Goal: Information Seeking & Learning: Learn about a topic

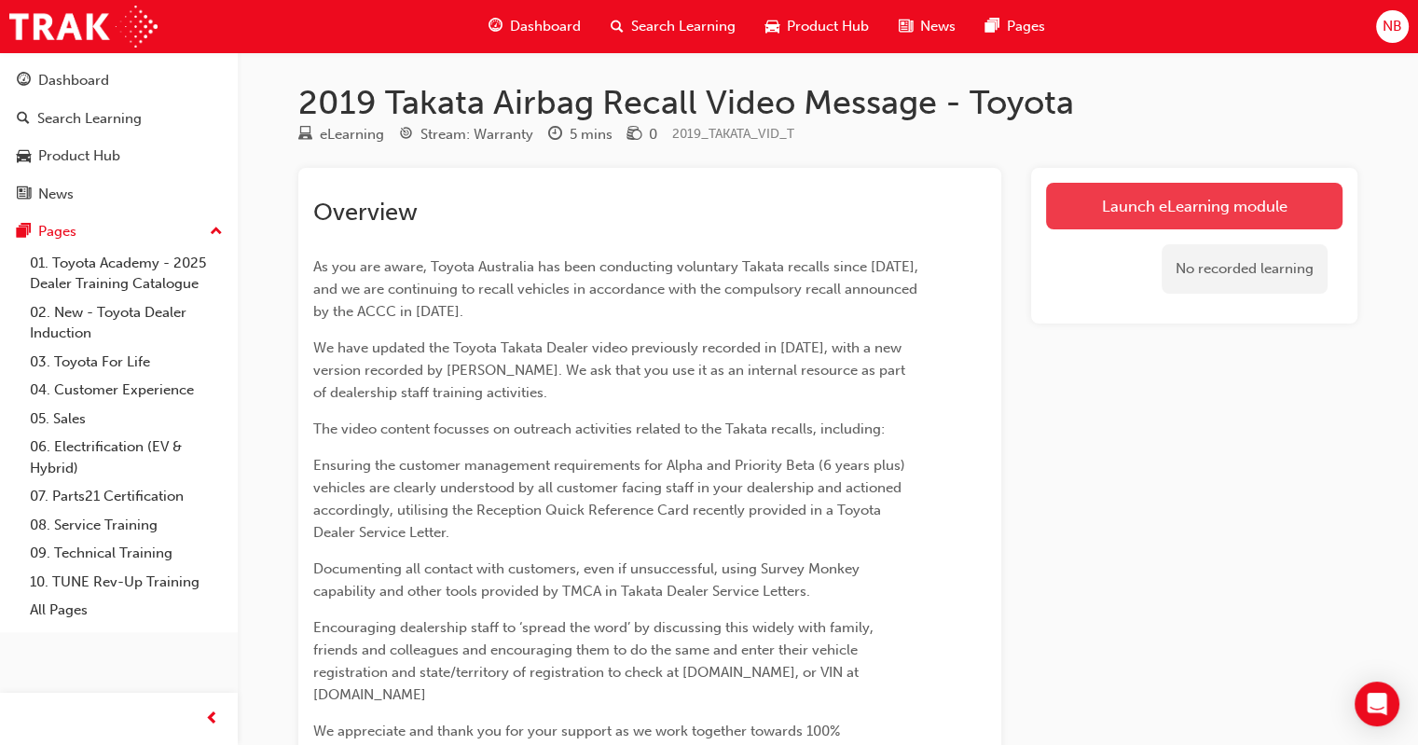
click at [1175, 199] on link "Launch eLearning module" at bounding box center [1194, 206] width 296 height 47
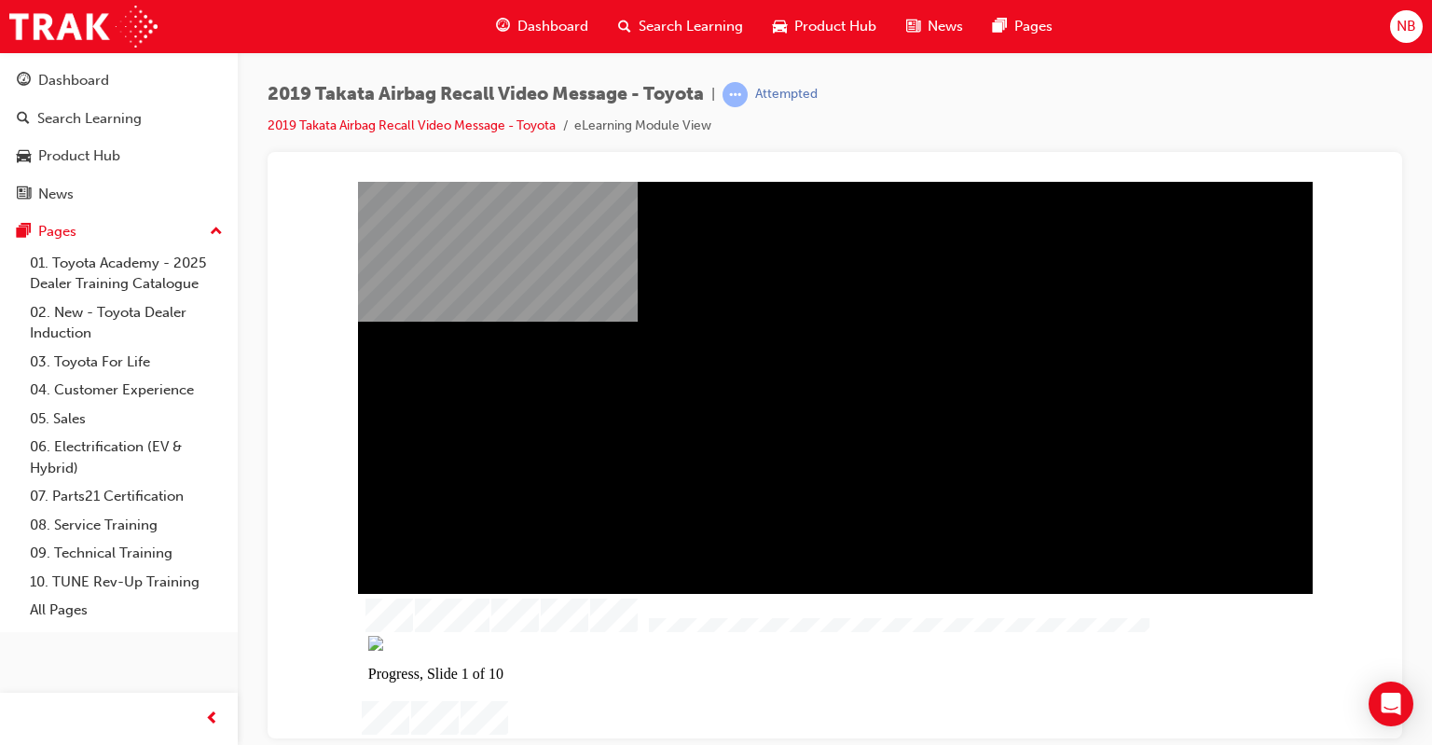
click at [787, 512] on div at bounding box center [835, 439] width 919 height 516
drag, startPoint x: 1399, startPoint y: 675, endPoint x: 1396, endPoint y: 543, distance: 131.5
click at [1396, 543] on body "Your version of Internet Explorer is outdated and not supported. Please upgrade…" at bounding box center [716, 372] width 1432 height 745
click at [1391, 696] on icon "Open Intercom Messenger" at bounding box center [1390, 704] width 21 height 24
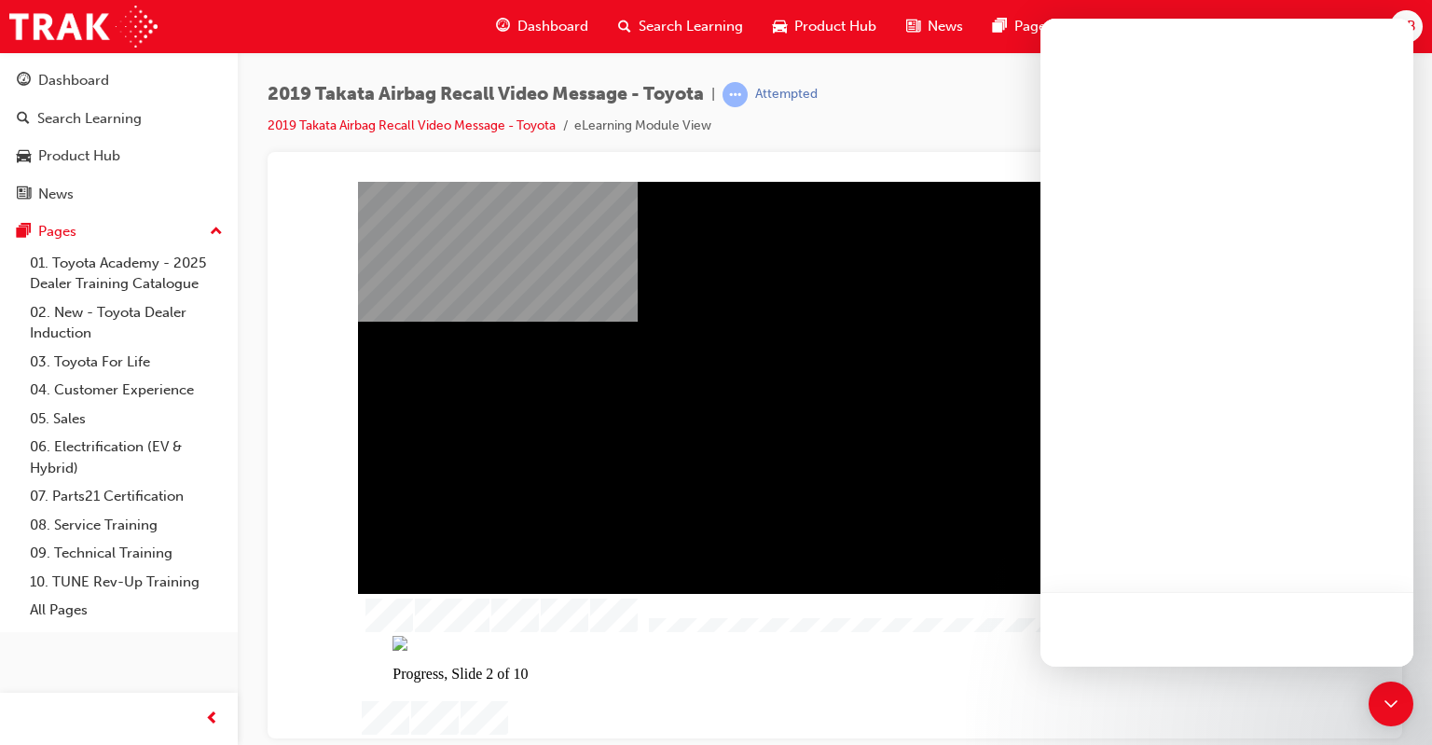
click at [936, 112] on div "2019 Takata Airbag Recall Video Message - Toyota | Attempted 2019 Takata Airbag…" at bounding box center [835, 117] width 1135 height 70
drag, startPoint x: 966, startPoint y: 114, endPoint x: 976, endPoint y: 115, distance: 10.3
click at [976, 115] on div "2019 Takata Airbag Recall Video Message - Toyota | Attempted 2019 Takata Airbag…" at bounding box center [835, 117] width 1135 height 70
click at [1391, 703] on icon "Open Intercom Messenger" at bounding box center [1391, 704] width 24 height 24
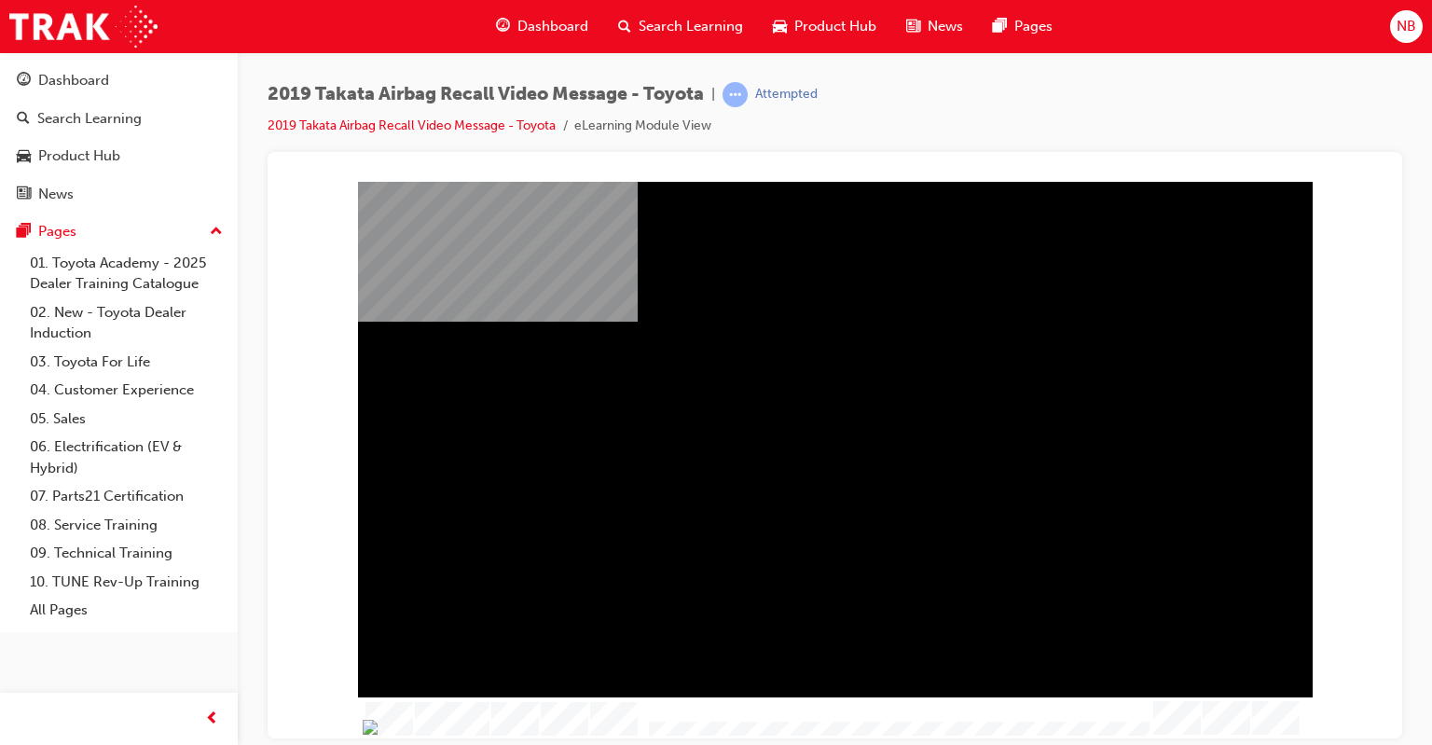
drag, startPoint x: 696, startPoint y: 724, endPoint x: 653, endPoint y: 724, distance: 43.8
click at [498, 724] on img at bounding box center [430, 726] width 135 height 15
drag, startPoint x: 671, startPoint y: 718, endPoint x: 642, endPoint y: 720, distance: 29.0
click at [493, 720] on img at bounding box center [425, 726] width 135 height 15
click at [459, 241] on td "Loading..." at bounding box center [835, 215] width 1086 height 50
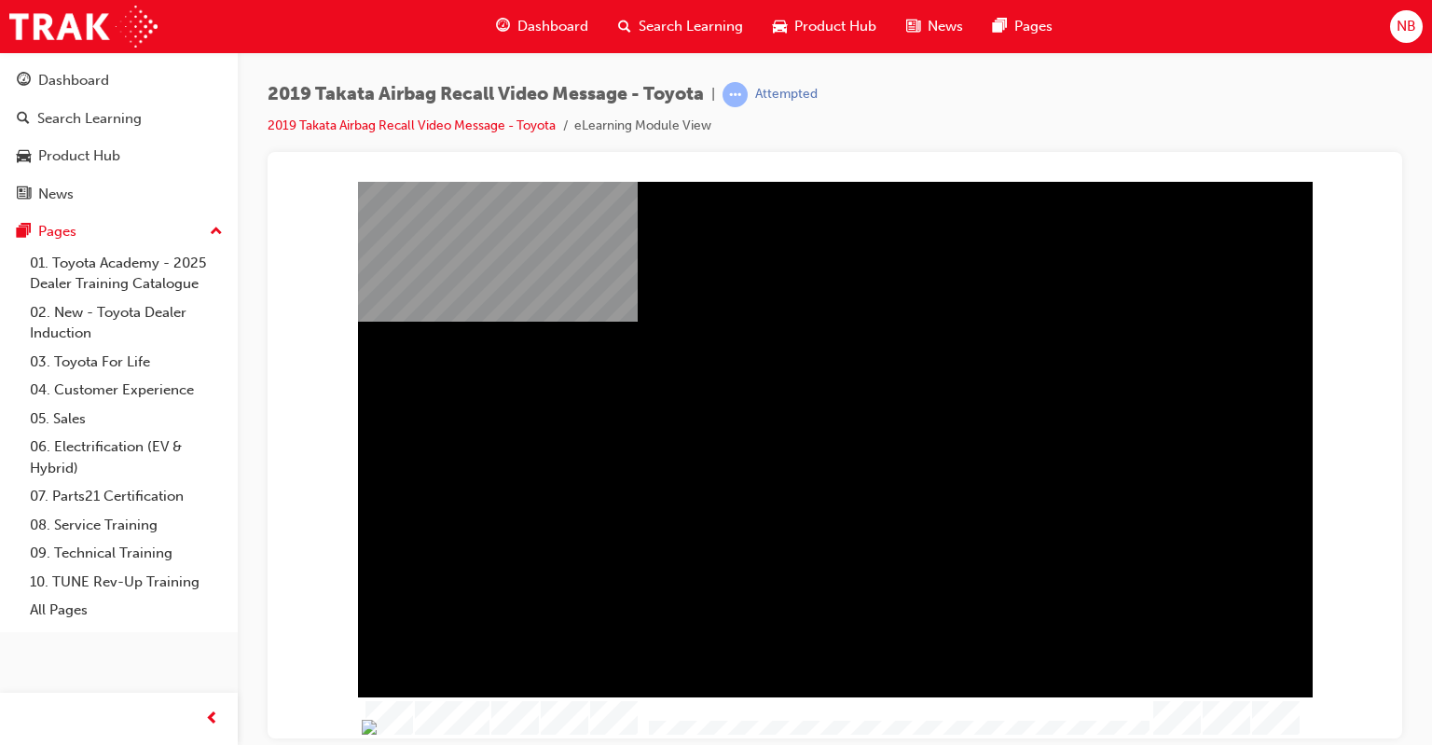
click at [671, 241] on td "Loading..." at bounding box center [835, 215] width 1086 height 50
click at [459, 241] on td "Loading..." at bounding box center [835, 215] width 1086 height 50
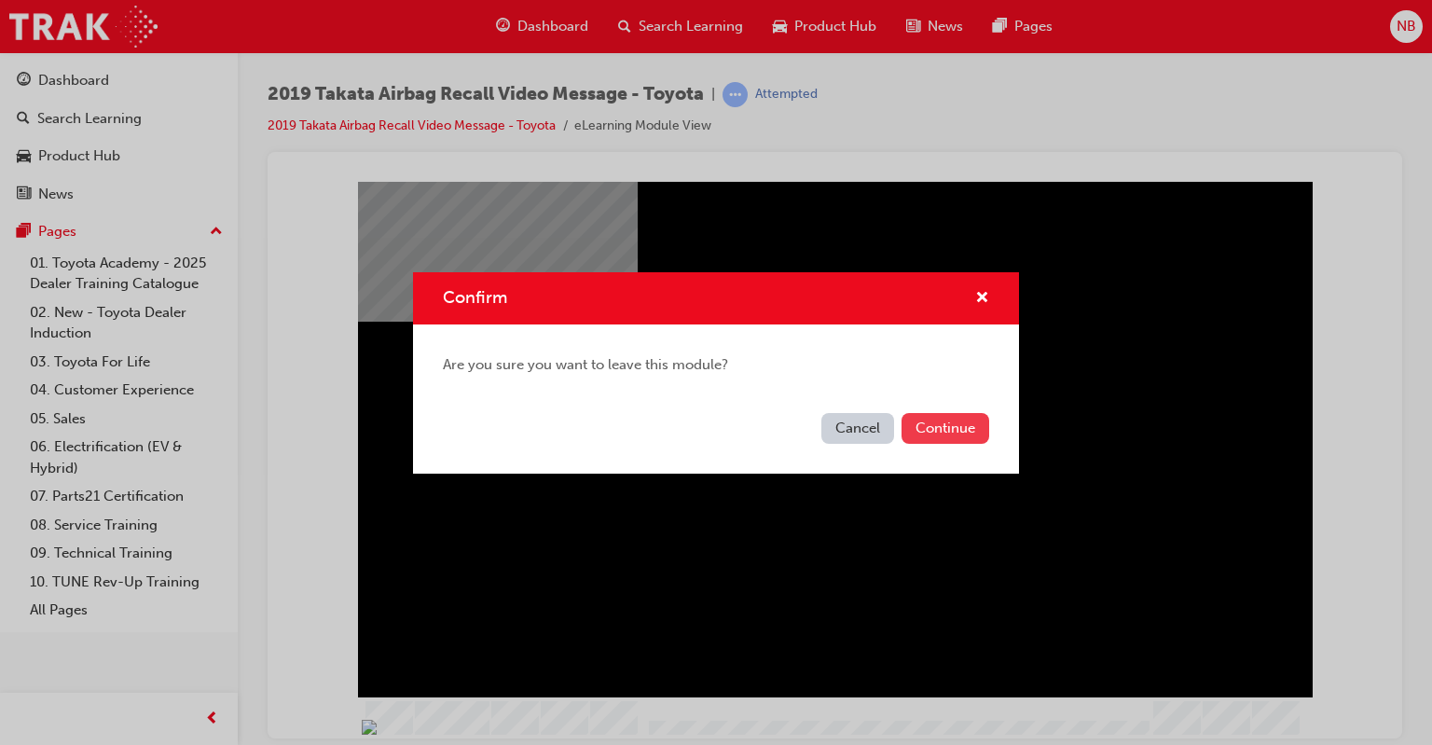
click at [939, 428] on button "Continue" at bounding box center [945, 428] width 88 height 31
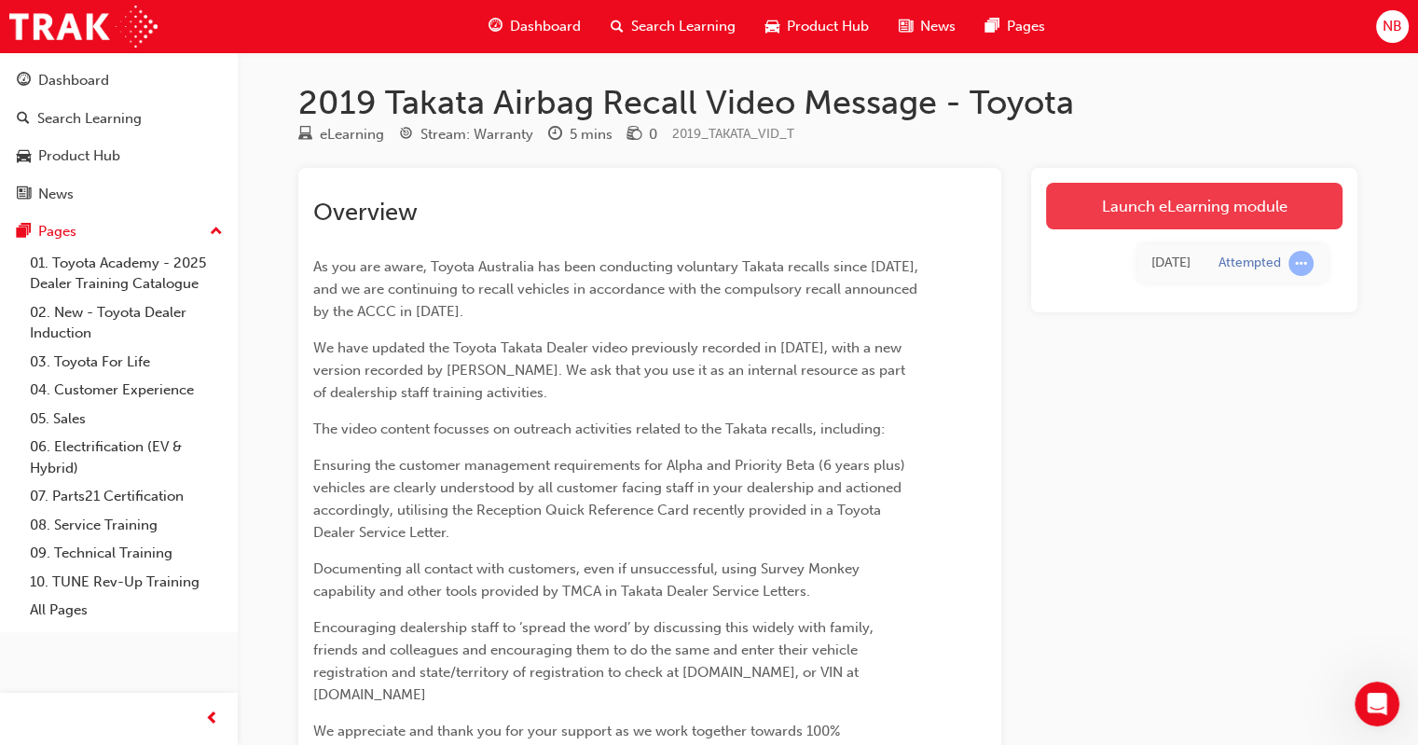
click at [1124, 207] on link "Launch eLearning module" at bounding box center [1194, 206] width 296 height 47
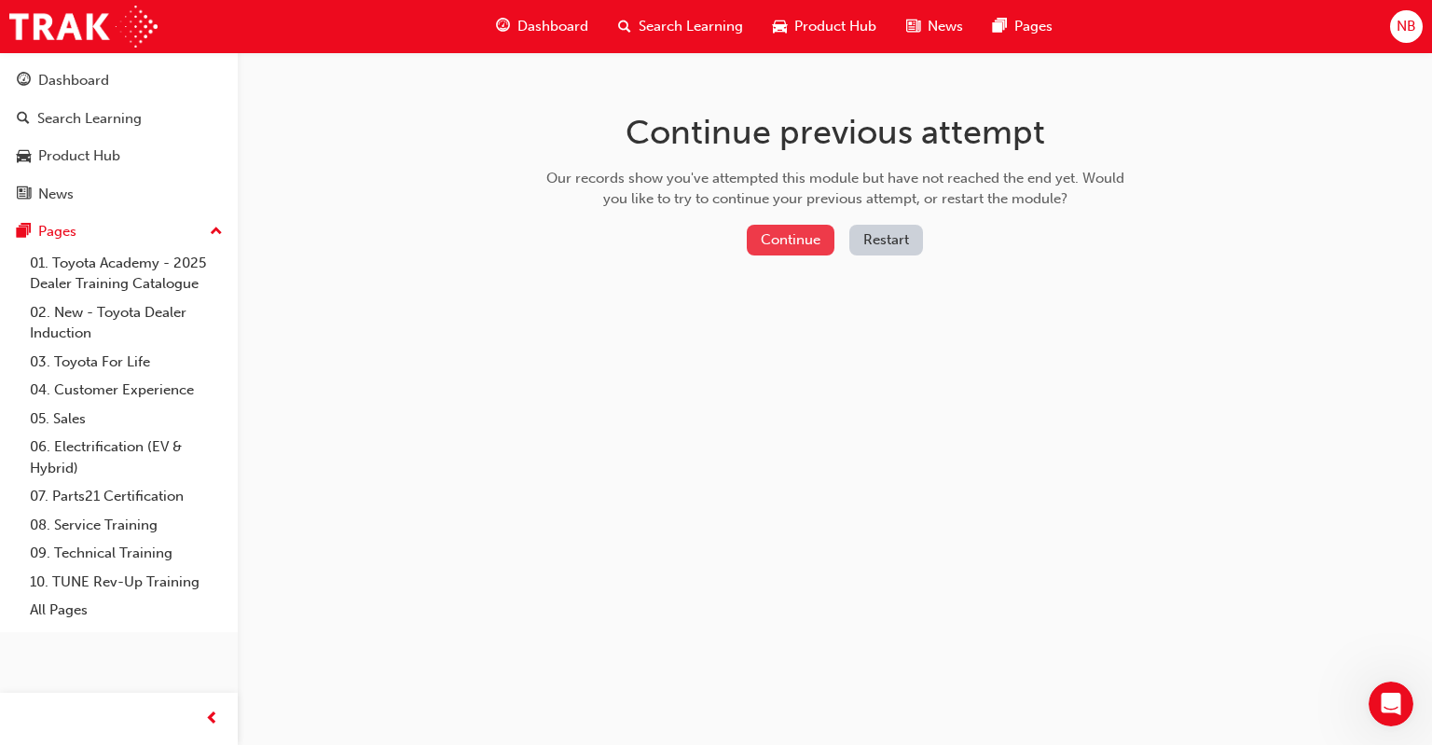
click at [813, 243] on button "Continue" at bounding box center [791, 240] width 88 height 31
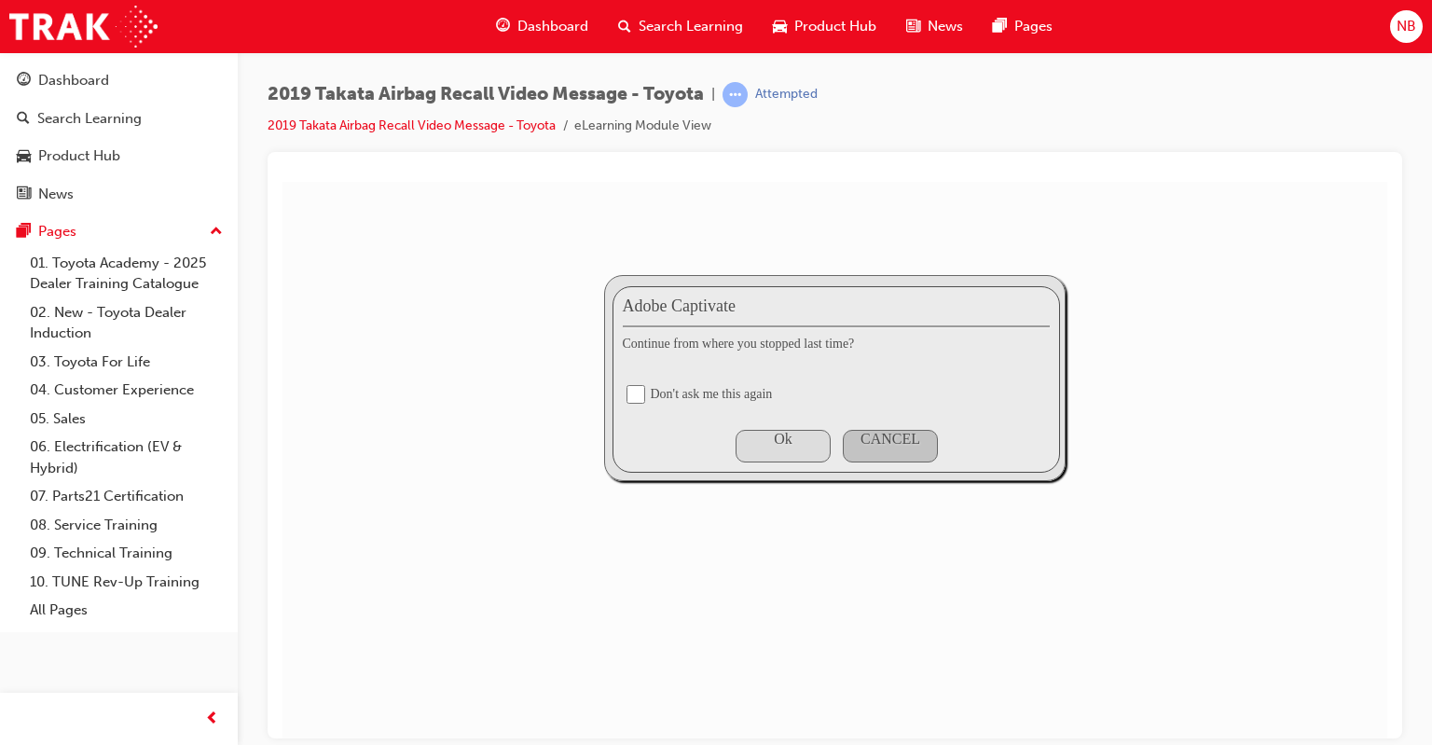
click at [765, 443] on div "Ok" at bounding box center [782, 438] width 93 height 17
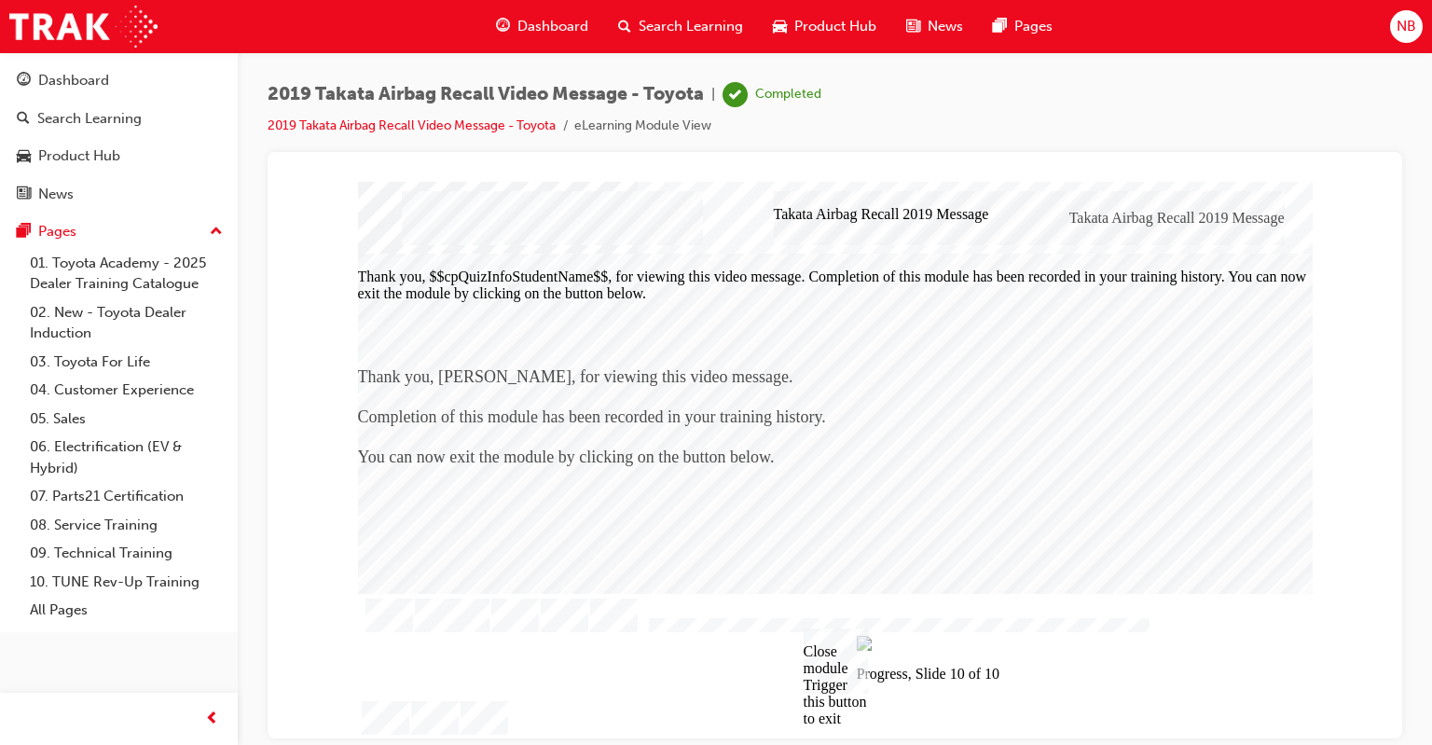
click at [836, 660] on div "Close module Trigger this button to exit" at bounding box center [836, 659] width 64 height 65
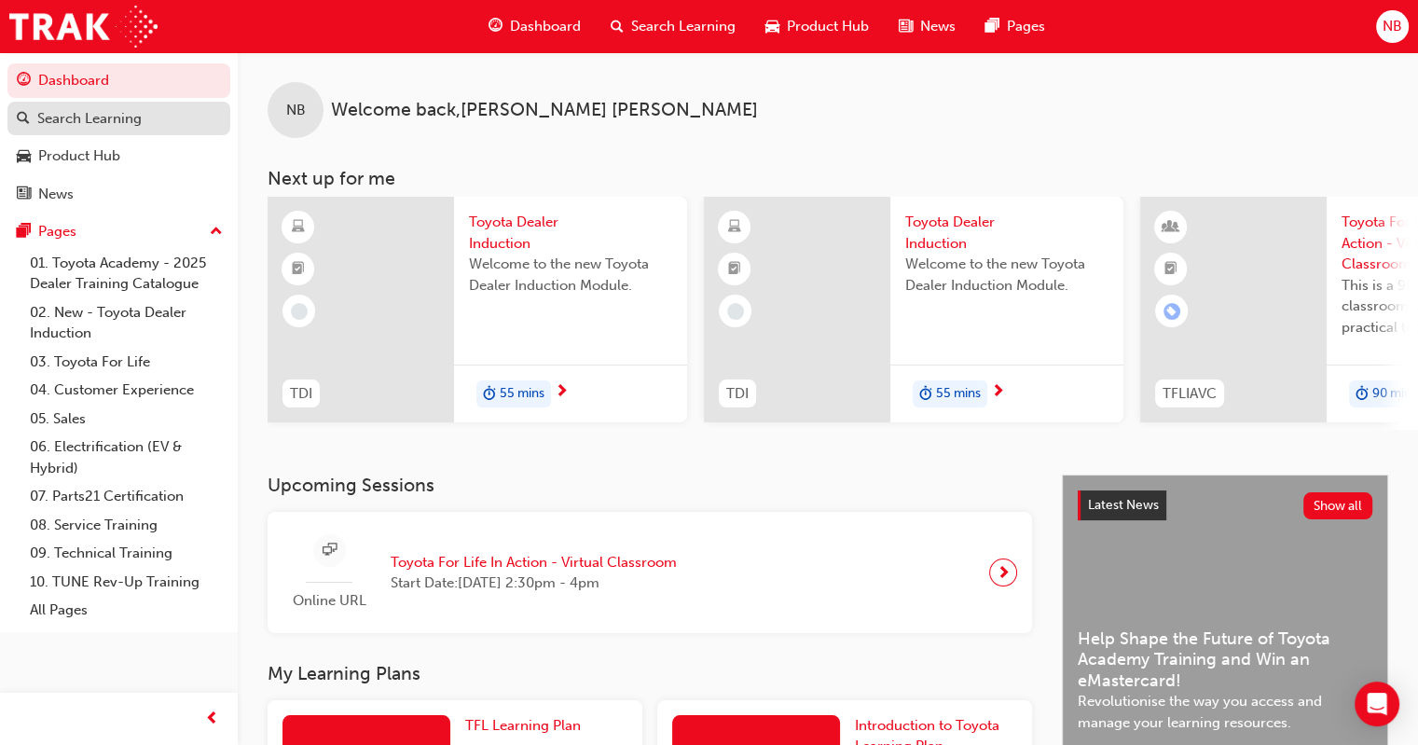
click at [100, 111] on div "Search Learning" at bounding box center [89, 118] width 104 height 21
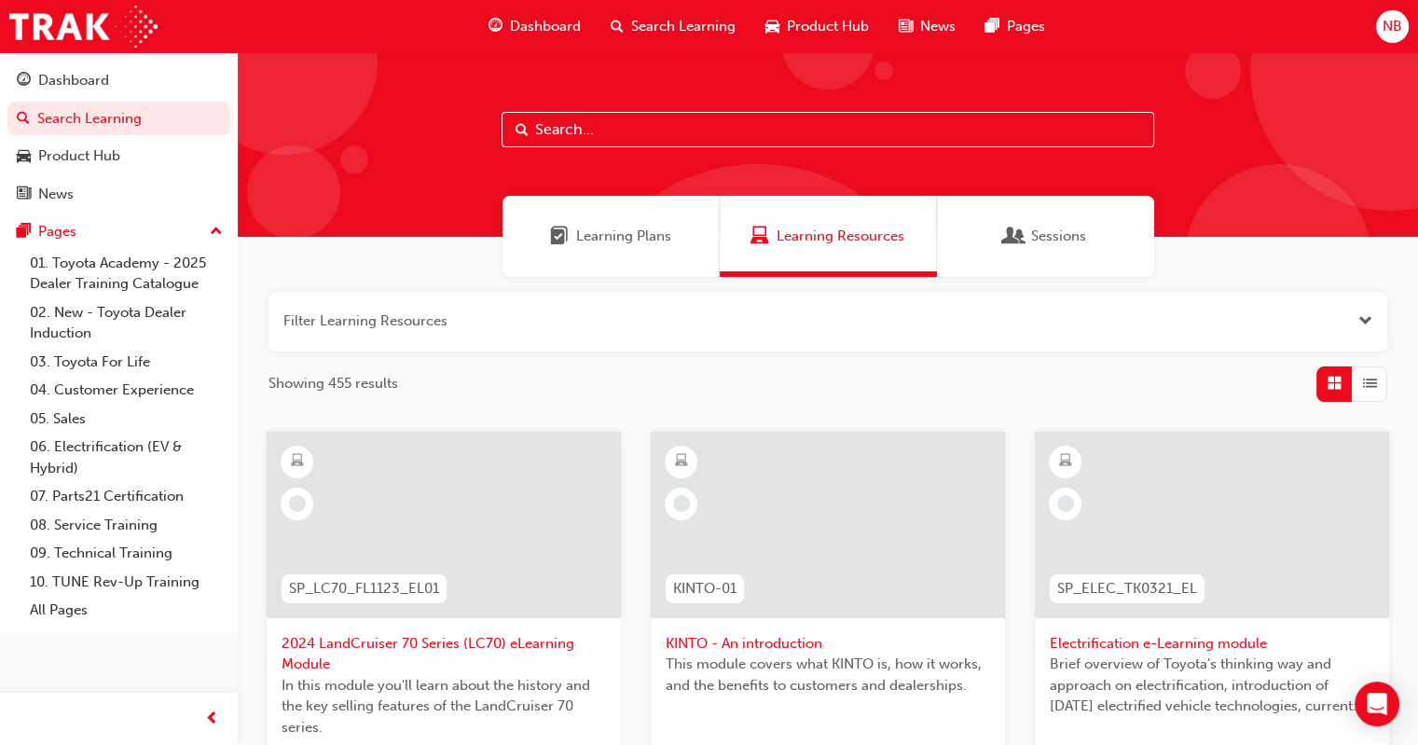
click at [667, 132] on input "text" at bounding box center [828, 129] width 653 height 35
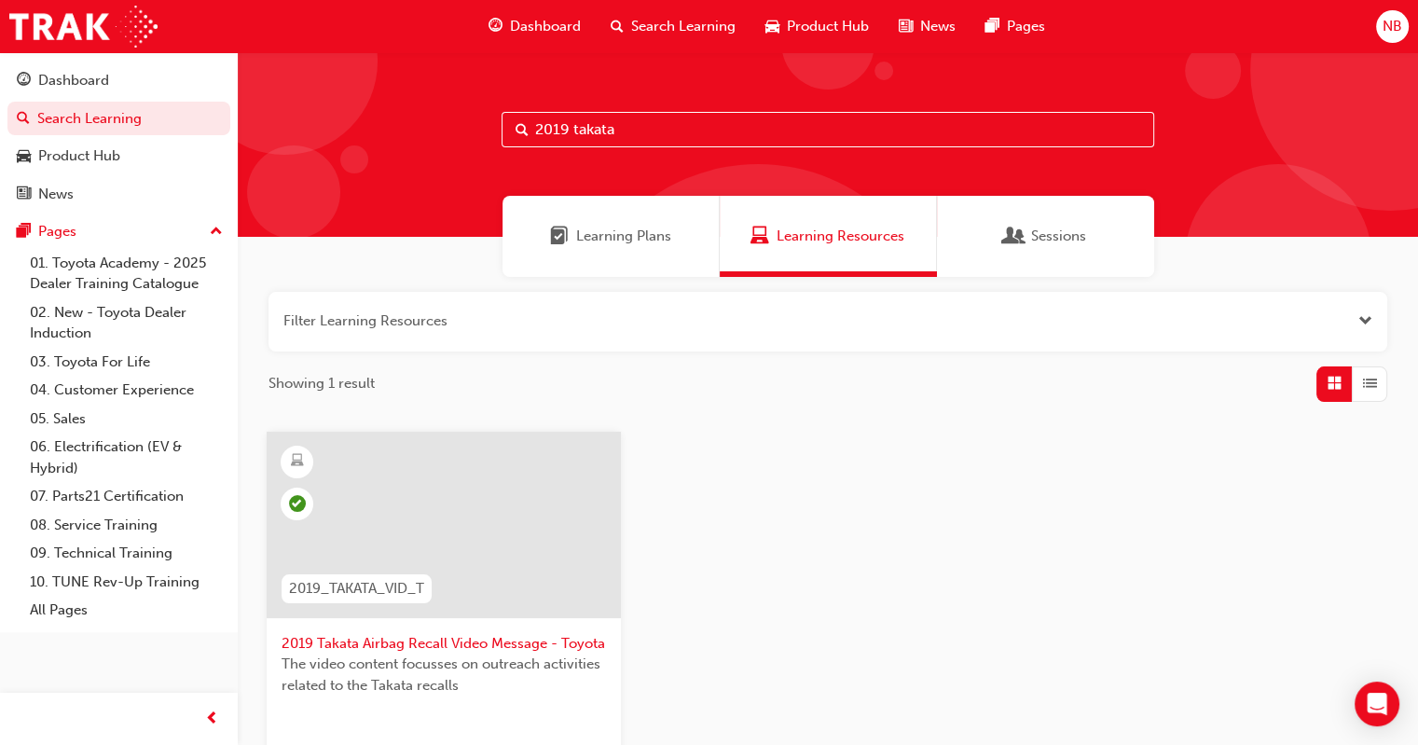
drag, startPoint x: 619, startPoint y: 130, endPoint x: 534, endPoint y: 123, distance: 85.1
click at [534, 123] on input "2019 takata" at bounding box center [828, 129] width 653 height 35
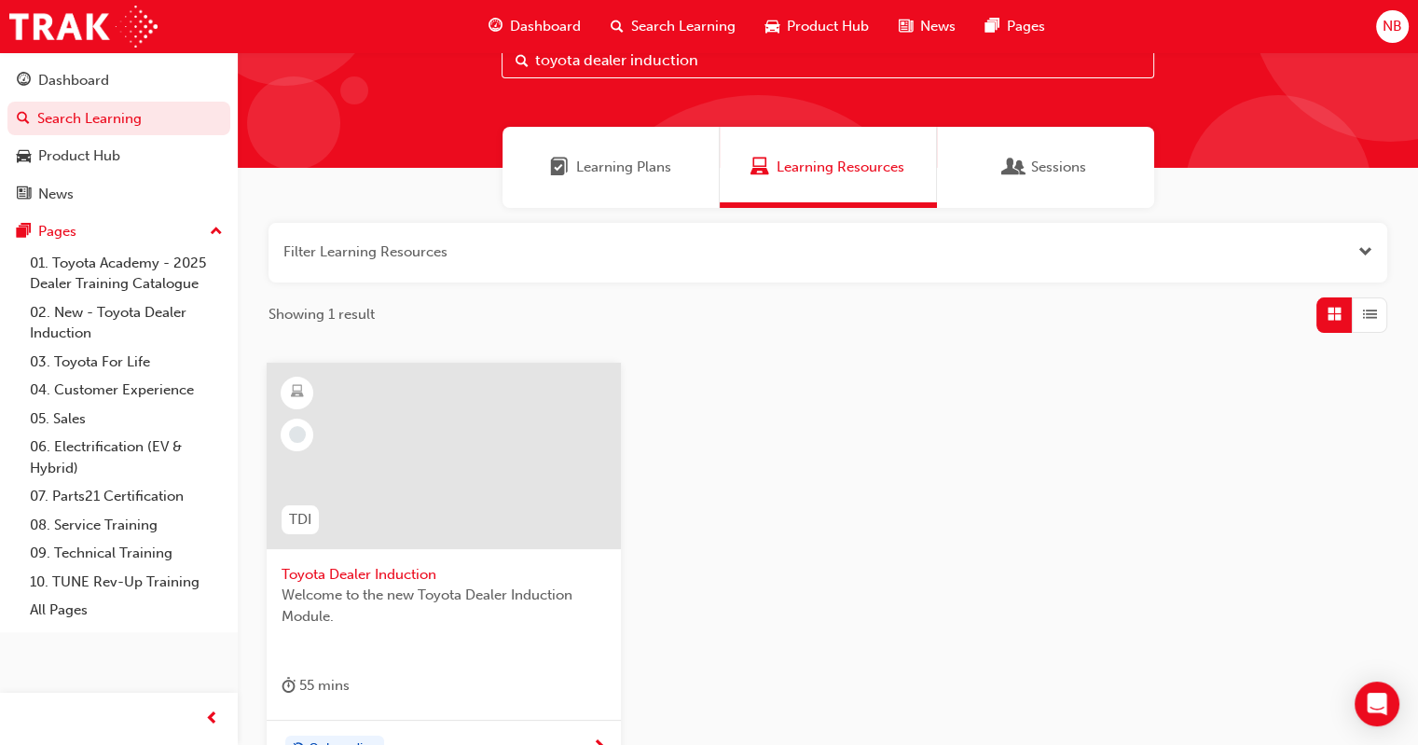
scroll to position [186, 0]
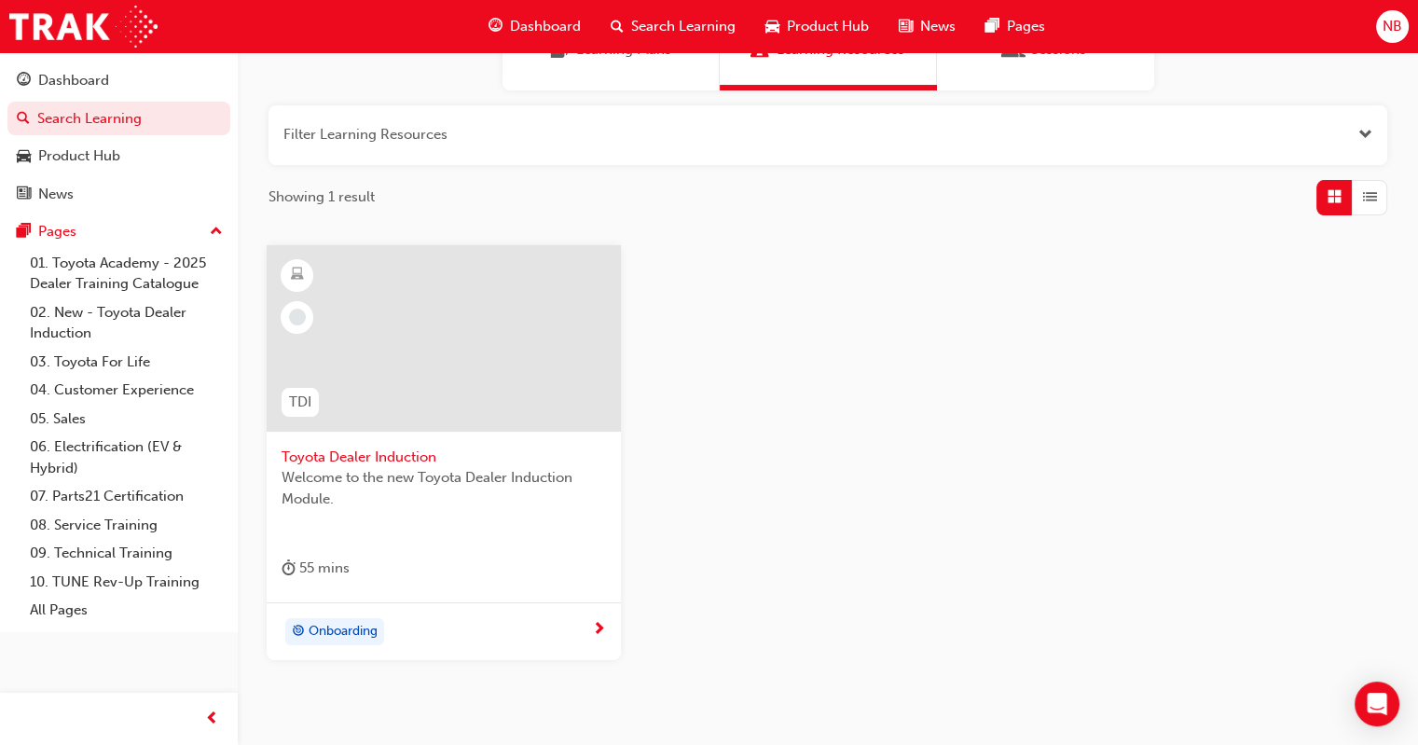
type input "toyota dealer induction"
click at [446, 499] on span "Welcome to the new Toyota Dealer Induction Module." at bounding box center [444, 488] width 324 height 42
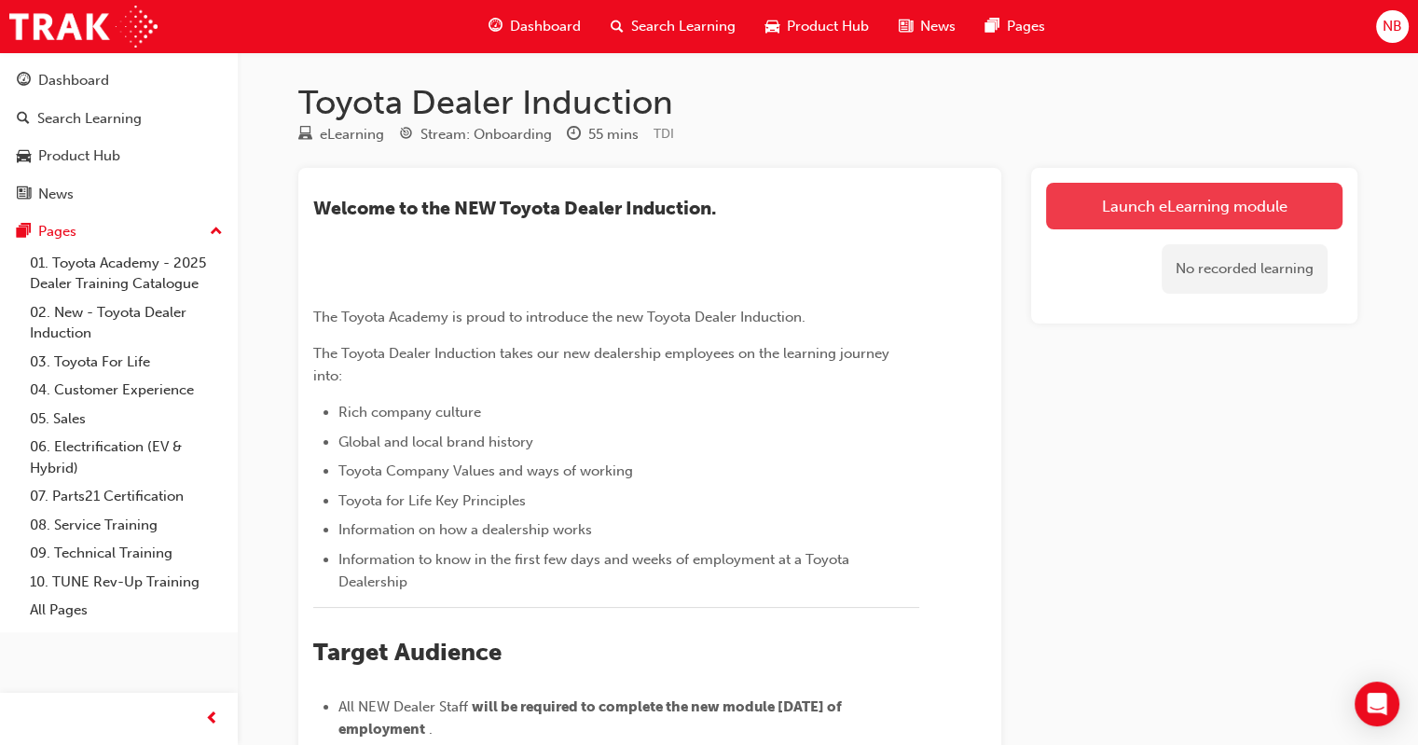
click at [1139, 209] on link "Launch eLearning module" at bounding box center [1194, 206] width 296 height 47
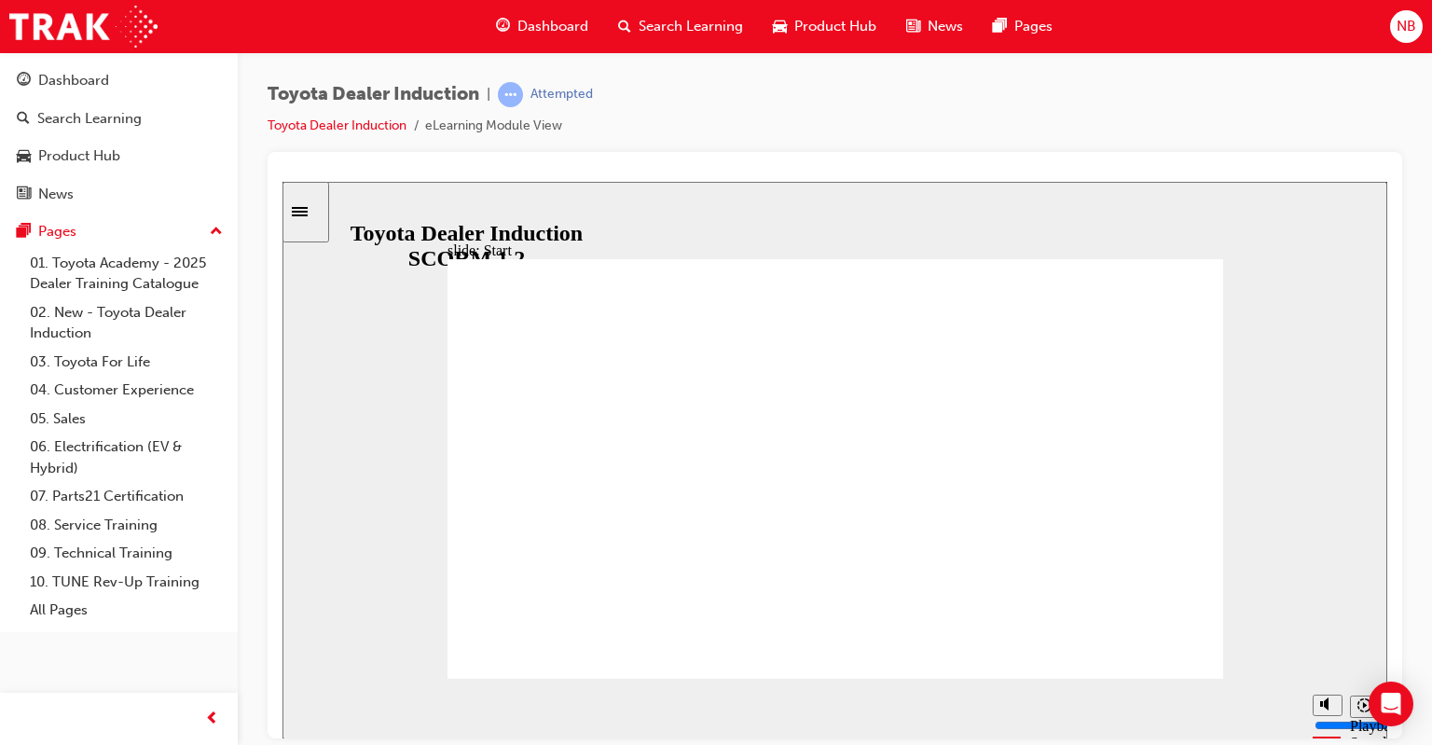
click at [1413, 600] on div "Toyota Dealer Induction | Attempted Toyota Dealer Induction eLearning Module Vi…" at bounding box center [835, 375] width 1194 height 646
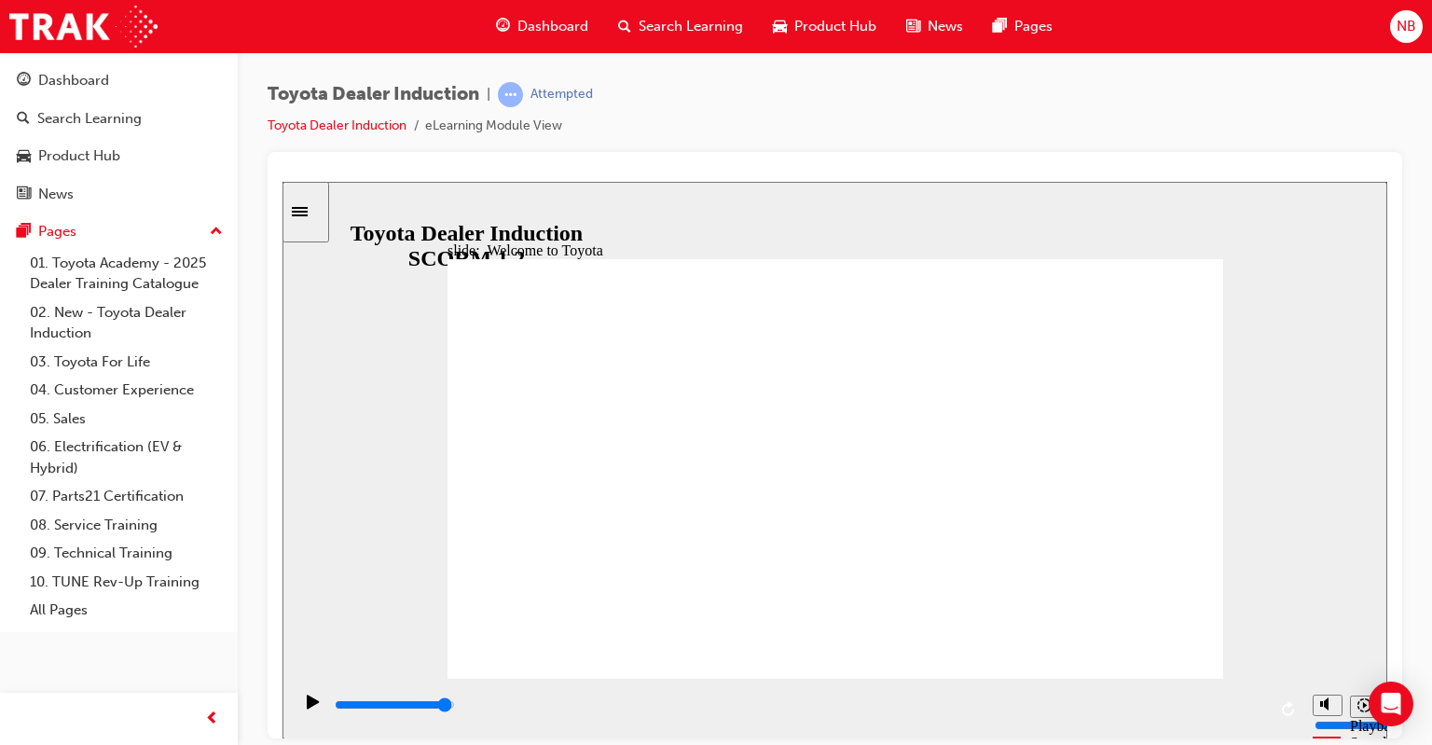
type input "7500"
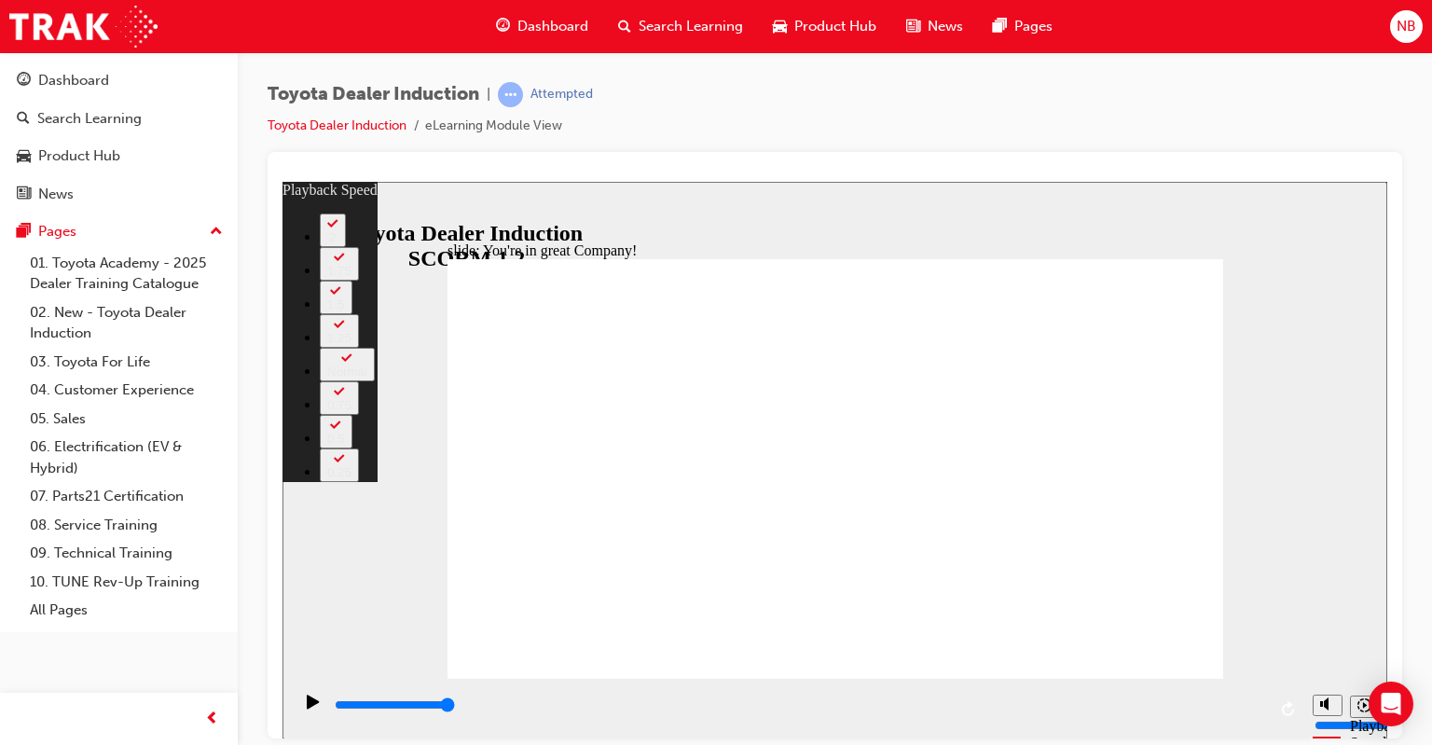
type input "156"
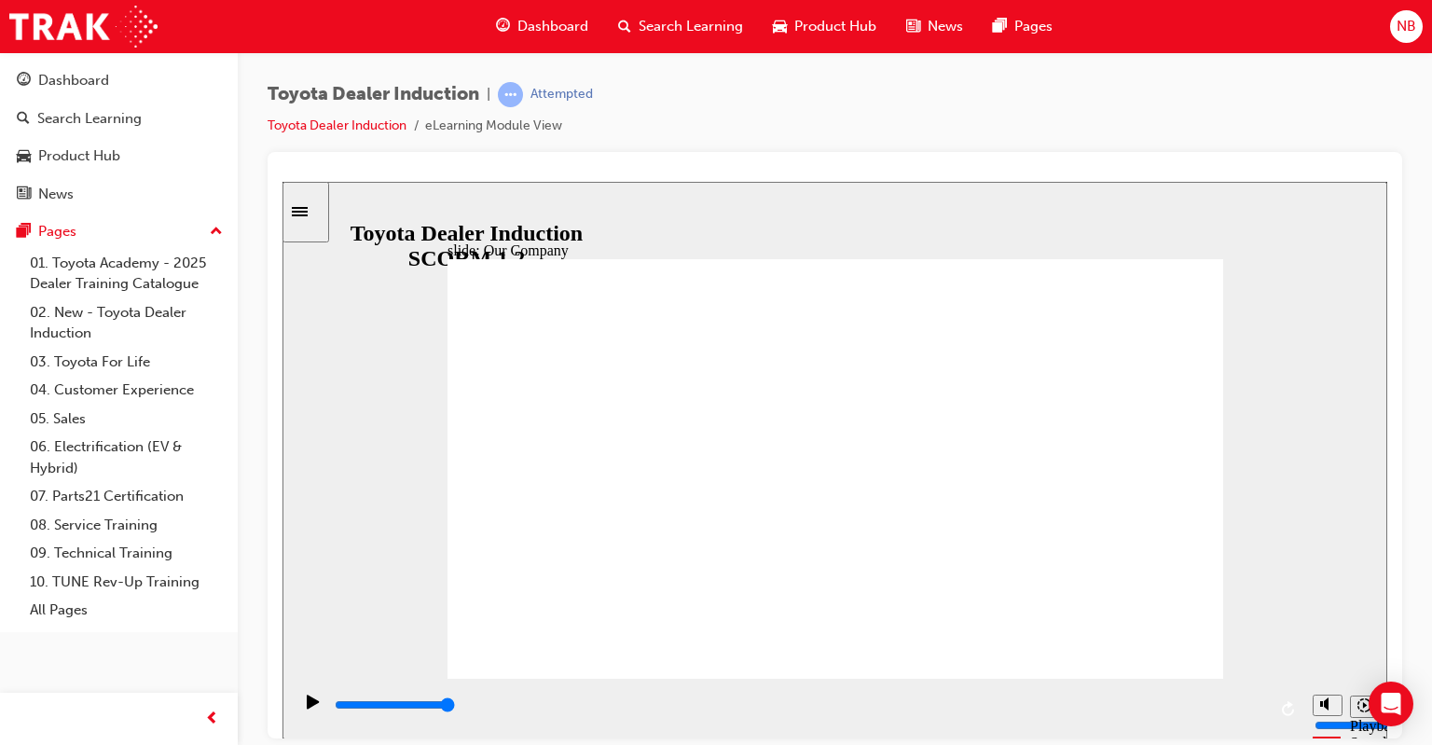
drag, startPoint x: 825, startPoint y: 593, endPoint x: 887, endPoint y: 600, distance: 62.9
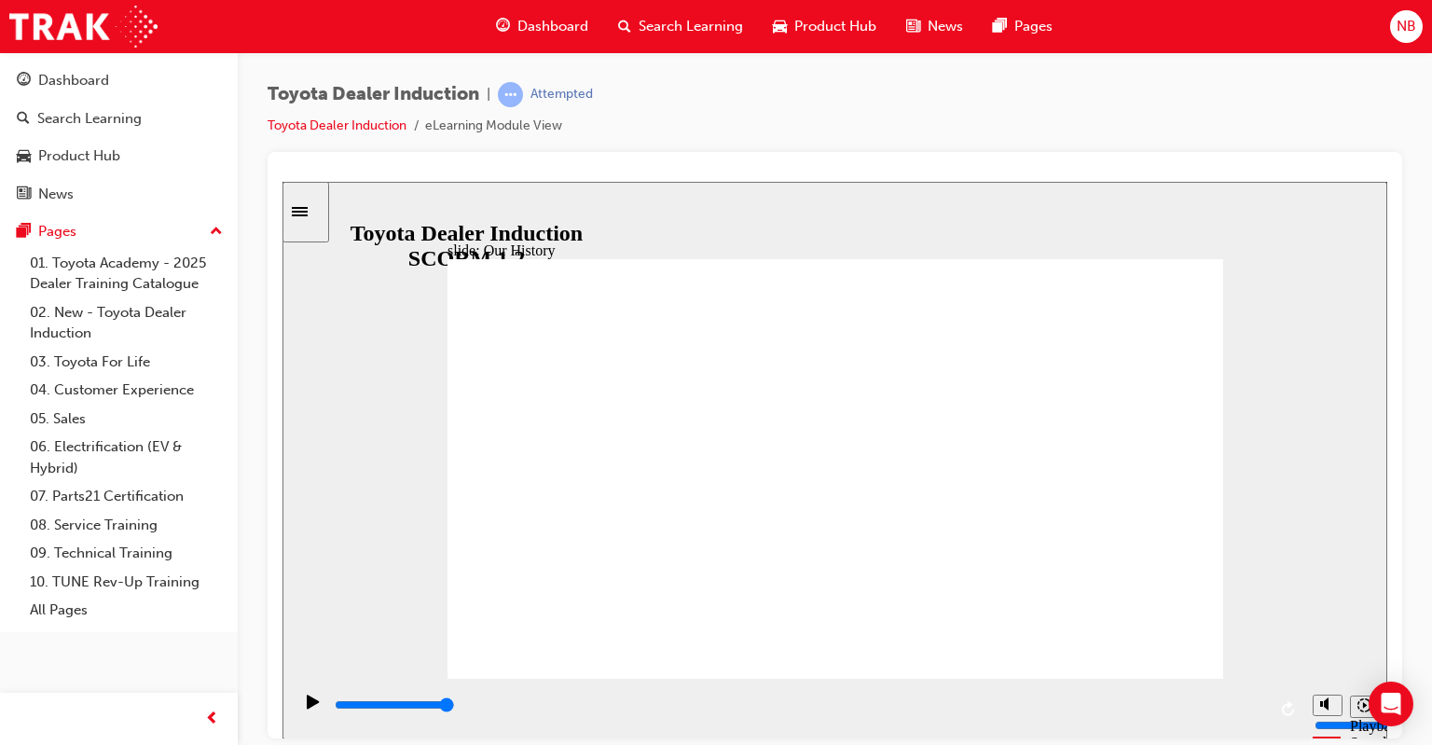
drag, startPoint x: 858, startPoint y: 634, endPoint x: 828, endPoint y: 616, distance: 34.7
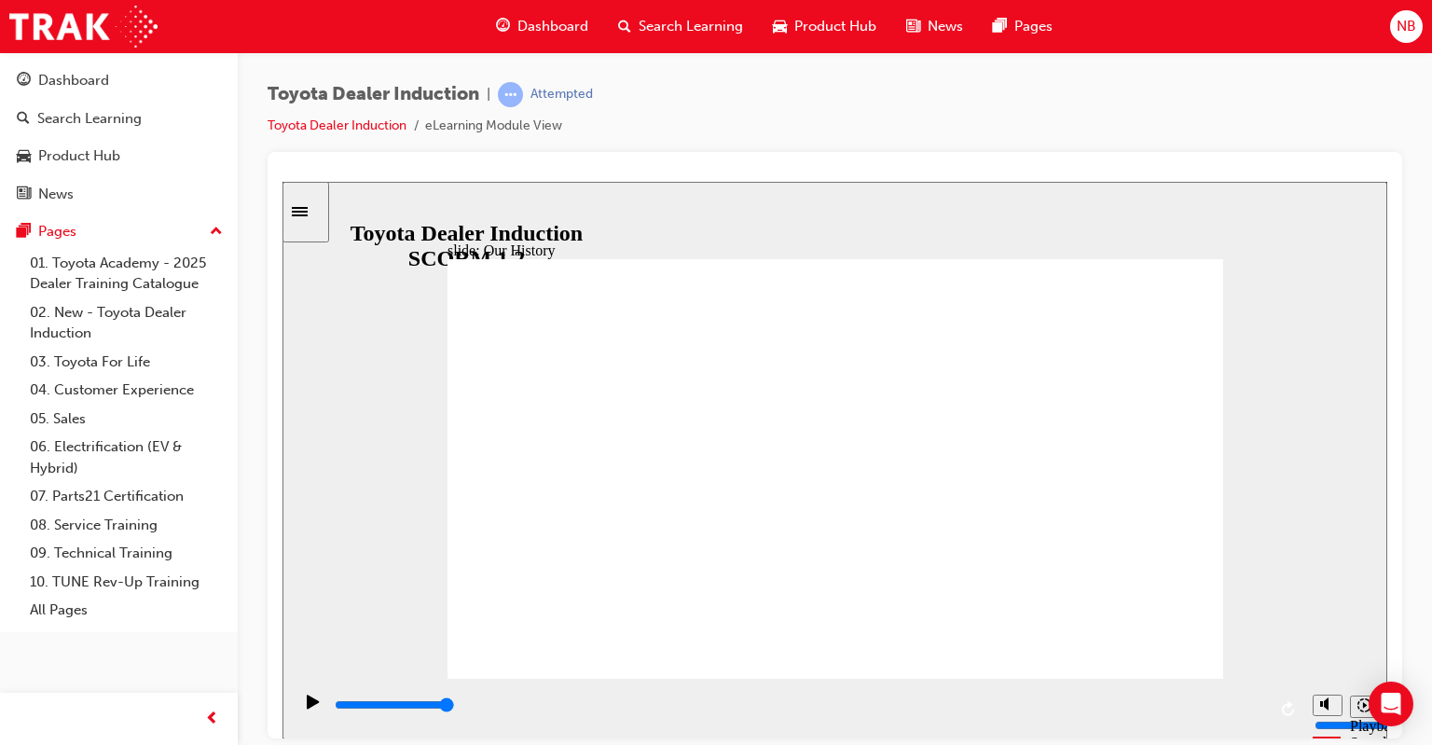
drag, startPoint x: 897, startPoint y: 589, endPoint x: 915, endPoint y: 588, distance: 18.7
drag, startPoint x: 831, startPoint y: 596, endPoint x: 868, endPoint y: 597, distance: 37.3
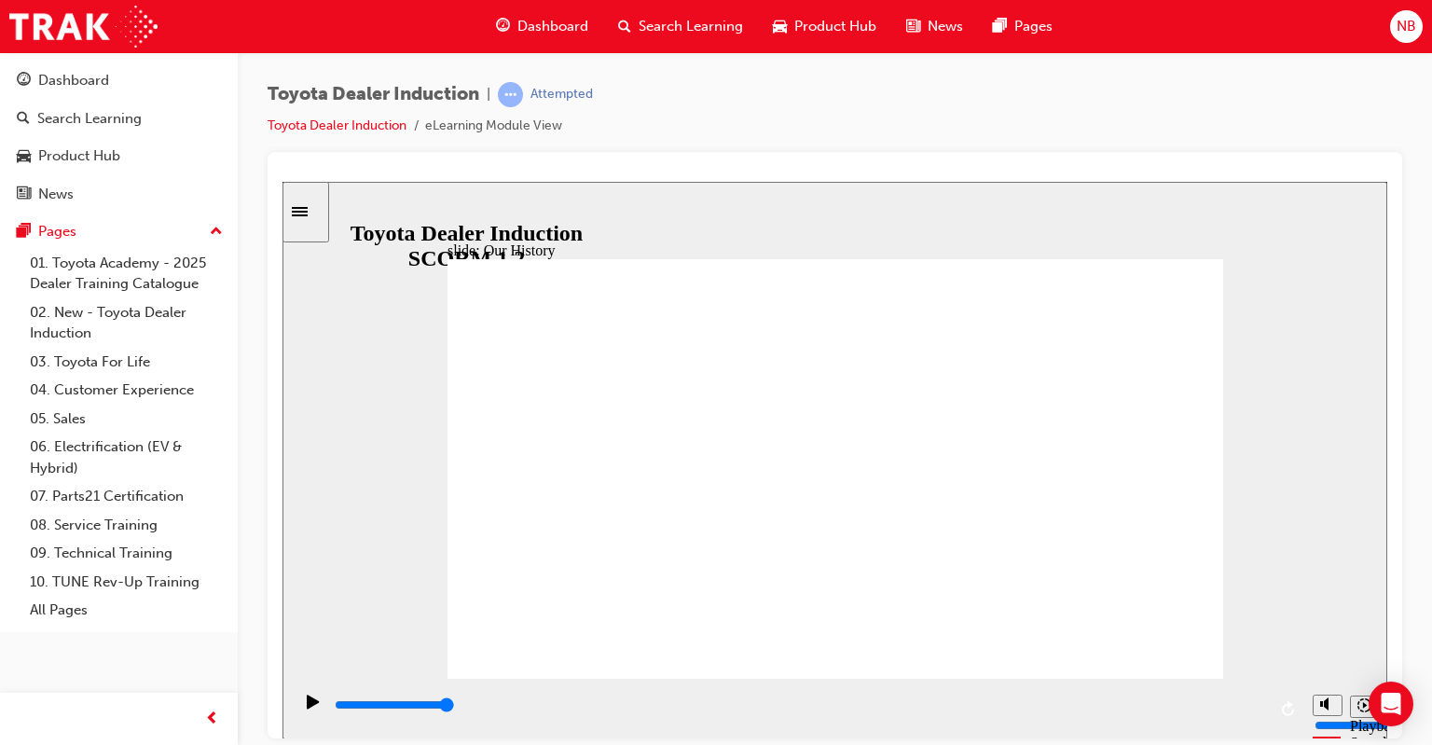
drag, startPoint x: 619, startPoint y: 592, endPoint x: 722, endPoint y: 594, distance: 103.5
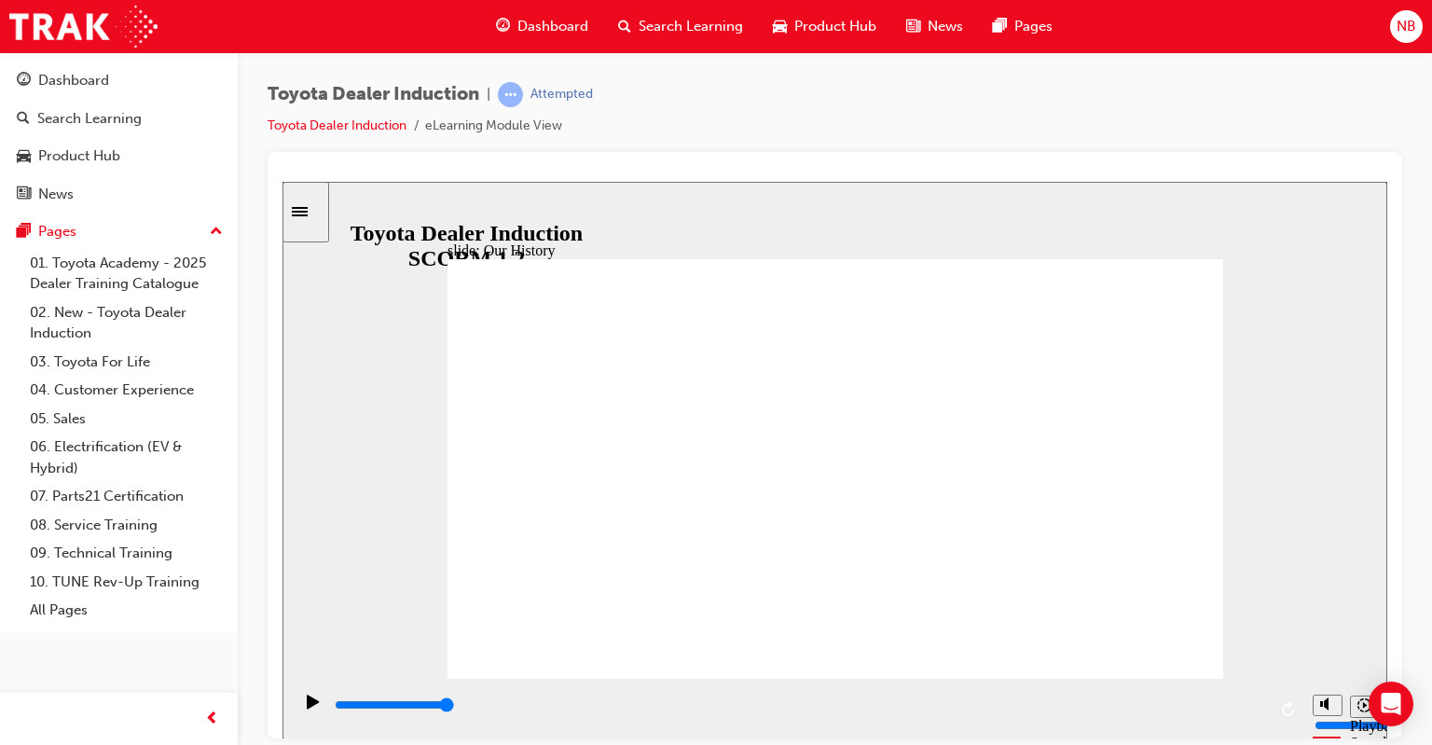
drag, startPoint x: 589, startPoint y: 474, endPoint x: 736, endPoint y: 492, distance: 147.5
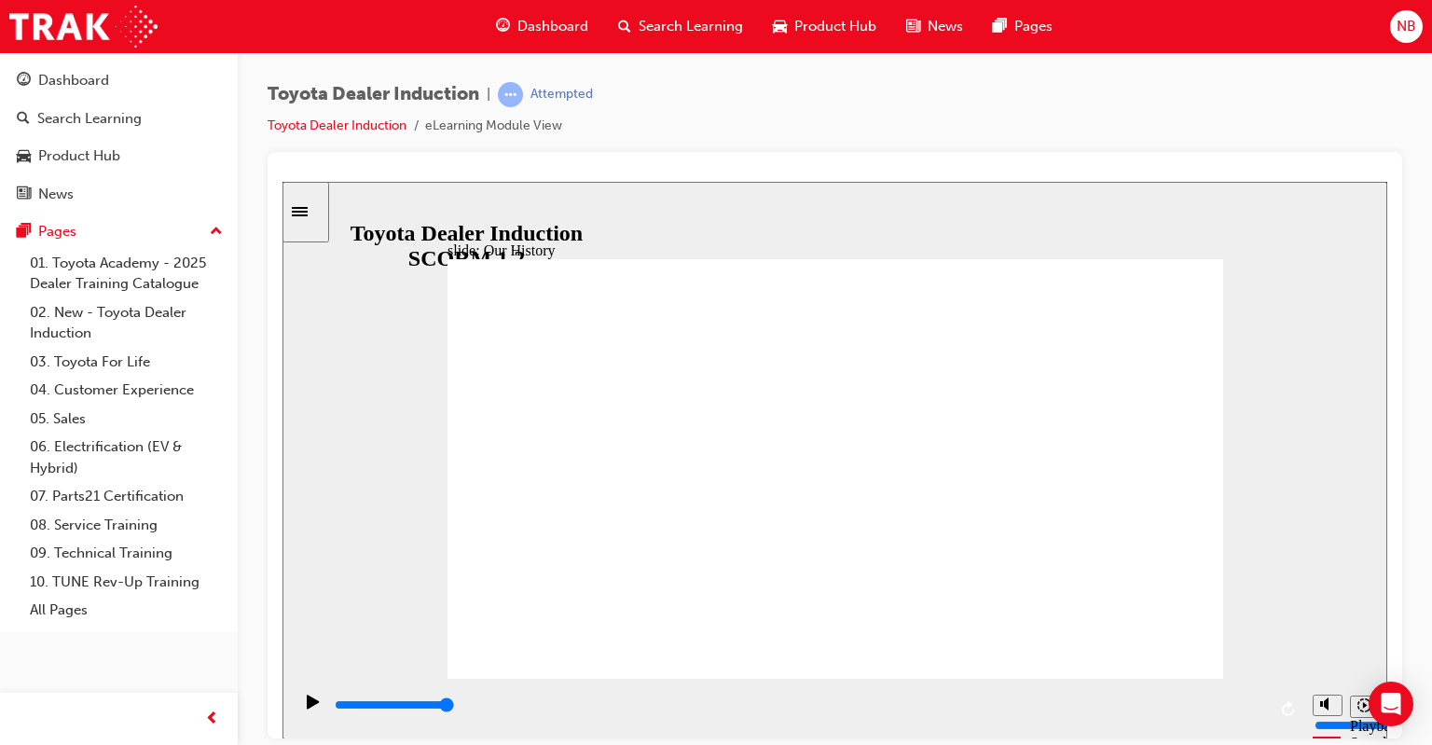
click at [307, 703] on icon "Play (Ctrl+Alt+P)" at bounding box center [313, 701] width 12 height 14
click at [307, 708] on icon "Play (Ctrl+Alt+P)" at bounding box center [313, 701] width 12 height 14
drag, startPoint x: 649, startPoint y: 585, endPoint x: 688, endPoint y: 585, distance: 39.2
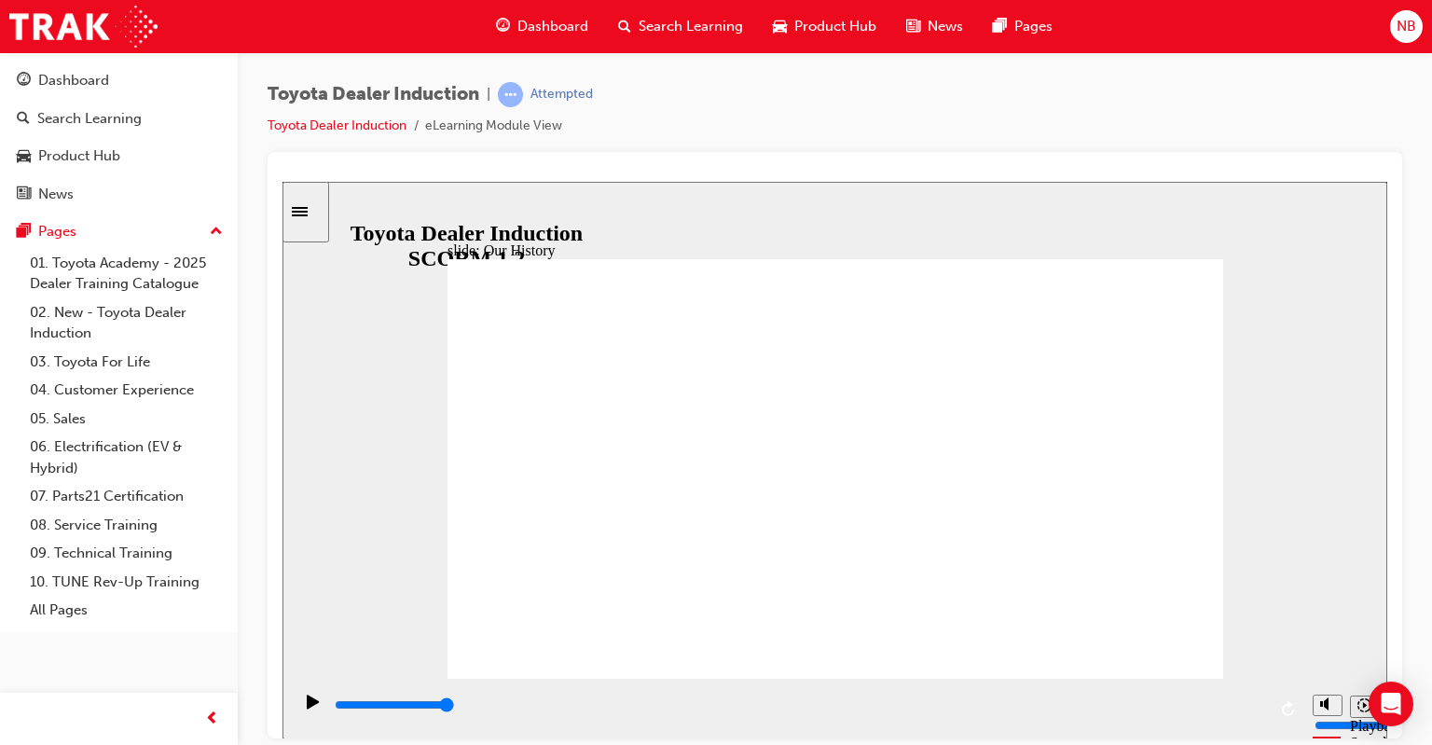
click at [1264, 705] on div "playback controls" at bounding box center [799, 705] width 933 height 21
drag, startPoint x: 1266, startPoint y: 708, endPoint x: 1221, endPoint y: 704, distance: 45.0
click at [1221, 704] on div "playback controls" at bounding box center [797, 708] width 1011 height 61
drag, startPoint x: 1219, startPoint y: 704, endPoint x: 1066, endPoint y: 697, distance: 154.0
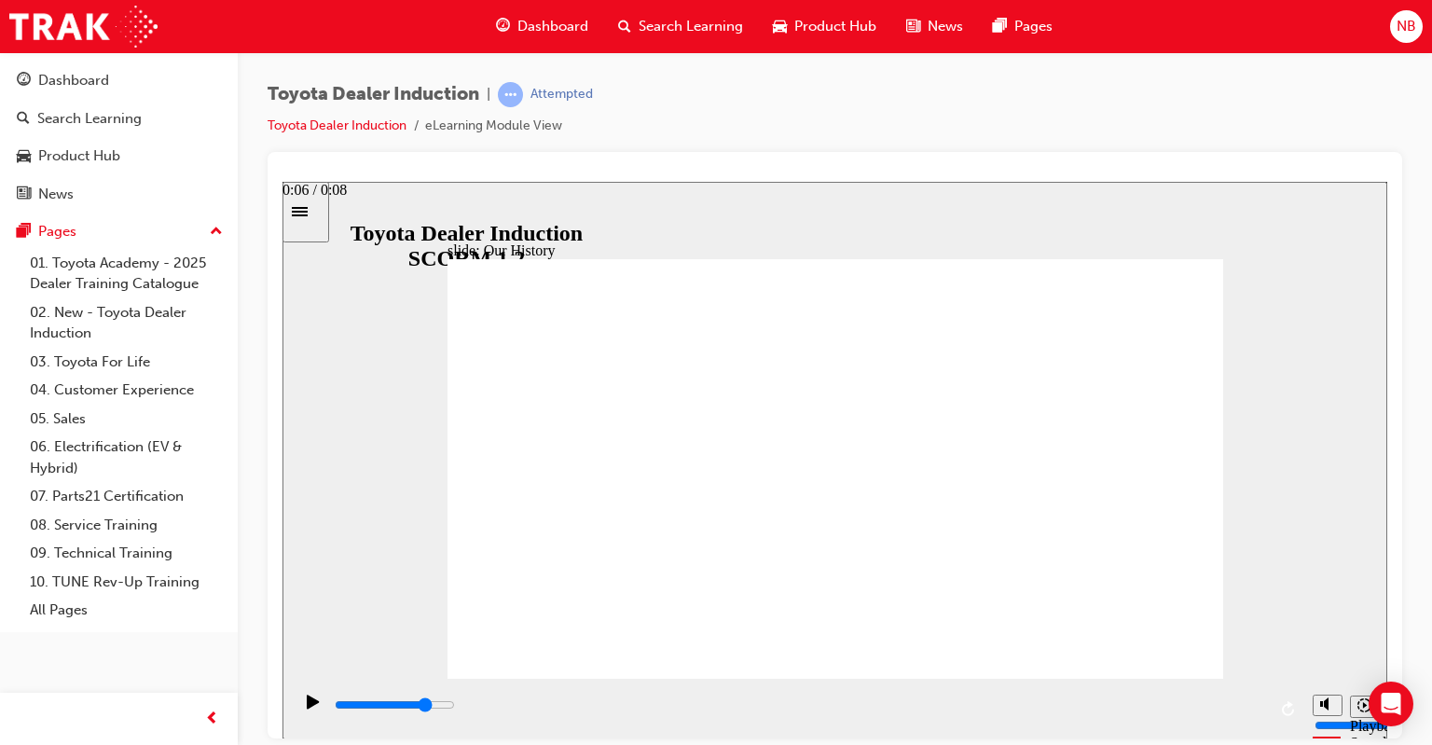
click at [1066, 697] on div "playback controls" at bounding box center [799, 709] width 933 height 28
click at [315, 706] on div "Play (Ctrl+Alt+P)" at bounding box center [313, 710] width 32 height 32
drag, startPoint x: 668, startPoint y: 598, endPoint x: 1001, endPoint y: 611, distance: 333.0
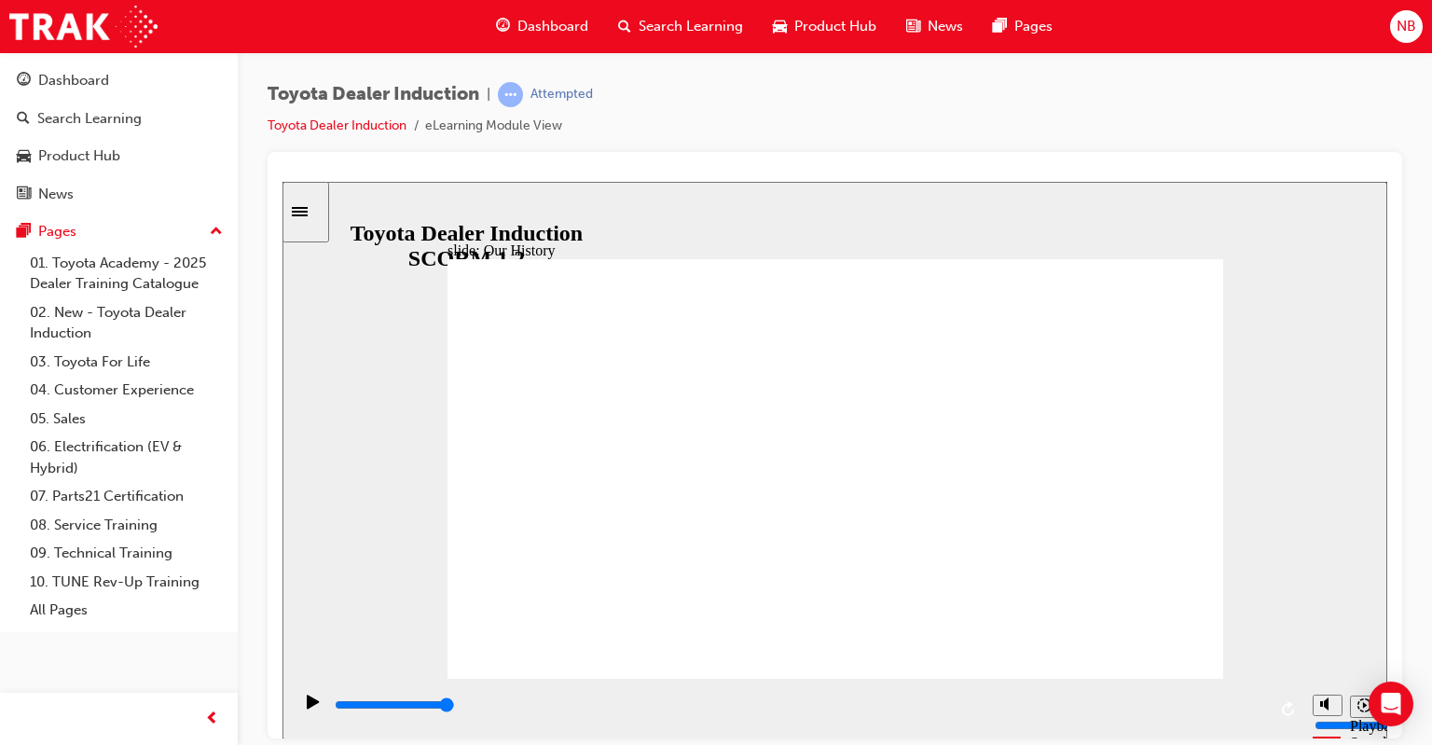
drag, startPoint x: 619, startPoint y: 586, endPoint x: 649, endPoint y: 577, distance: 31.3
drag, startPoint x: 610, startPoint y: 444, endPoint x: 779, endPoint y: 472, distance: 172.0
drag, startPoint x: 615, startPoint y: 589, endPoint x: 710, endPoint y: 598, distance: 95.5
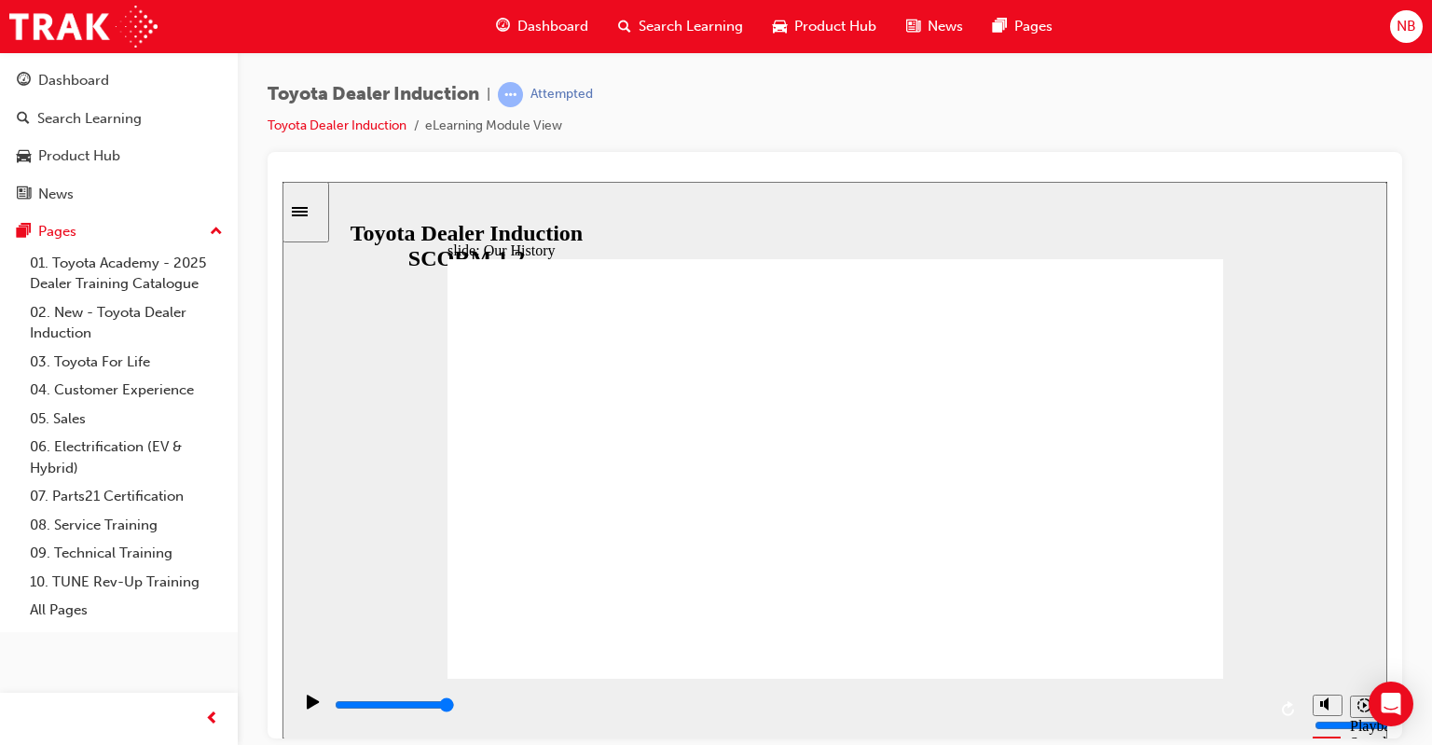
click at [255, 693] on div "Toyota Dealer Induction | Attempted Toyota Dealer Induction eLearning Module Vi…" at bounding box center [835, 375] width 1194 height 646
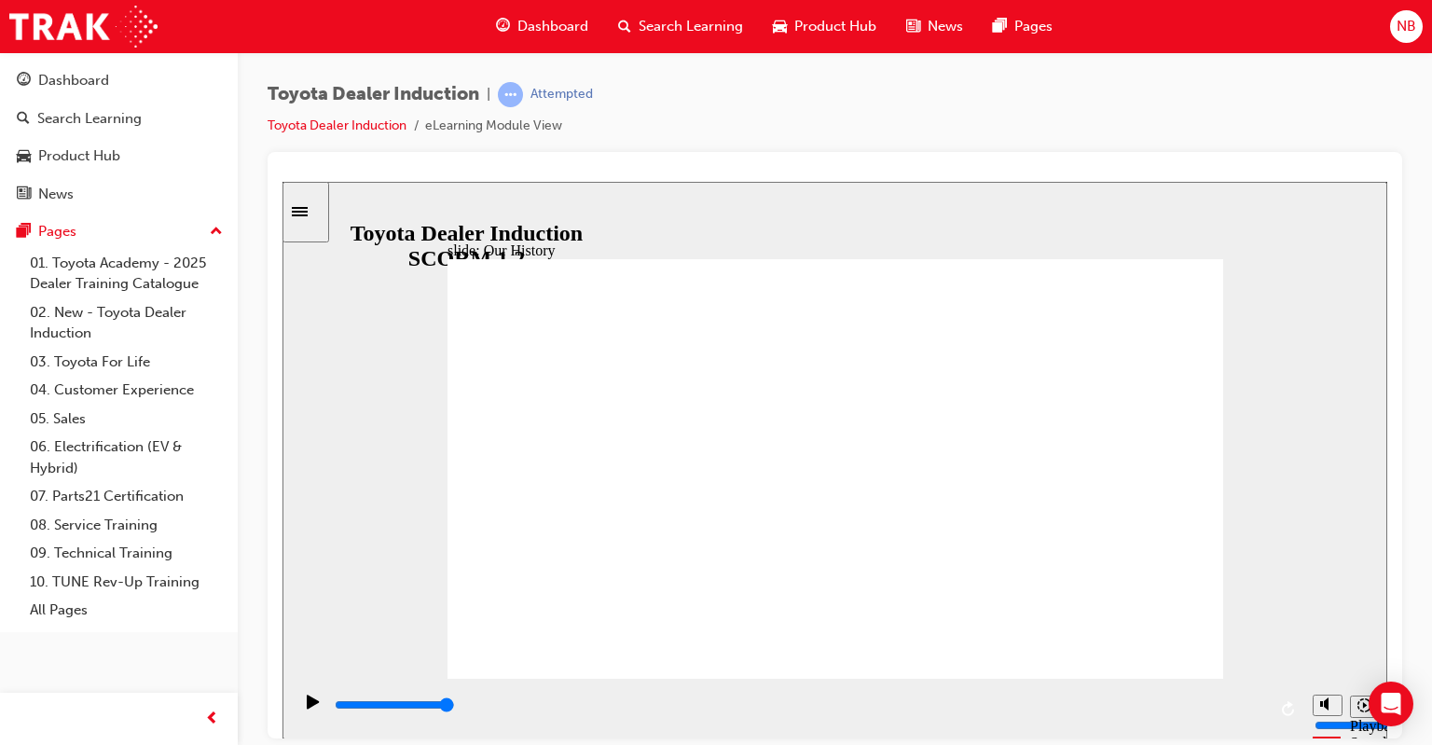
click at [434, 516] on div "slide: Our History Group 1 Freeform 3 Freeform 1 Freeform 2 Freeform 4 Rectangl…" at bounding box center [834, 459] width 1105 height 557
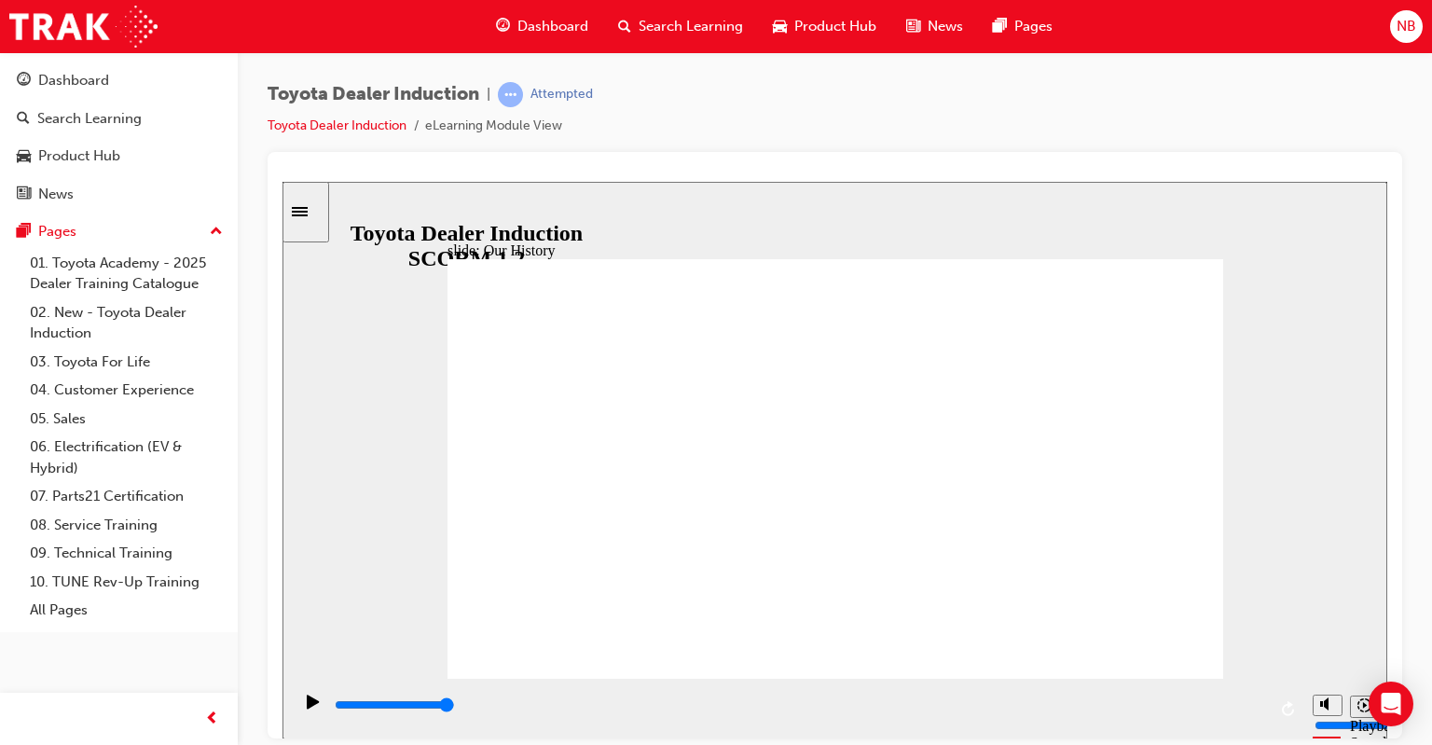
click at [308, 211] on icon "Sidebar Toggle" at bounding box center [300, 210] width 16 height 9
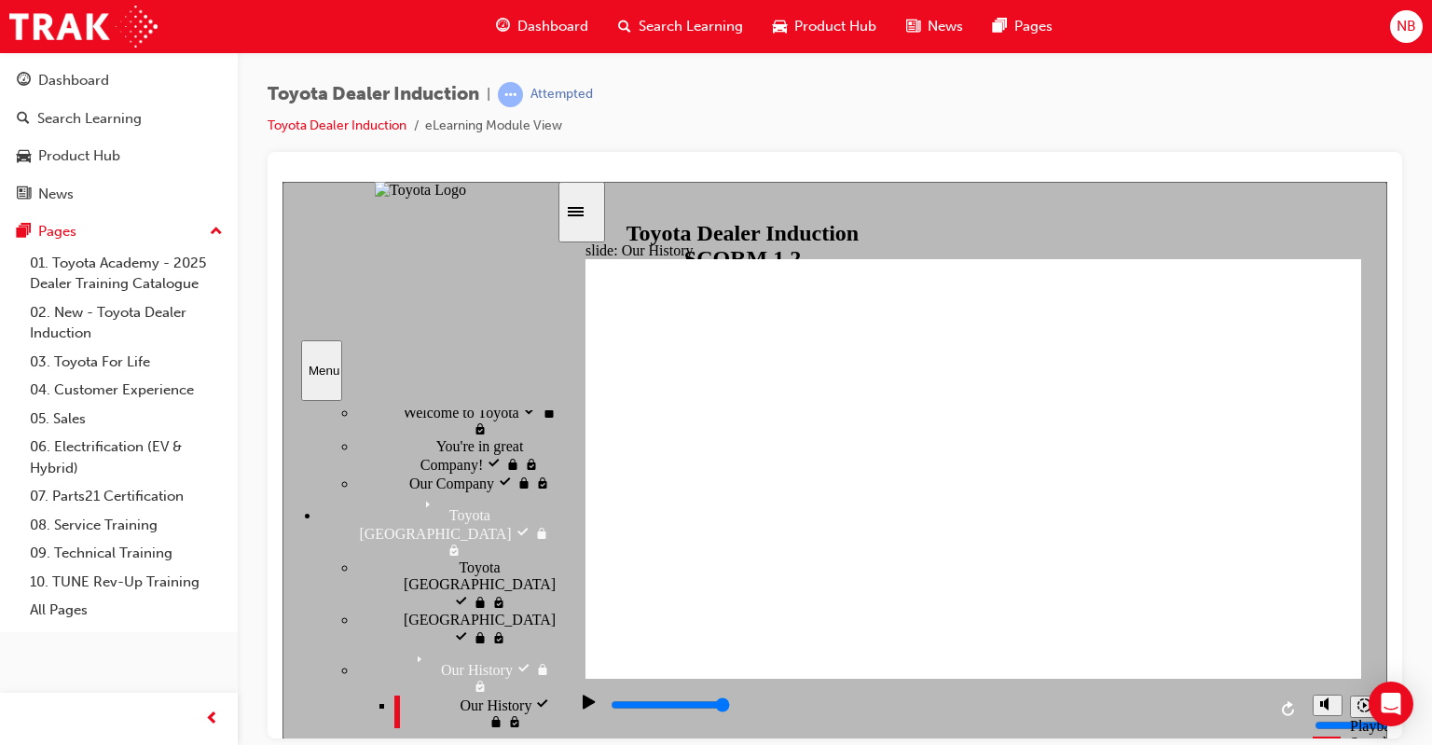
scroll to position [186, 0]
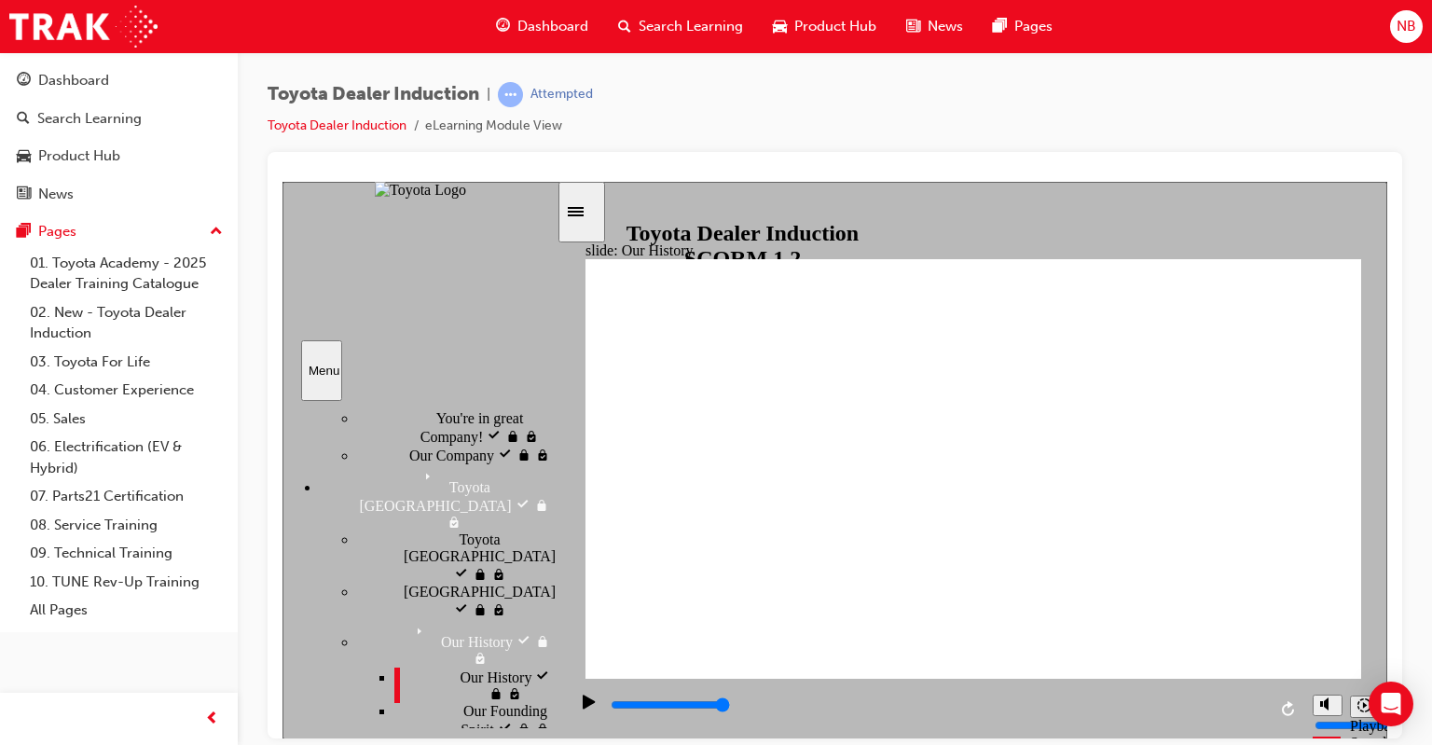
click at [471, 702] on div "Our Founding Spirit Our Founding Spirit" at bounding box center [475, 719] width 162 height 35
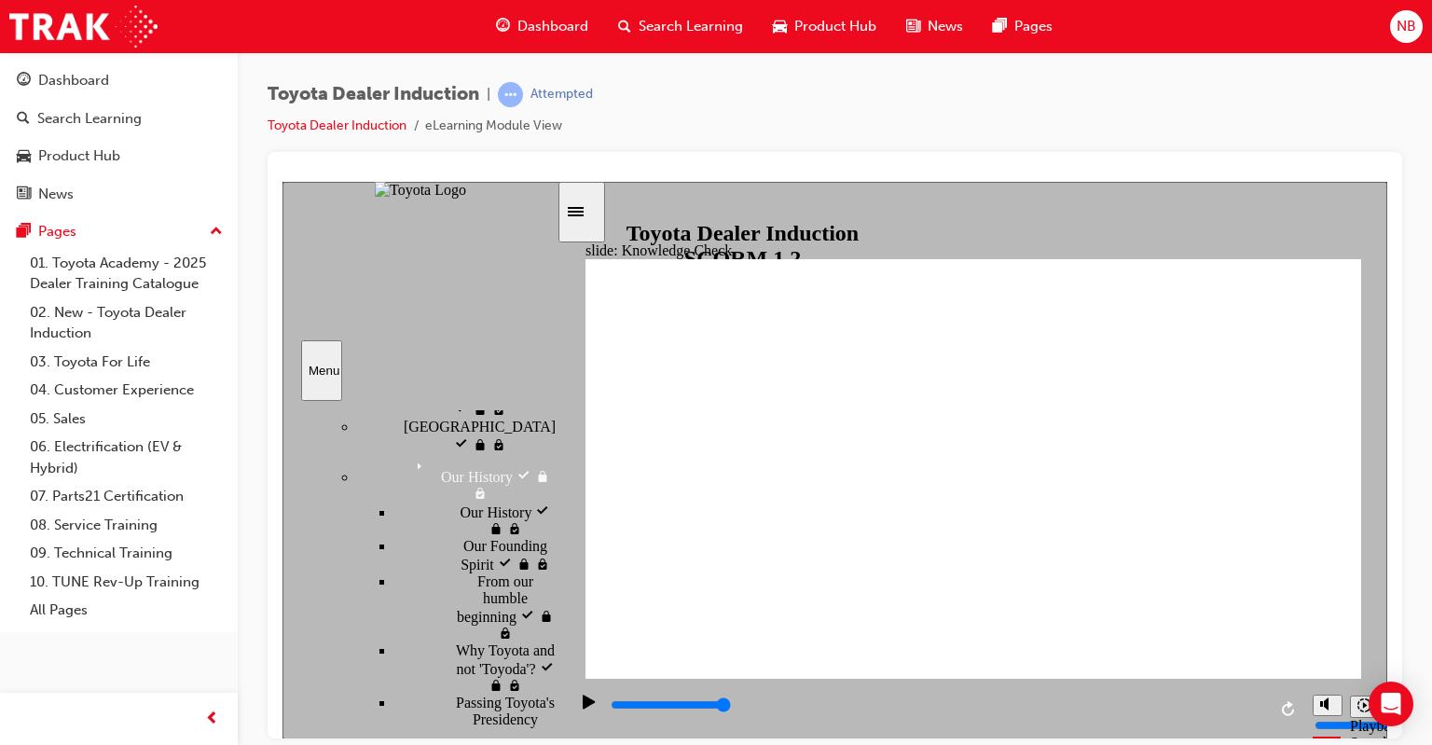
scroll to position [373, 0]
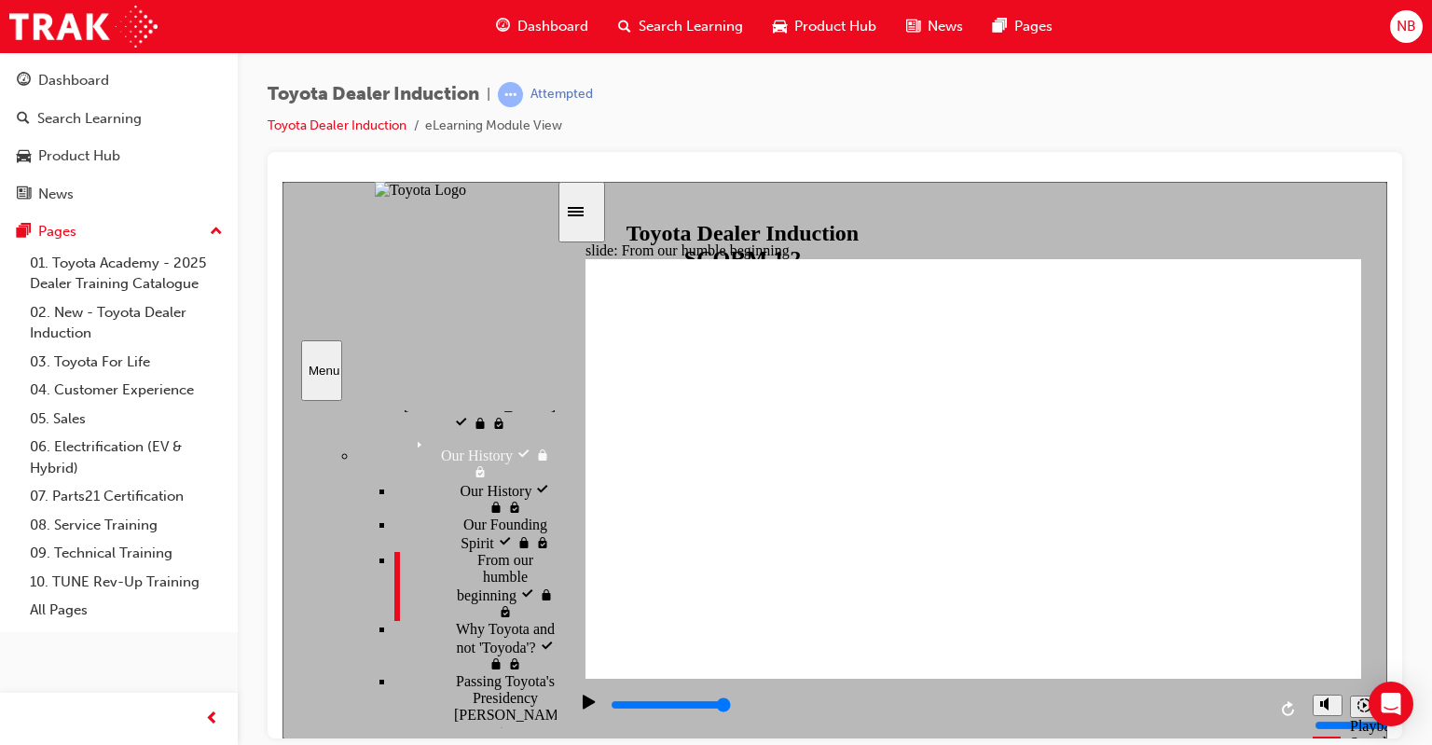
scroll to position [280, 0]
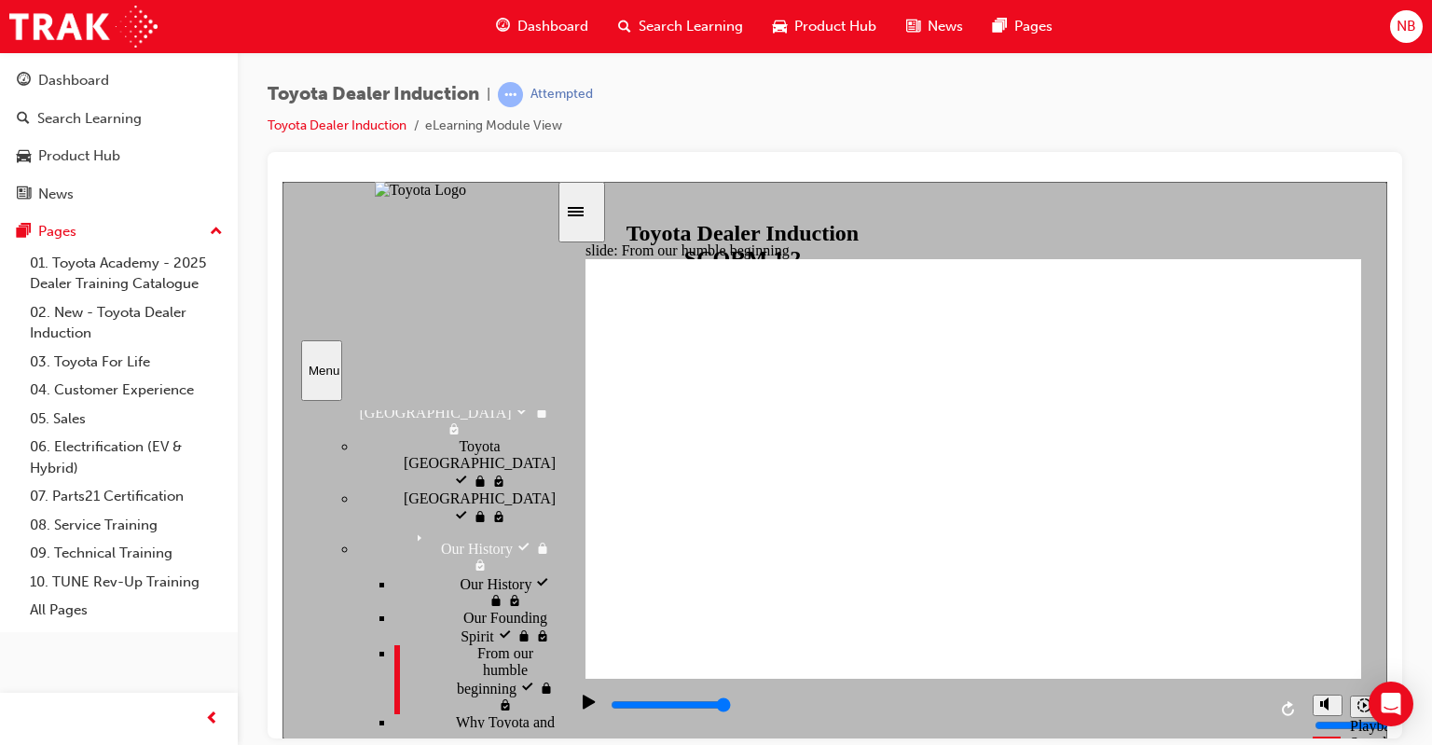
click at [511, 644] on span "From our humble beginning visited" at bounding box center [516, 677] width 79 height 67
click at [515, 644] on span "From our humble beginning visited" at bounding box center [516, 677] width 79 height 67
click at [488, 573] on div "Our History visited Our History" at bounding box center [475, 590] width 162 height 35
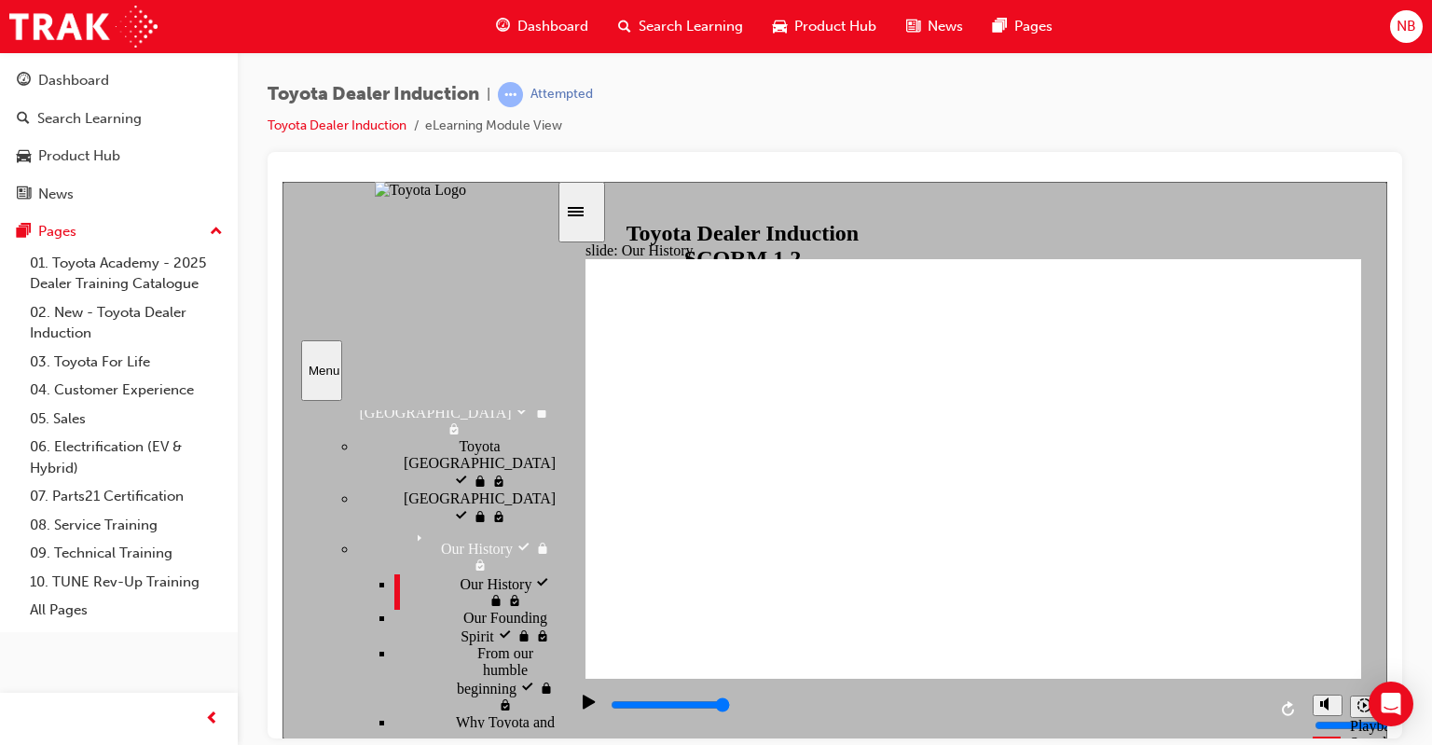
drag, startPoint x: 764, startPoint y: 584, endPoint x: 820, endPoint y: 585, distance: 55.9
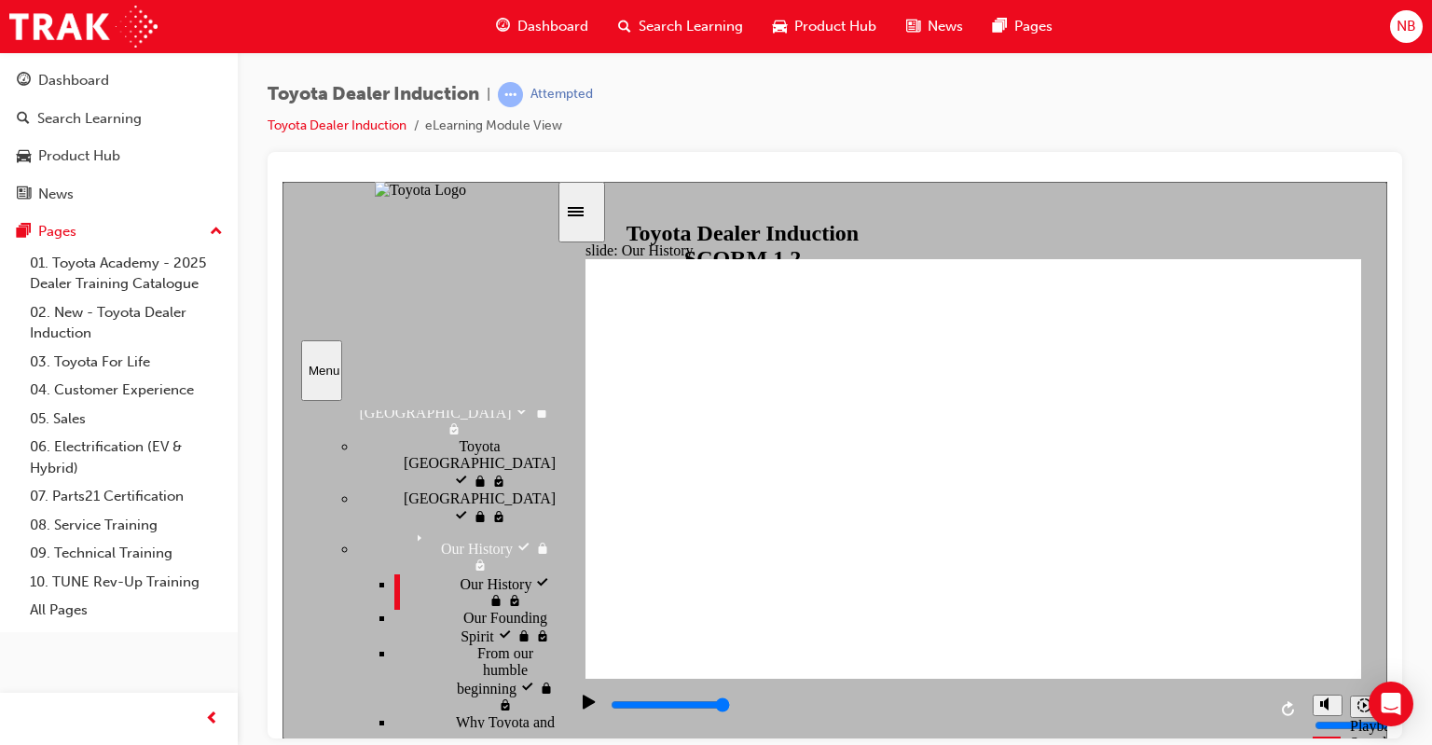
type input "5000"
radio input "true"
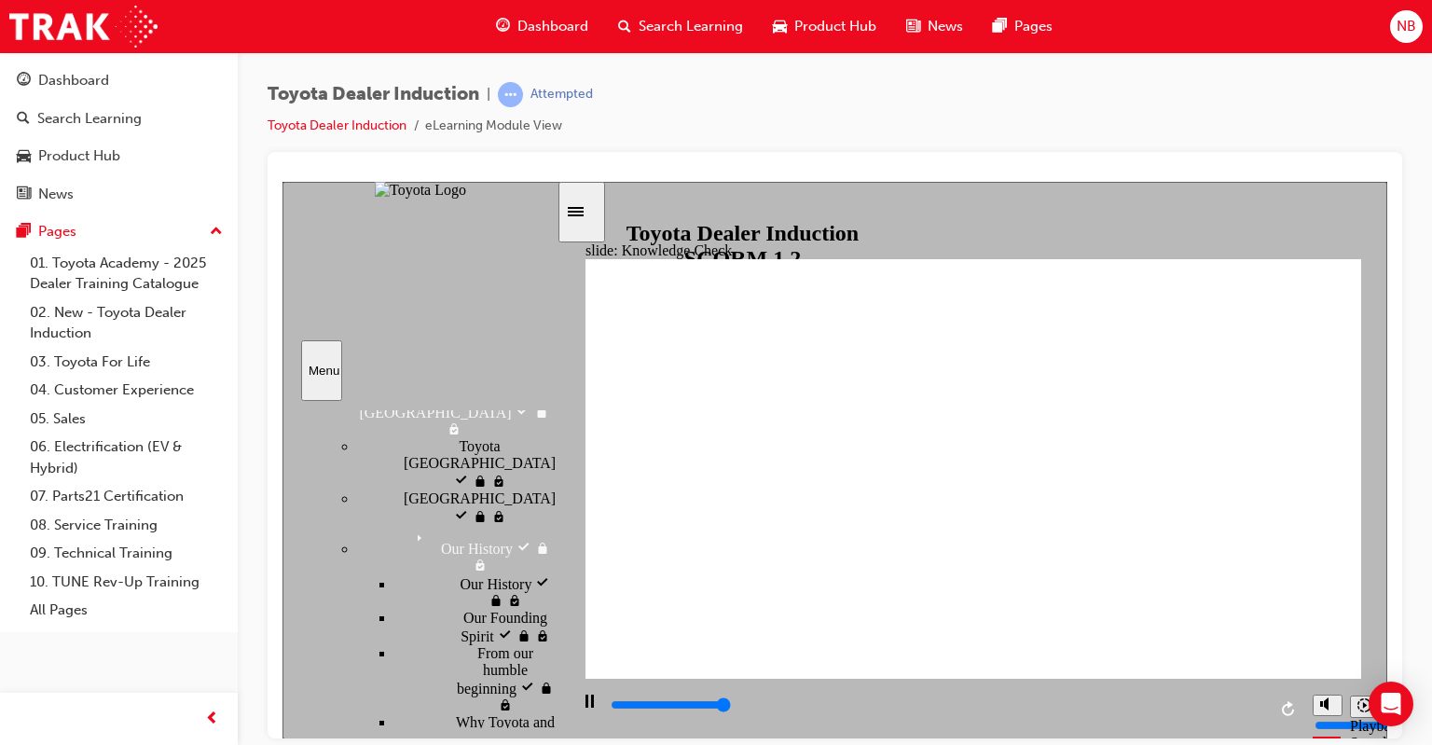
type input "5000"
radio input "true"
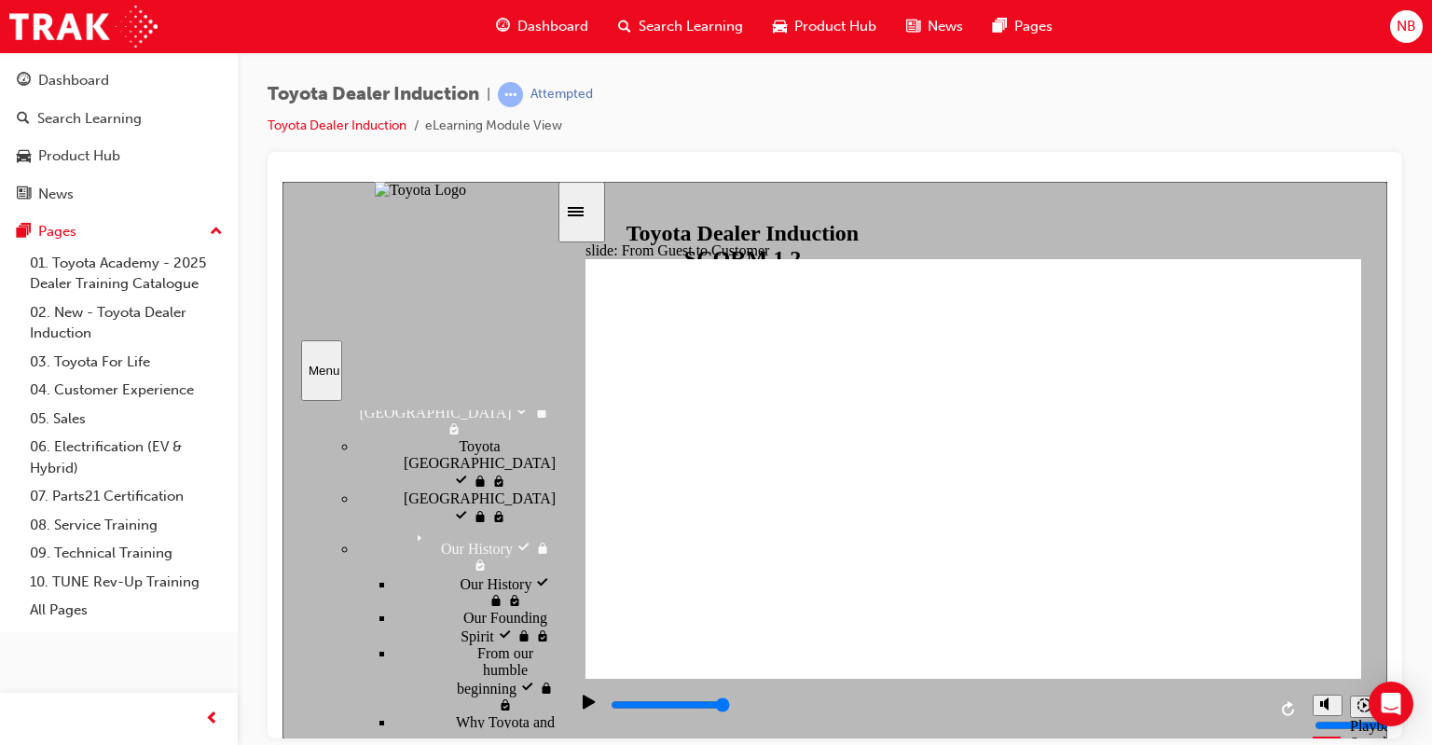
type input "15300"
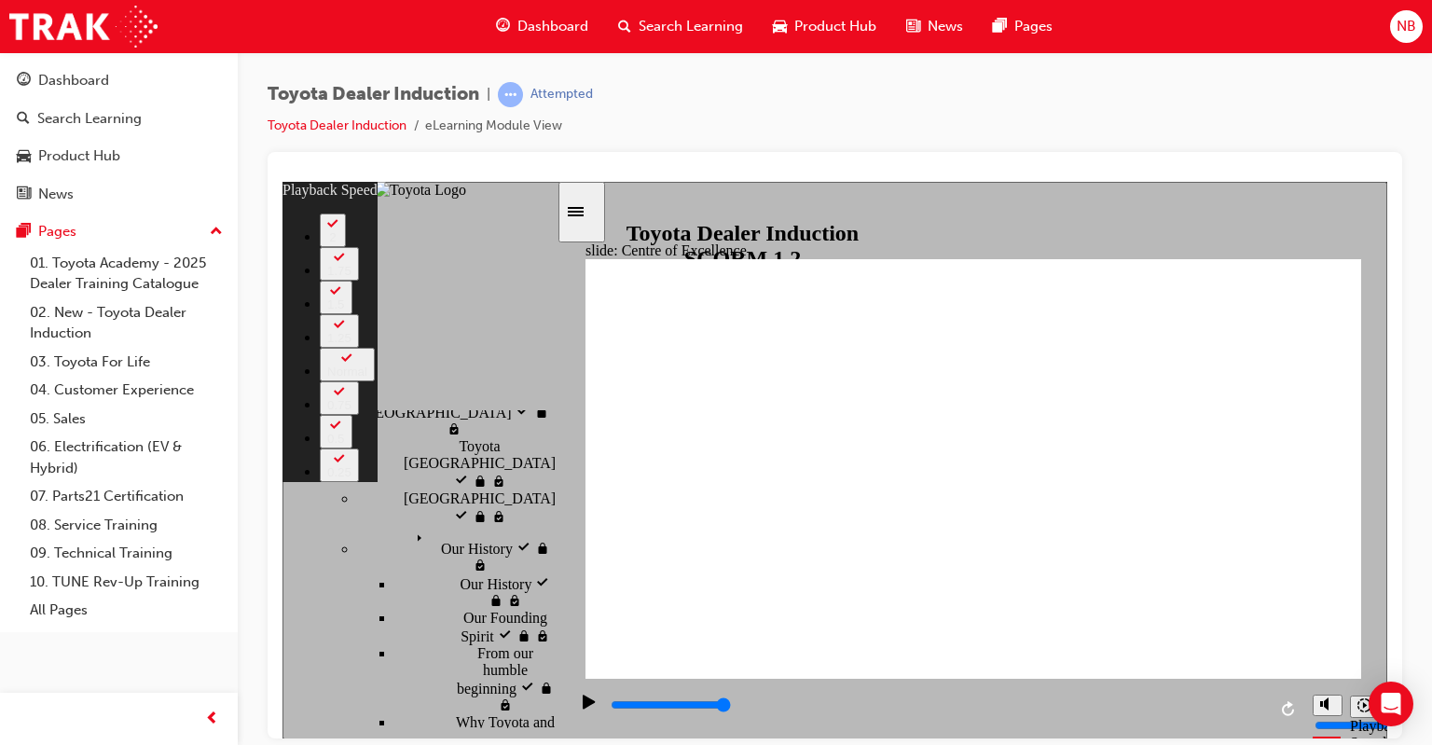
type input "248"
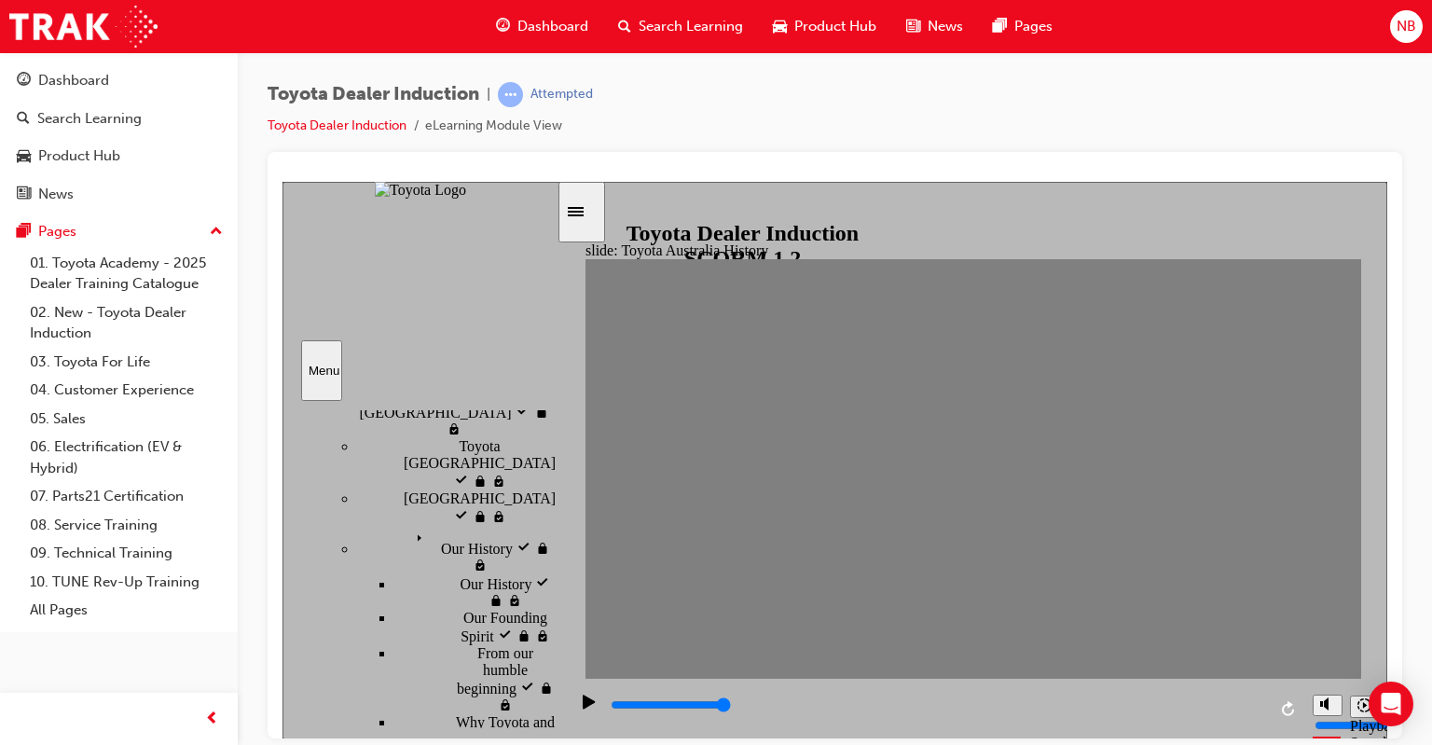
drag, startPoint x: 601, startPoint y: 481, endPoint x: 638, endPoint y: 481, distance: 36.4
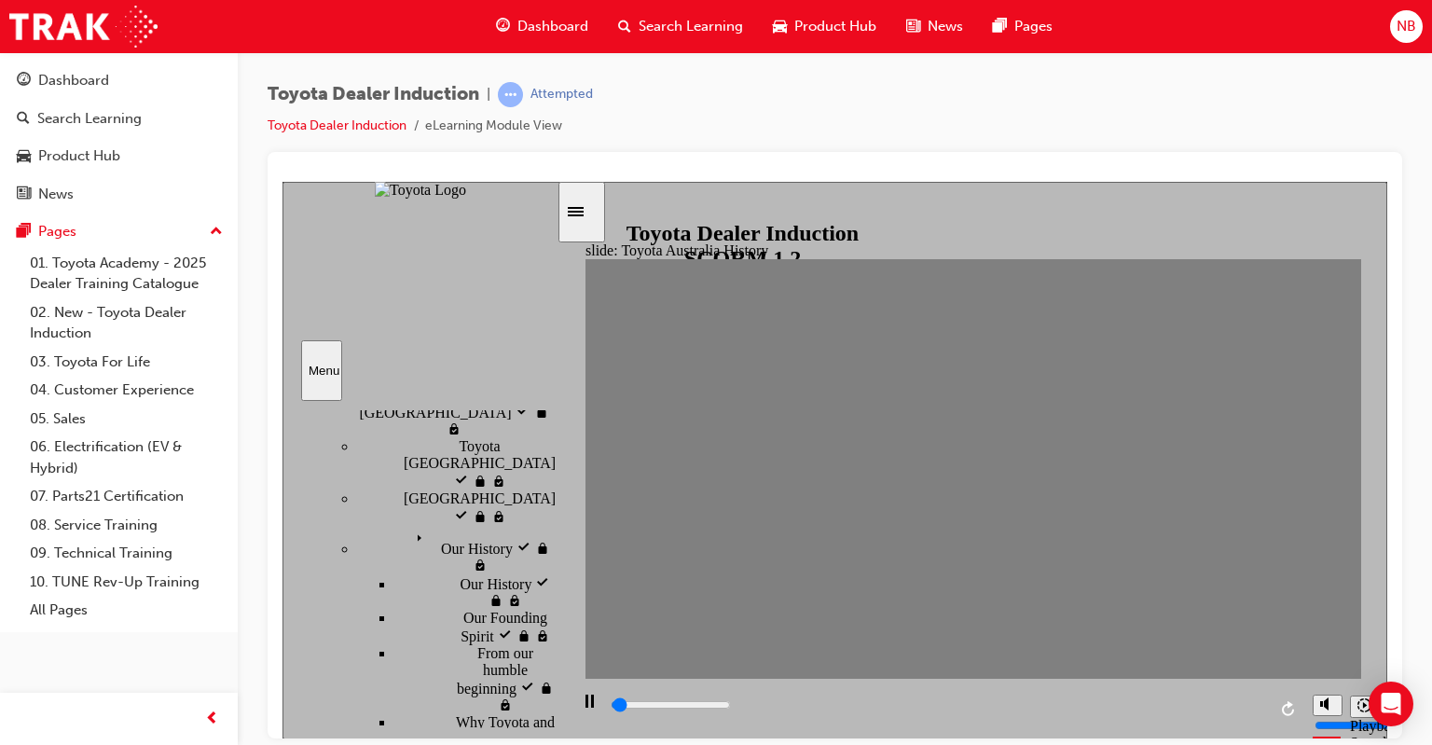
drag, startPoint x: 645, startPoint y: 478, endPoint x: 689, endPoint y: 474, distance: 44.1
drag, startPoint x: 670, startPoint y: 477, endPoint x: 731, endPoint y: 478, distance: 60.6
drag, startPoint x: 716, startPoint y: 482, endPoint x: 790, endPoint y: 481, distance: 73.7
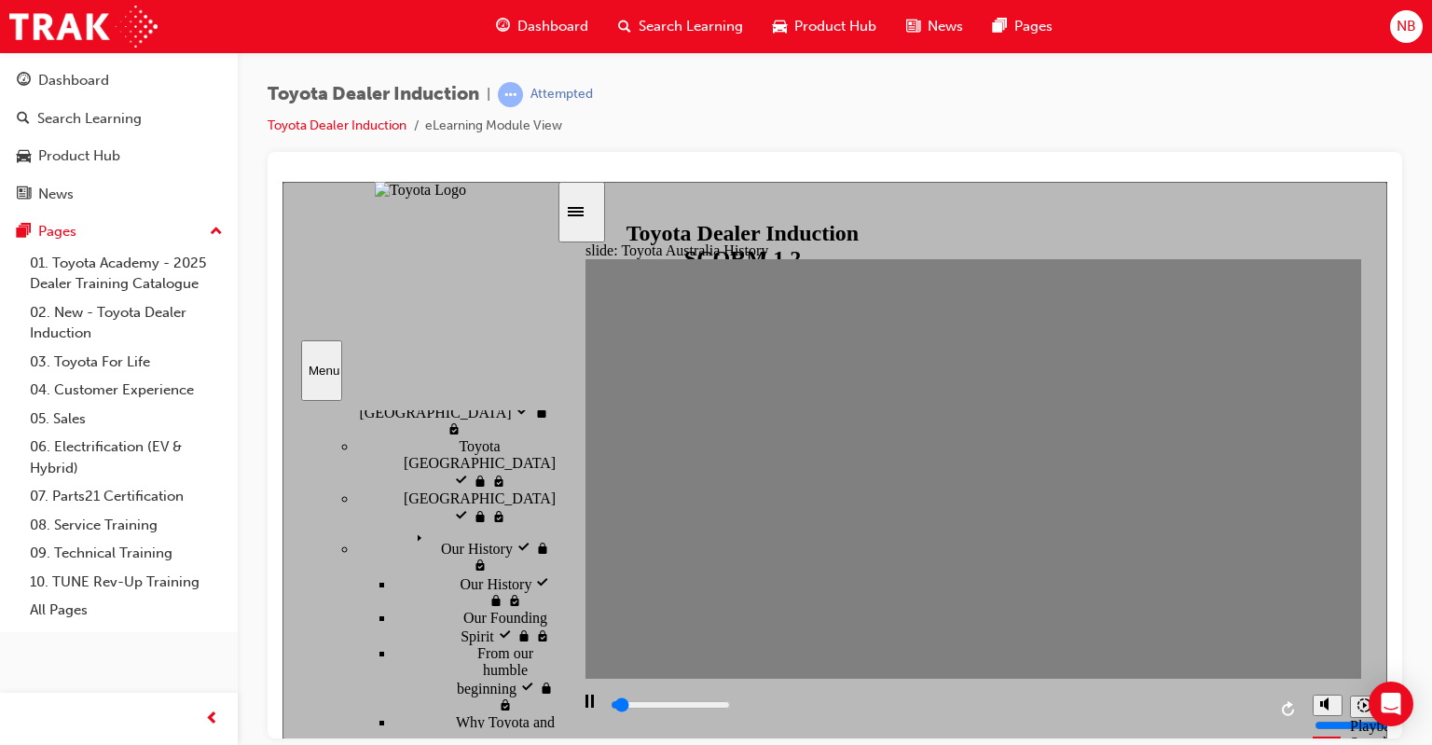
type input "0"
type input "4"
drag, startPoint x: 790, startPoint y: 481, endPoint x: 773, endPoint y: 482, distance: 16.8
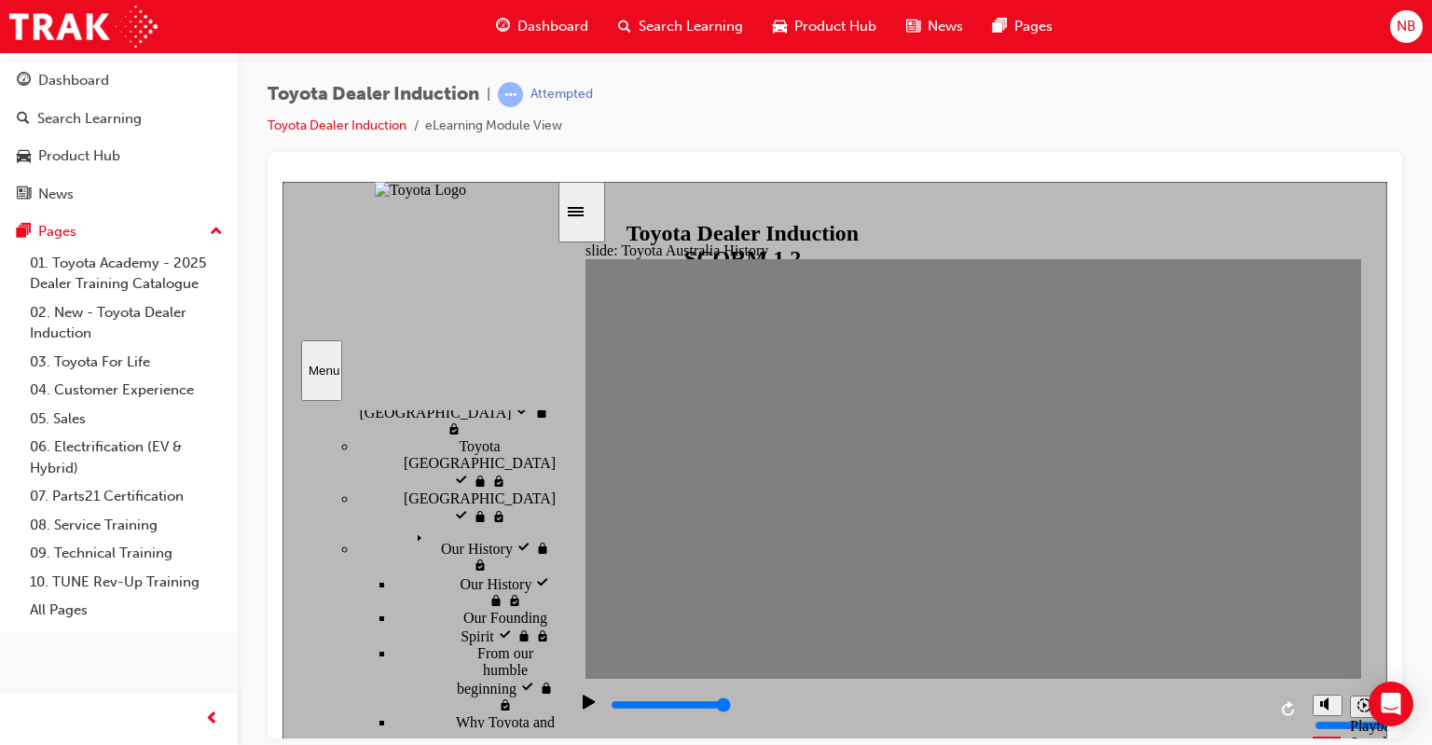
type input "0"
type input "5"
drag, startPoint x: 766, startPoint y: 482, endPoint x: 781, endPoint y: 482, distance: 14.9
drag, startPoint x: 784, startPoint y: 482, endPoint x: 820, endPoint y: 480, distance: 36.4
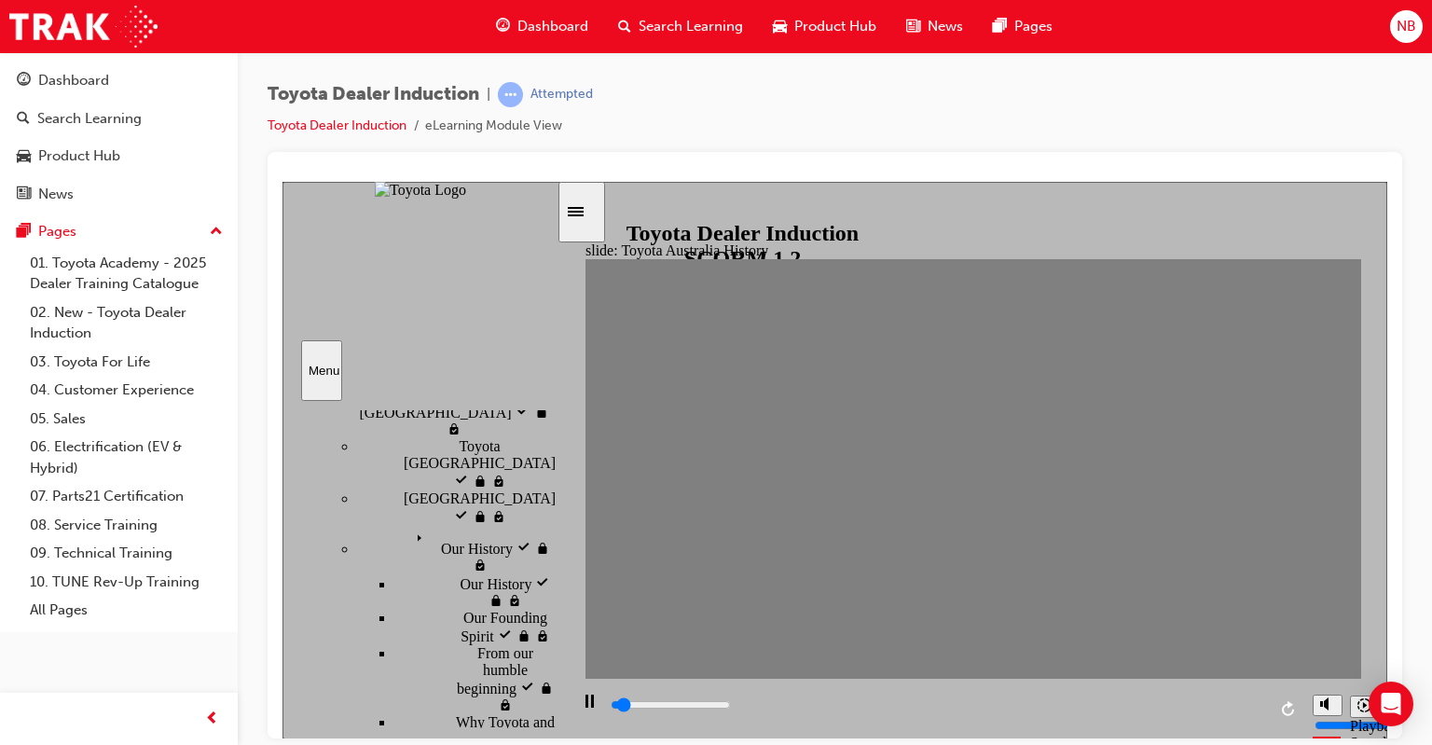
drag, startPoint x: 822, startPoint y: 479, endPoint x: 861, endPoint y: 477, distance: 39.2
drag, startPoint x: 861, startPoint y: 477, endPoint x: 899, endPoint y: 477, distance: 37.3
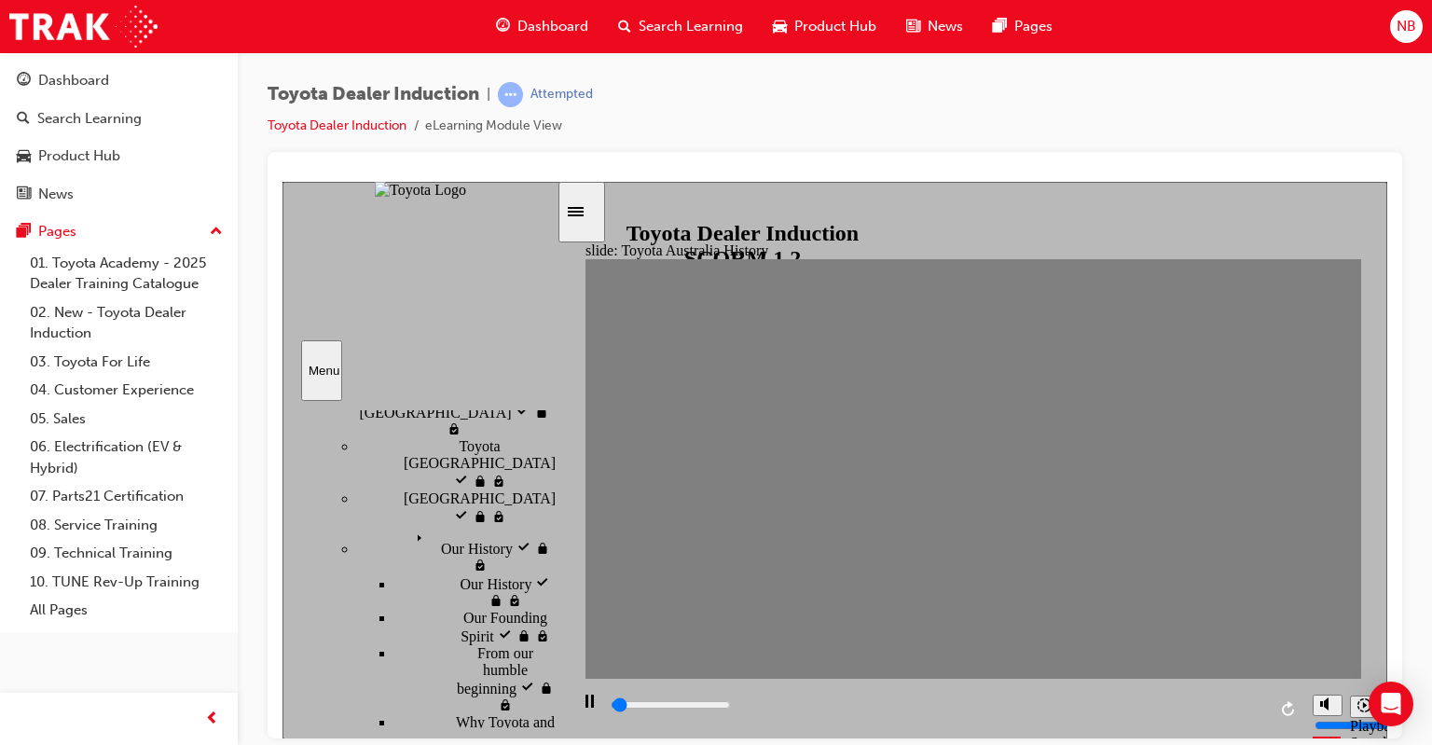
drag, startPoint x: 899, startPoint y: 477, endPoint x: 926, endPoint y: 479, distance: 27.1
drag, startPoint x: 926, startPoint y: 479, endPoint x: 964, endPoint y: 478, distance: 38.2
drag, startPoint x: 964, startPoint y: 478, endPoint x: 1005, endPoint y: 478, distance: 41.0
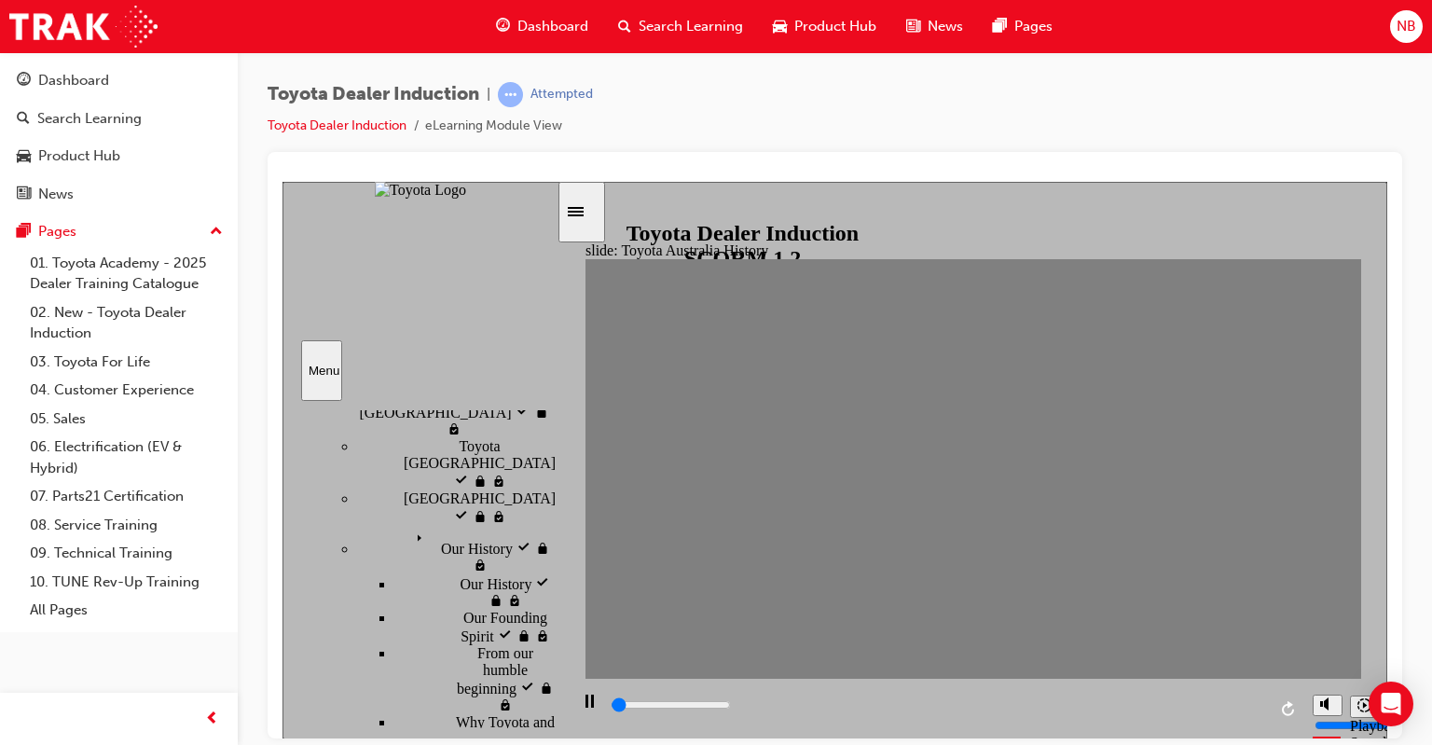
drag, startPoint x: 1003, startPoint y: 482, endPoint x: 1033, endPoint y: 479, distance: 30.0
drag, startPoint x: 1043, startPoint y: 477, endPoint x: 1067, endPoint y: 474, distance: 24.4
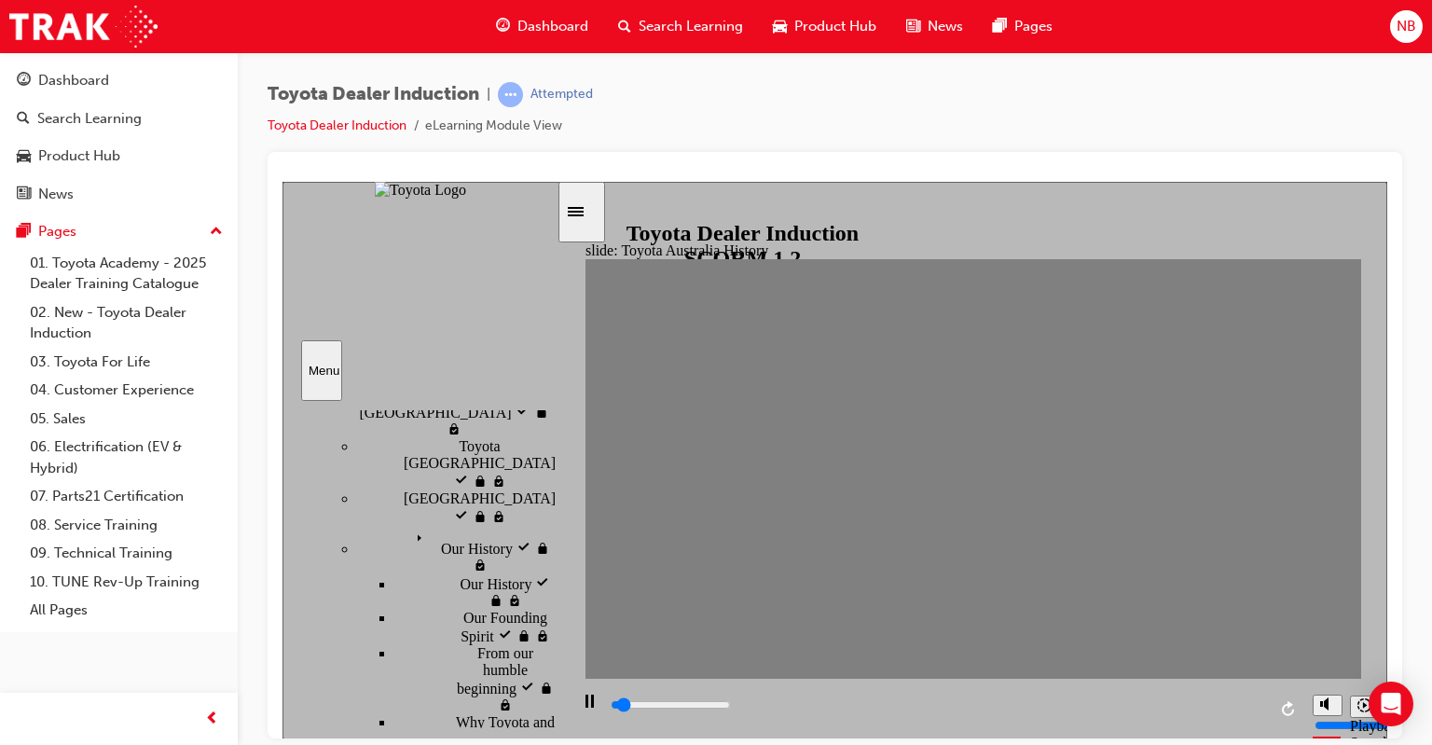
drag, startPoint x: 1063, startPoint y: 488, endPoint x: 1110, endPoint y: 476, distance: 48.8
drag, startPoint x: 1114, startPoint y: 478, endPoint x: 1141, endPoint y: 480, distance: 27.1
drag, startPoint x: 1148, startPoint y: 482, endPoint x: 1176, endPoint y: 479, distance: 28.1
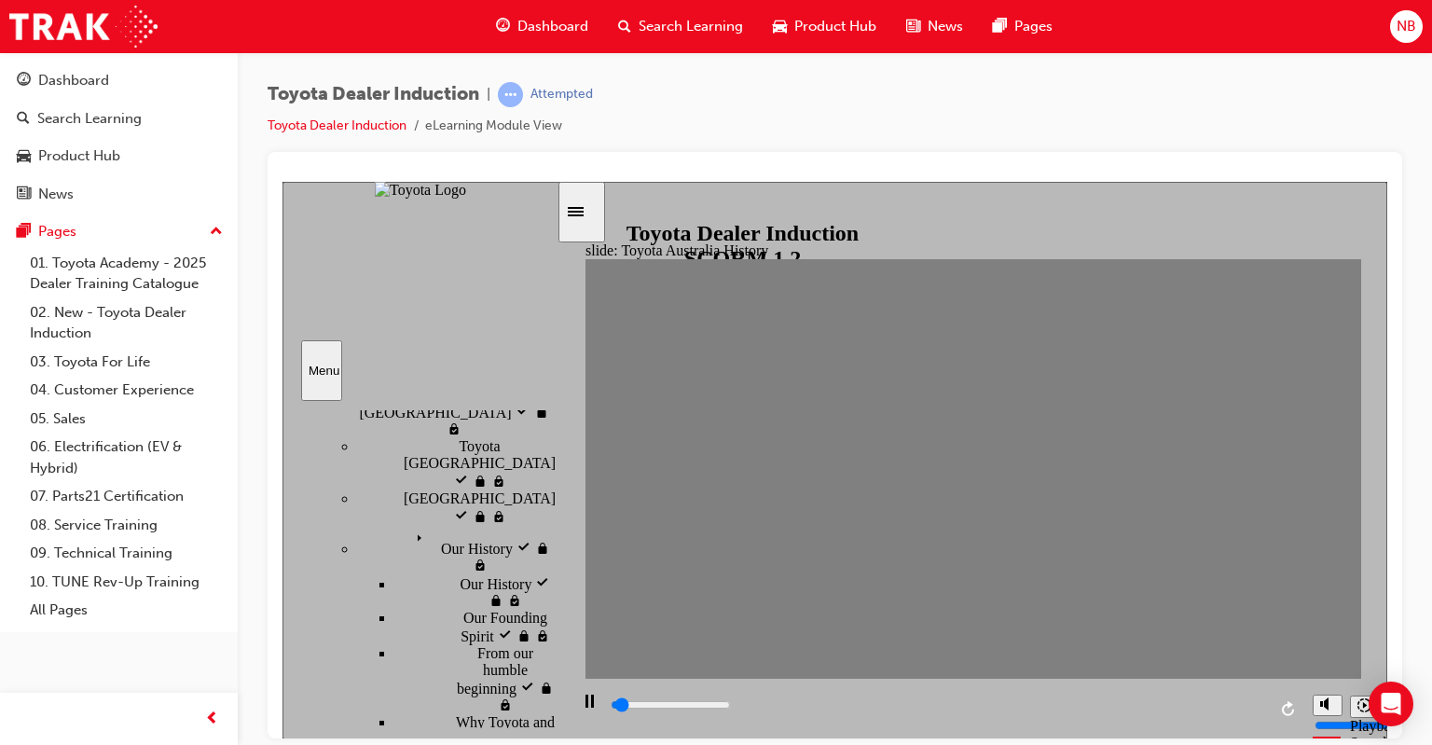
drag, startPoint x: 1179, startPoint y: 483, endPoint x: 1211, endPoint y: 474, distance: 33.0
drag, startPoint x: 1216, startPoint y: 478, endPoint x: 1252, endPoint y: 478, distance: 36.4
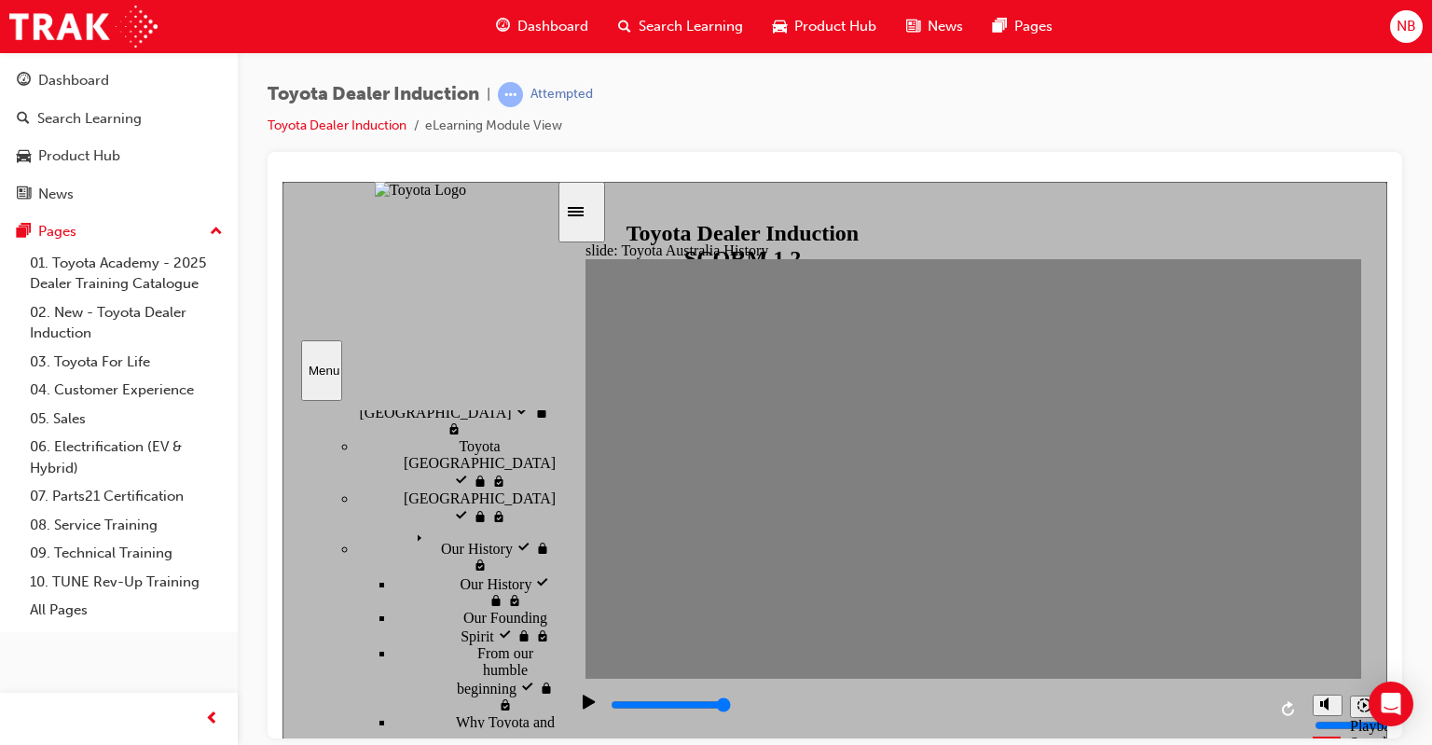
type input "0"
type input "19"
drag, startPoint x: 1251, startPoint y: 468, endPoint x: 1285, endPoint y: 484, distance: 37.1
type input "0"
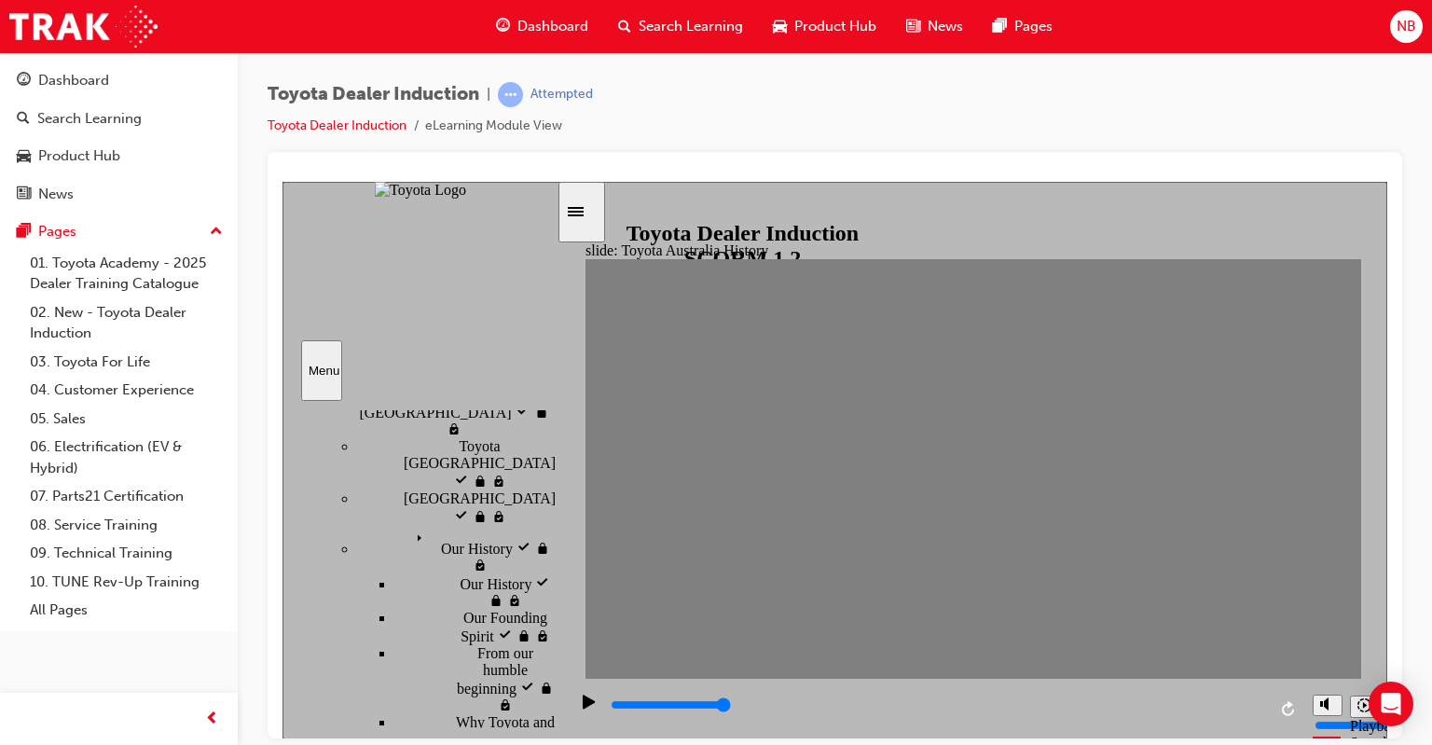
type input "20"
drag, startPoint x: 1290, startPoint y: 477, endPoint x: 1324, endPoint y: 467, distance: 35.1
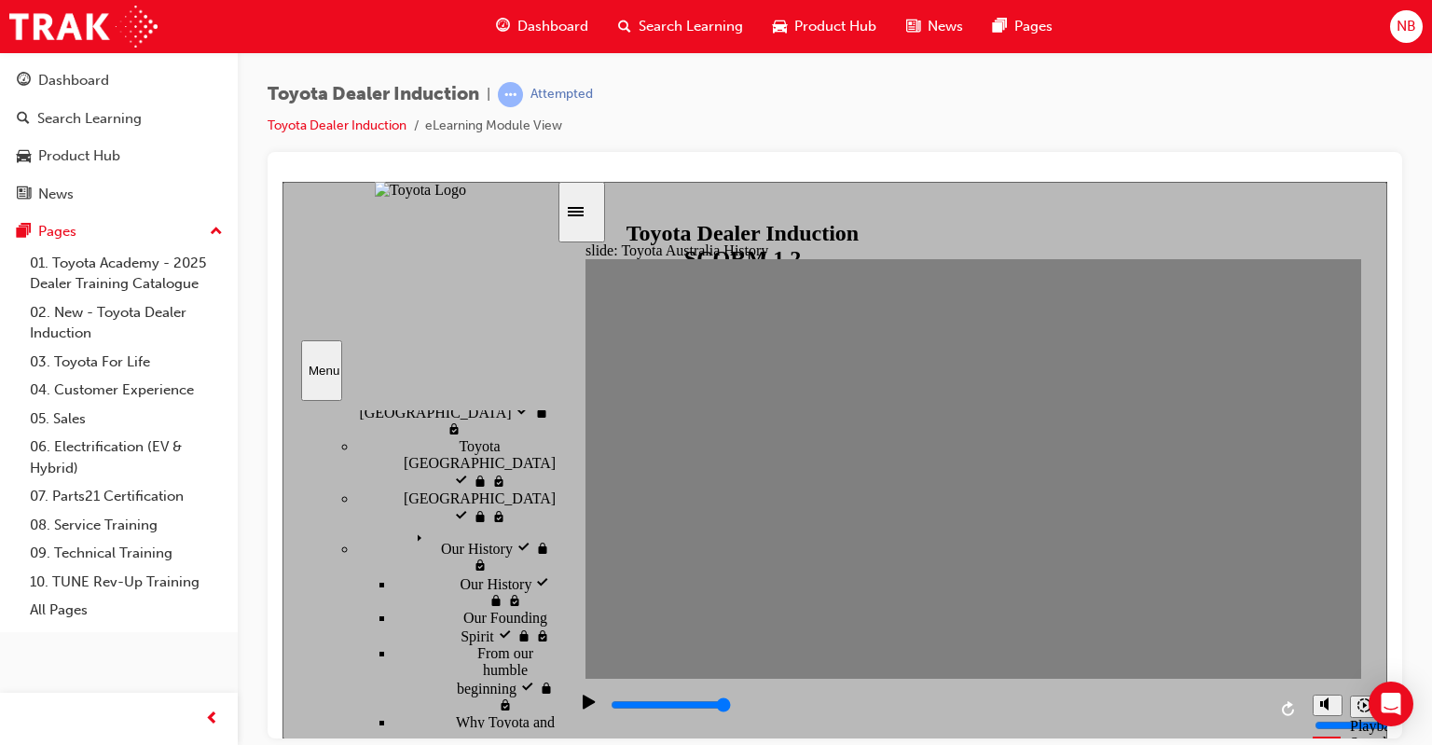
drag, startPoint x: 612, startPoint y: 474, endPoint x: 649, endPoint y: 478, distance: 37.6
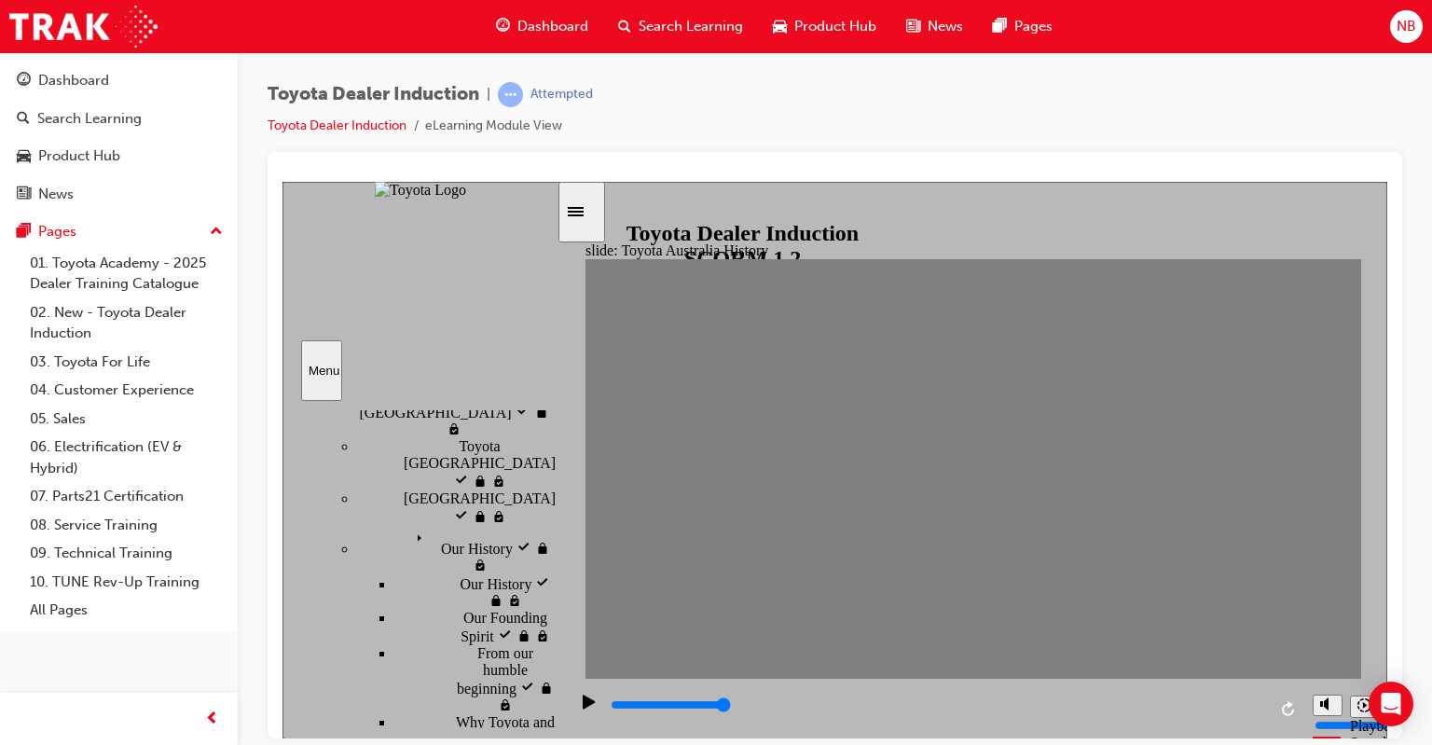
drag, startPoint x: 1326, startPoint y: 467, endPoint x: 914, endPoint y: 504, distance: 413.7
drag, startPoint x: 913, startPoint y: 503, endPoint x: 887, endPoint y: 474, distance: 38.9
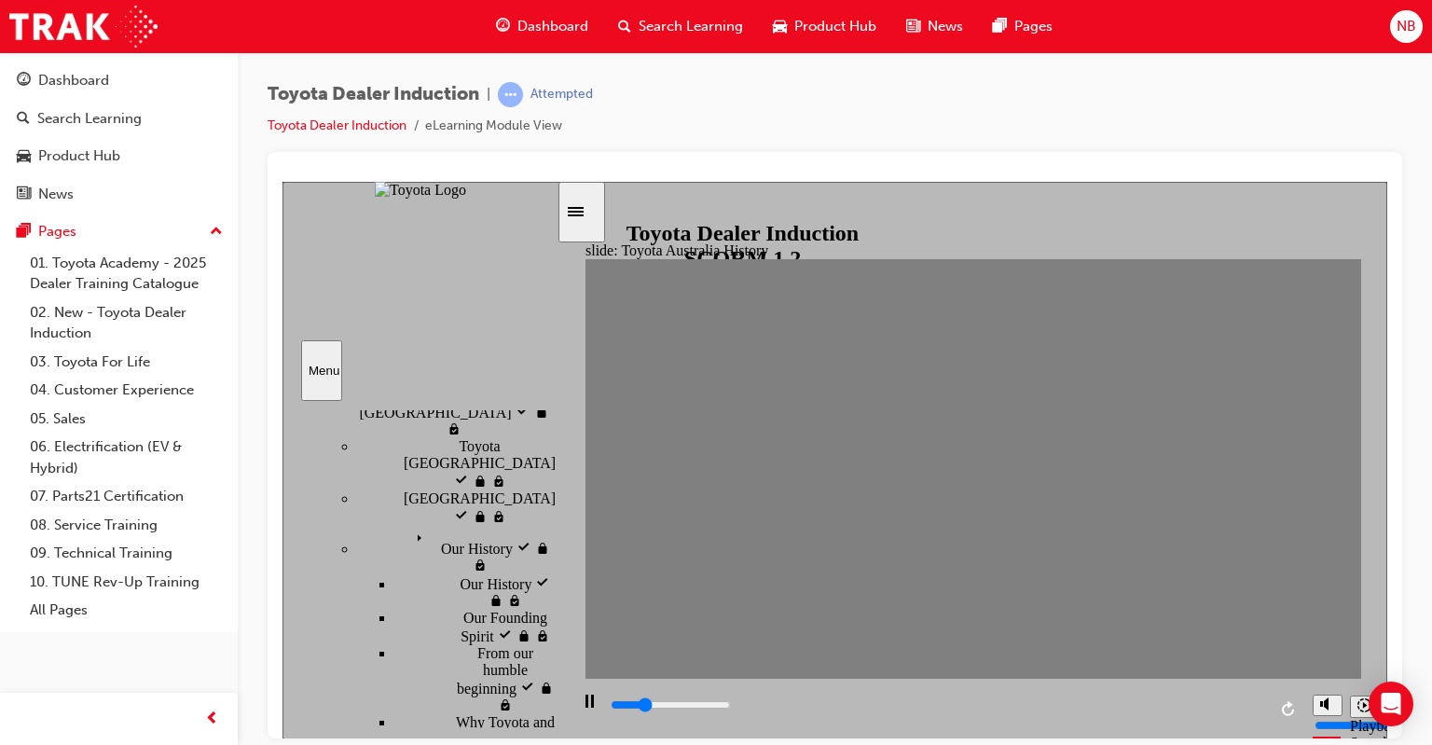
drag, startPoint x: 891, startPoint y: 470, endPoint x: 832, endPoint y: 474, distance: 59.8
drag, startPoint x: 832, startPoint y: 474, endPoint x: 804, endPoint y: 471, distance: 28.1
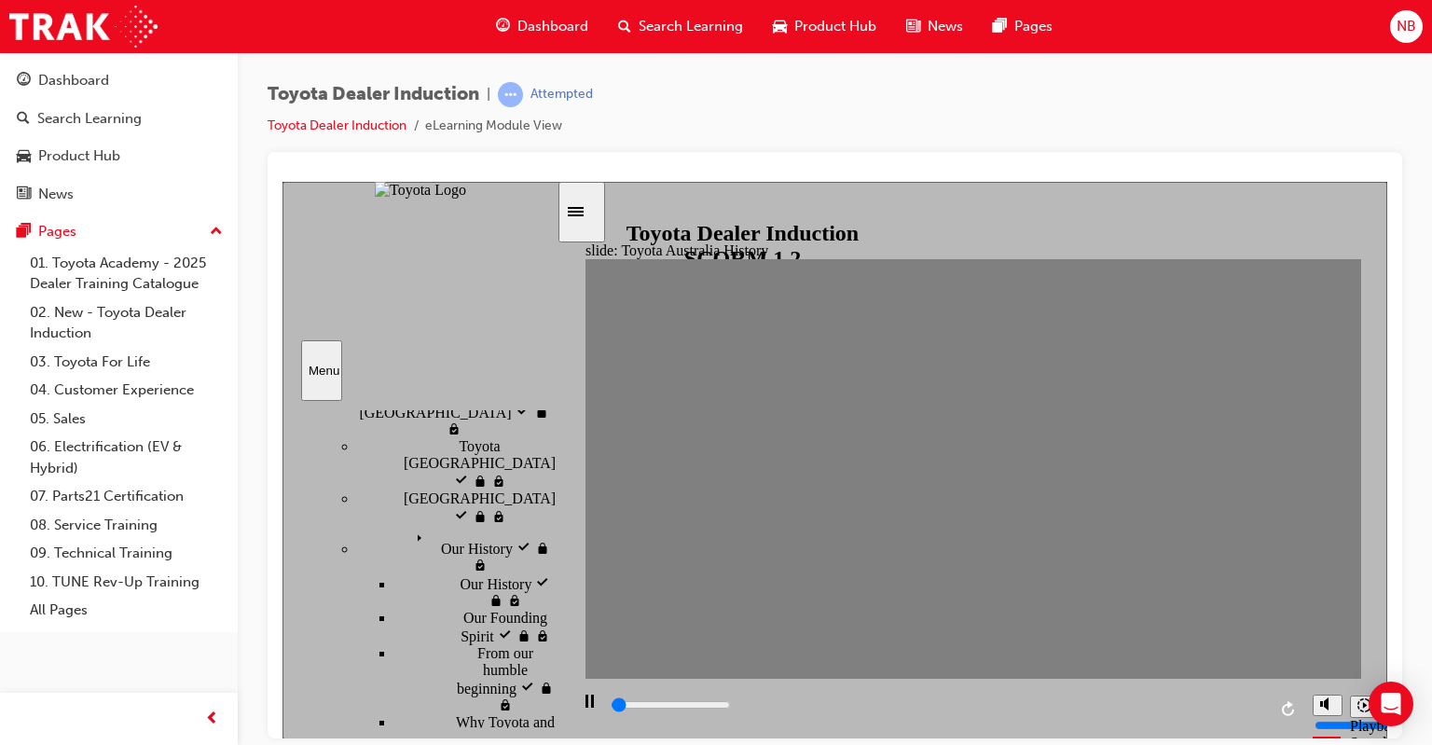
drag, startPoint x: 686, startPoint y: 471, endPoint x: 646, endPoint y: 473, distance: 40.1
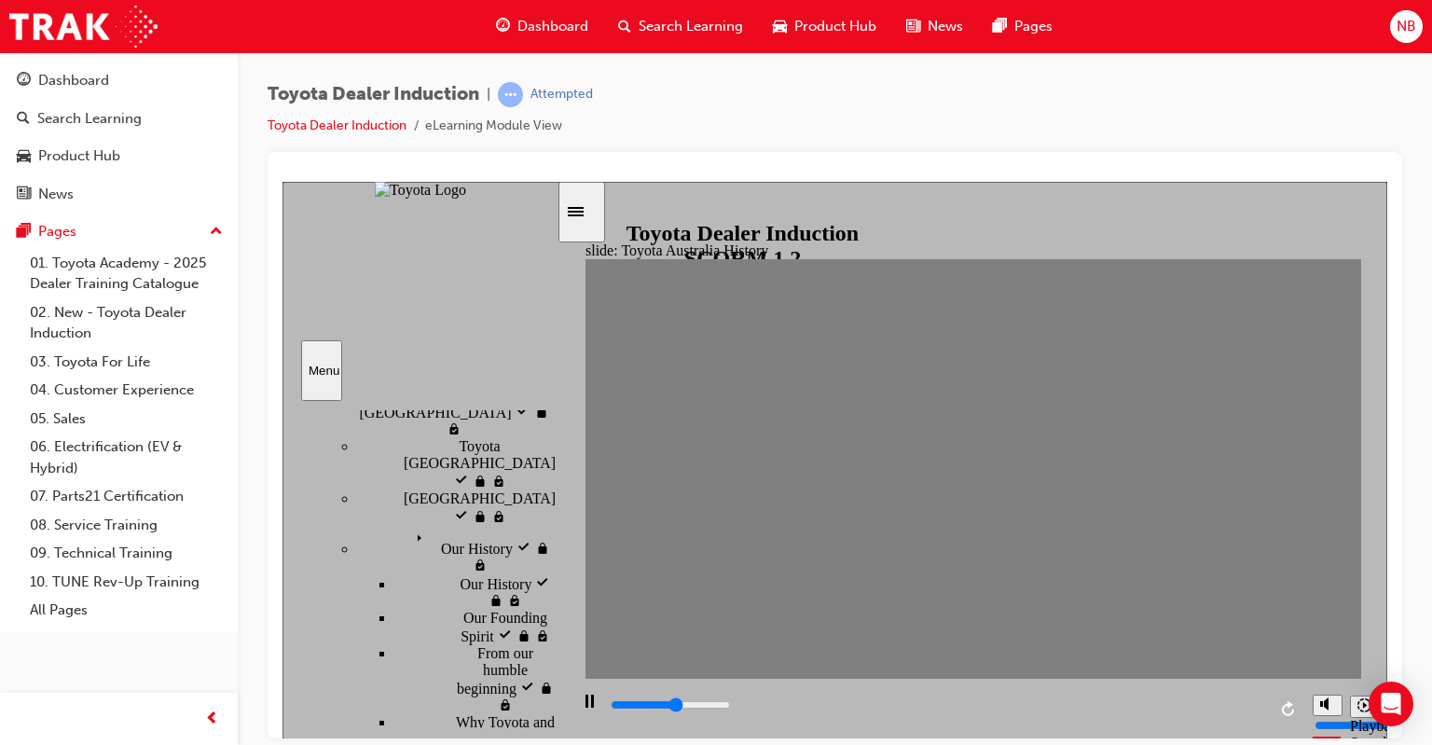
drag, startPoint x: 682, startPoint y: 467, endPoint x: 646, endPoint y: 474, distance: 37.1
drag, startPoint x: 672, startPoint y: 471, endPoint x: 646, endPoint y: 471, distance: 26.1
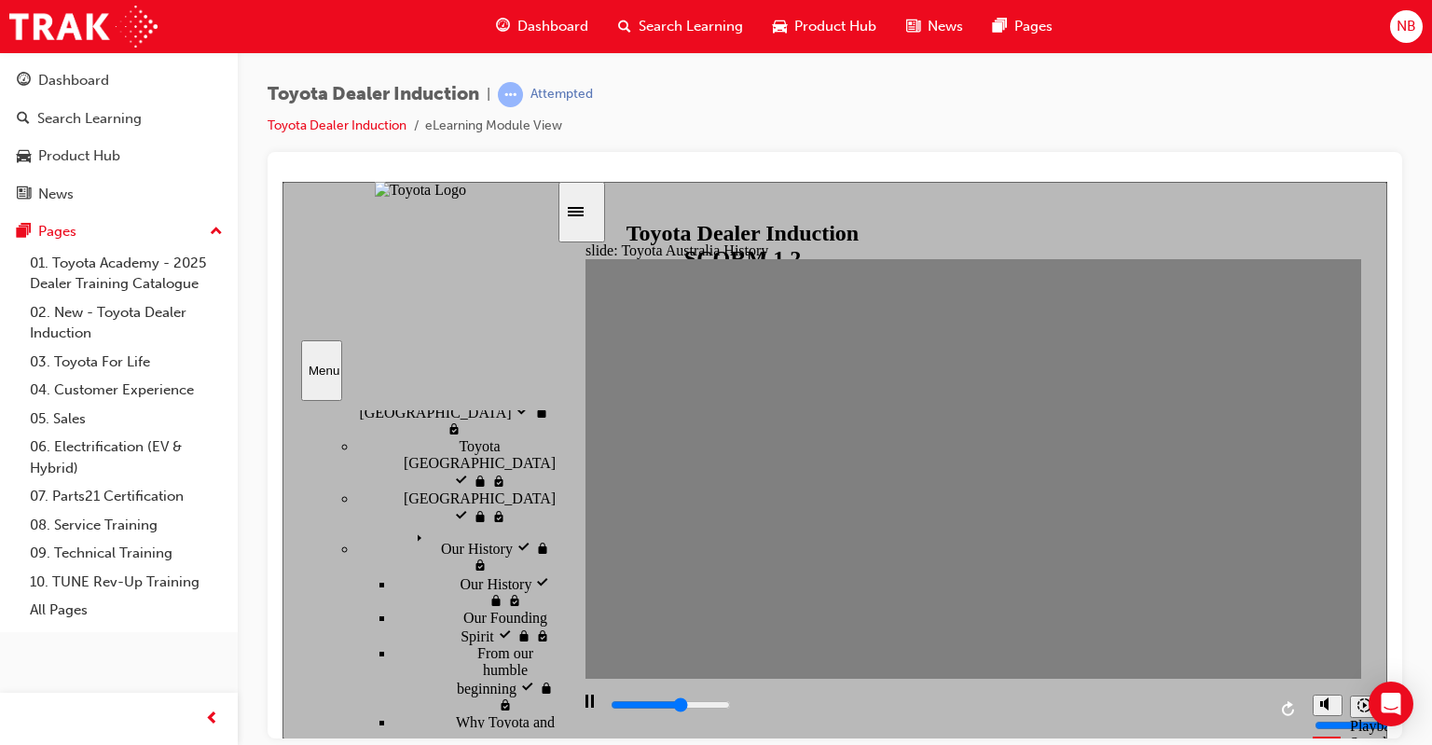
type input "0"
type input "2"
drag, startPoint x: 656, startPoint y: 471, endPoint x: 681, endPoint y: 469, distance: 25.2
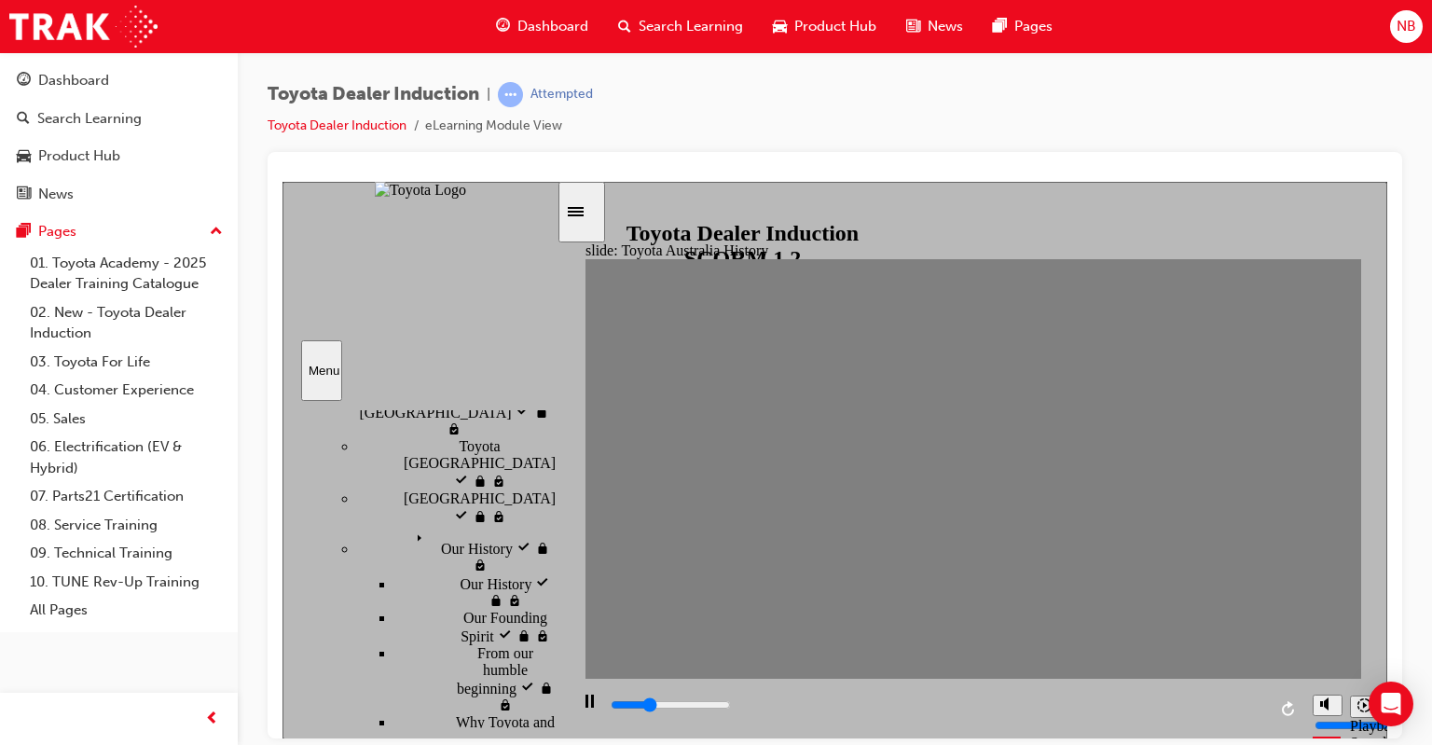
type input "0"
type input "3"
drag, startPoint x: 690, startPoint y: 474, endPoint x: 730, endPoint y: 474, distance: 40.1
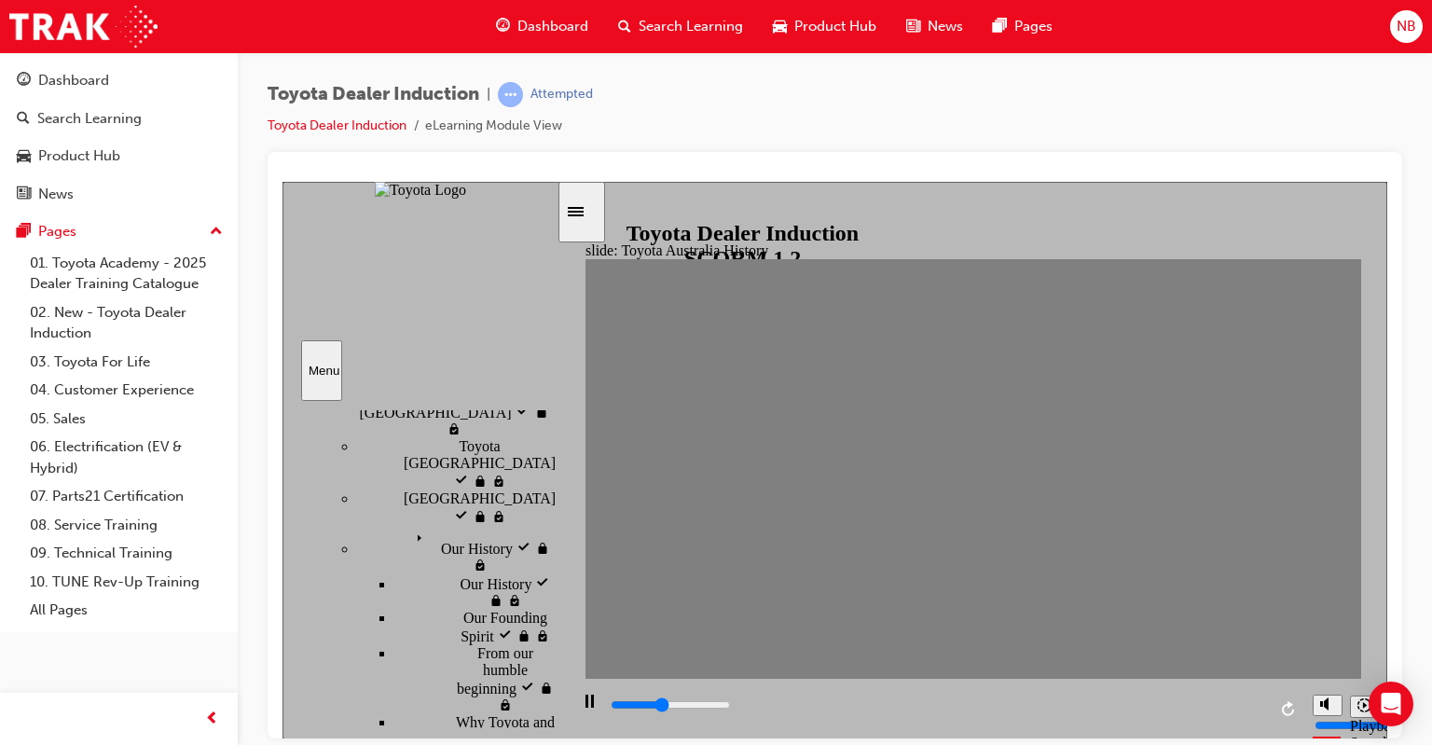
type input "0"
type input "4"
drag, startPoint x: 716, startPoint y: 471, endPoint x: 754, endPoint y: 471, distance: 38.2
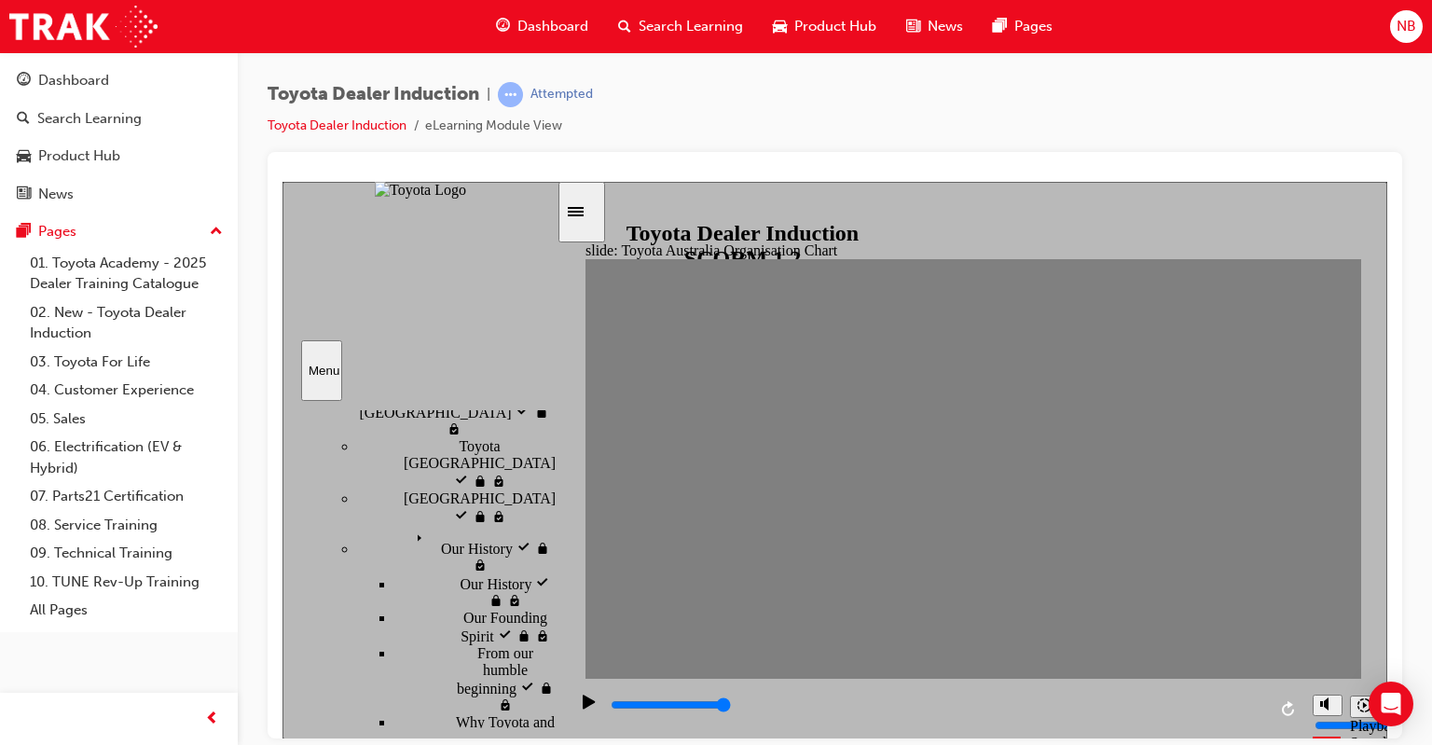
type input "31700"
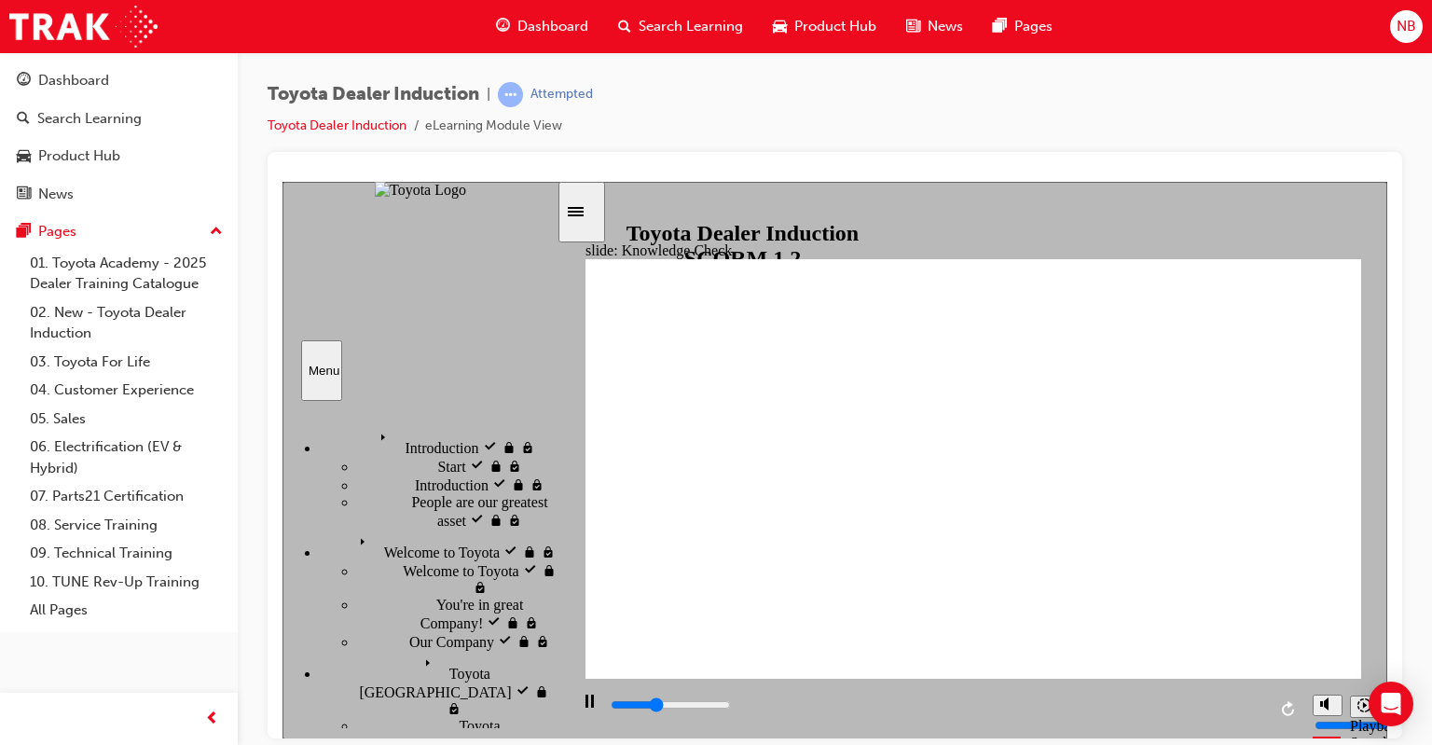
scroll to position [280, 0]
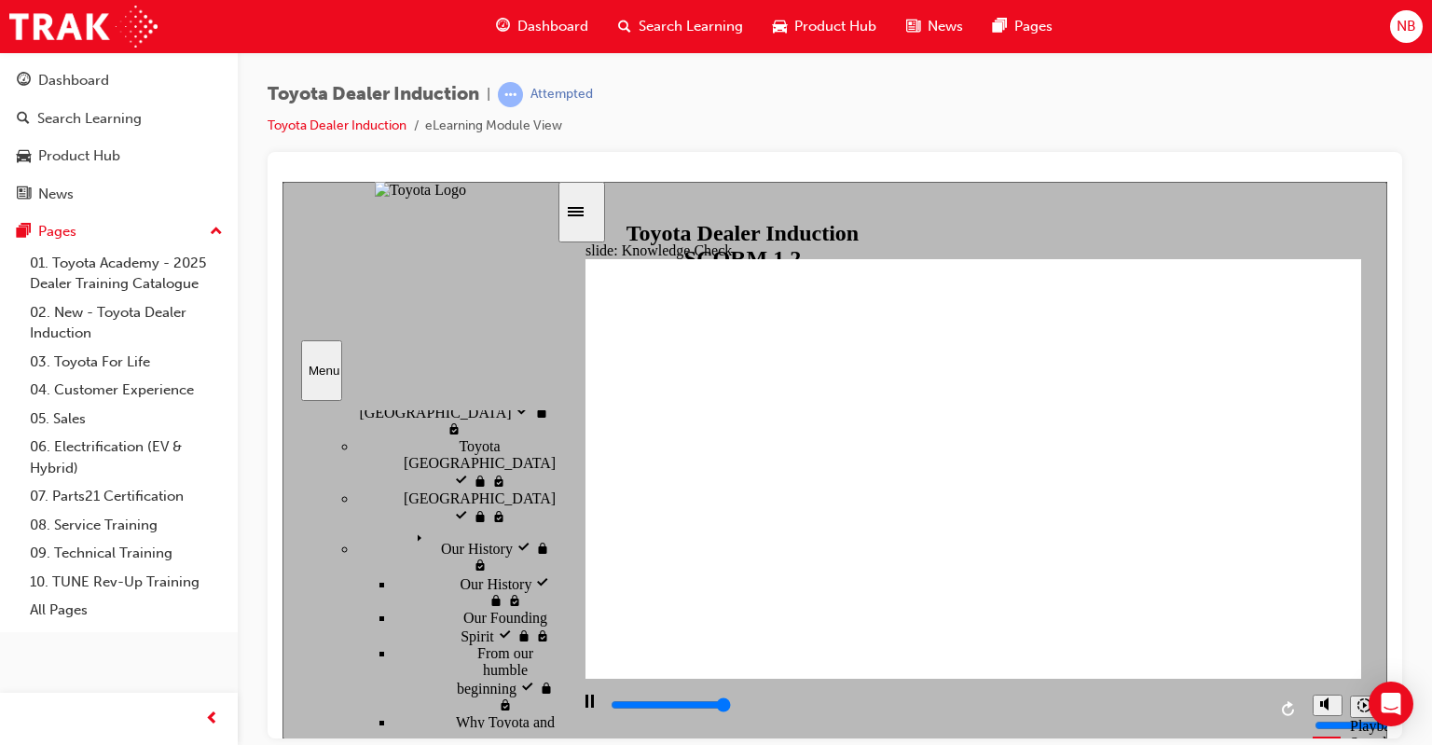
type input "5000"
radio input "true"
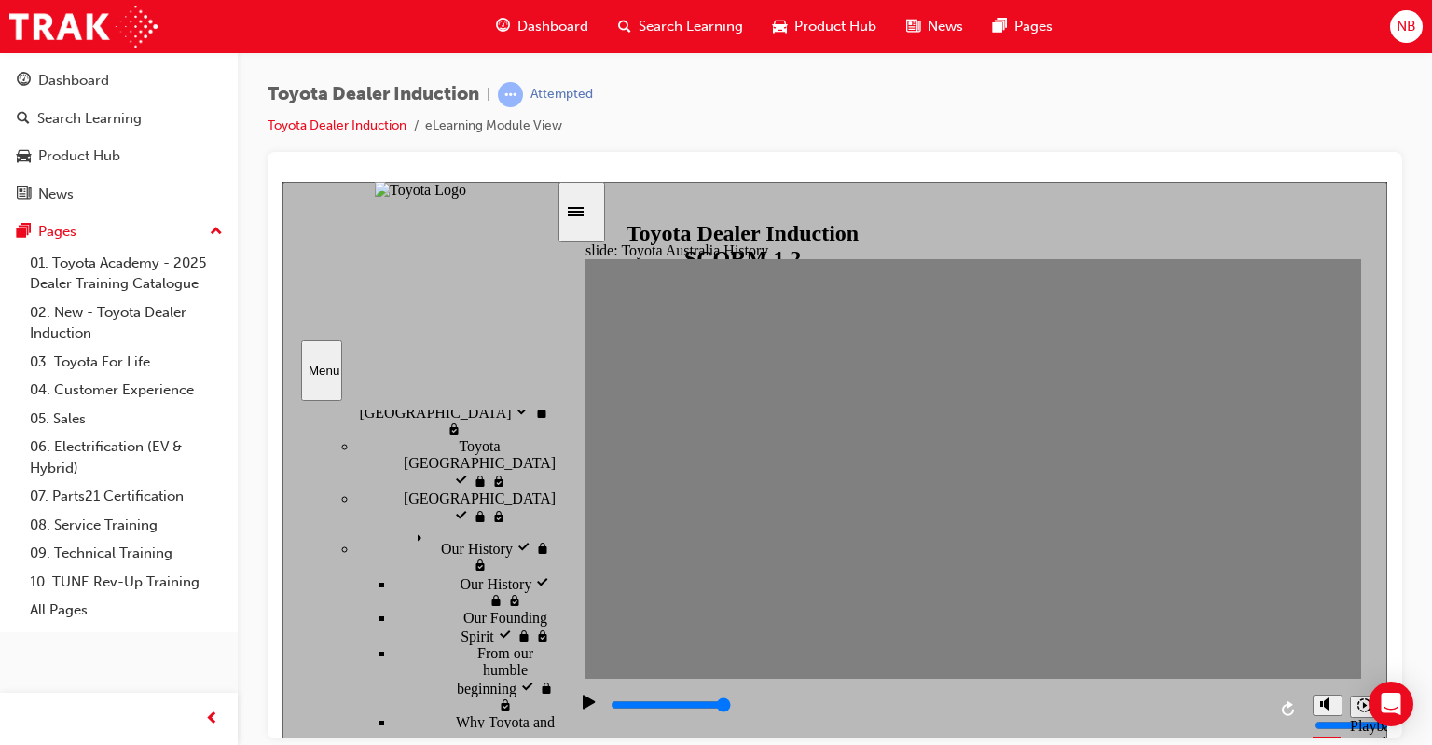
drag, startPoint x: 748, startPoint y: 475, endPoint x: 957, endPoint y: 486, distance: 210.0
drag, startPoint x: 968, startPoint y: 480, endPoint x: 992, endPoint y: 478, distance: 24.3
drag, startPoint x: 996, startPoint y: 477, endPoint x: 1025, endPoint y: 474, distance: 30.1
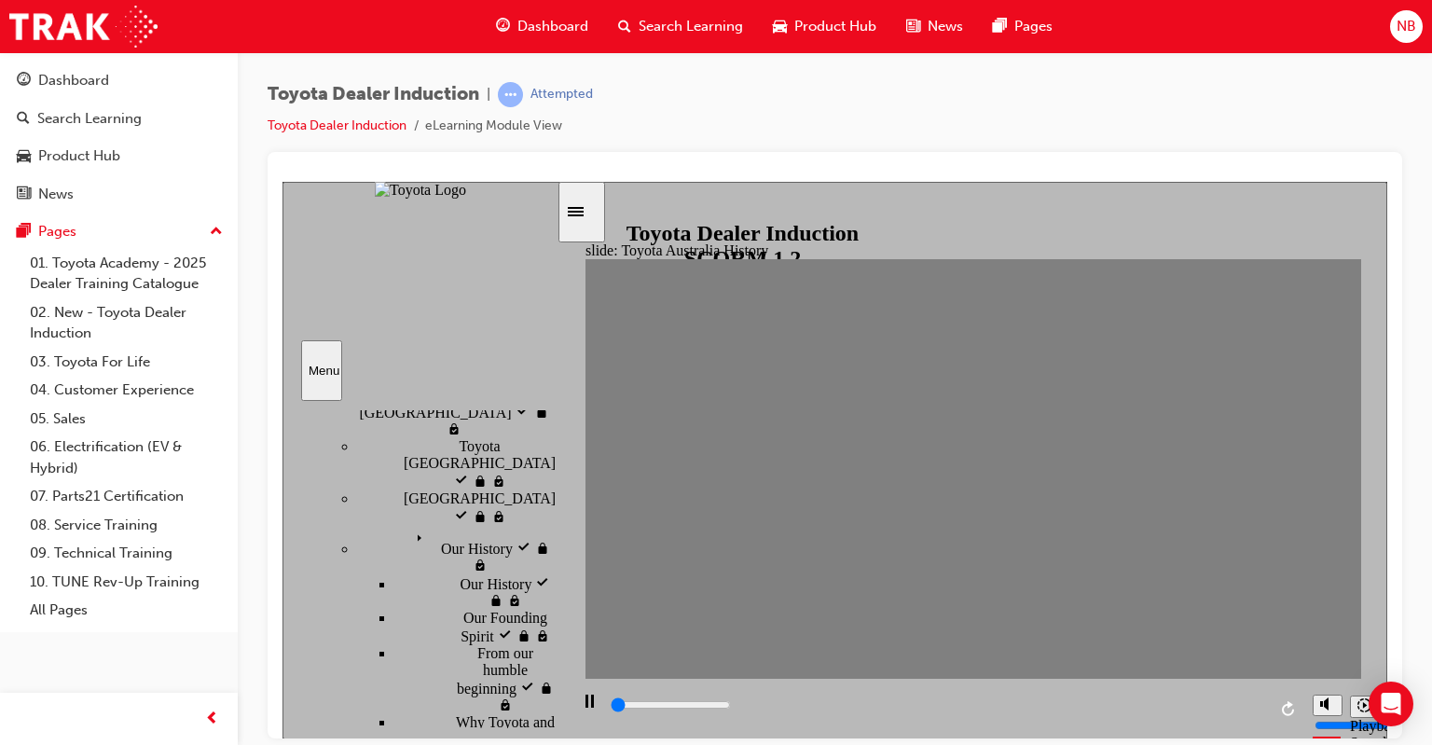
drag, startPoint x: 1040, startPoint y: 472, endPoint x: 1078, endPoint y: 471, distance: 37.3
drag, startPoint x: 1074, startPoint y: 471, endPoint x: 1104, endPoint y: 474, distance: 30.1
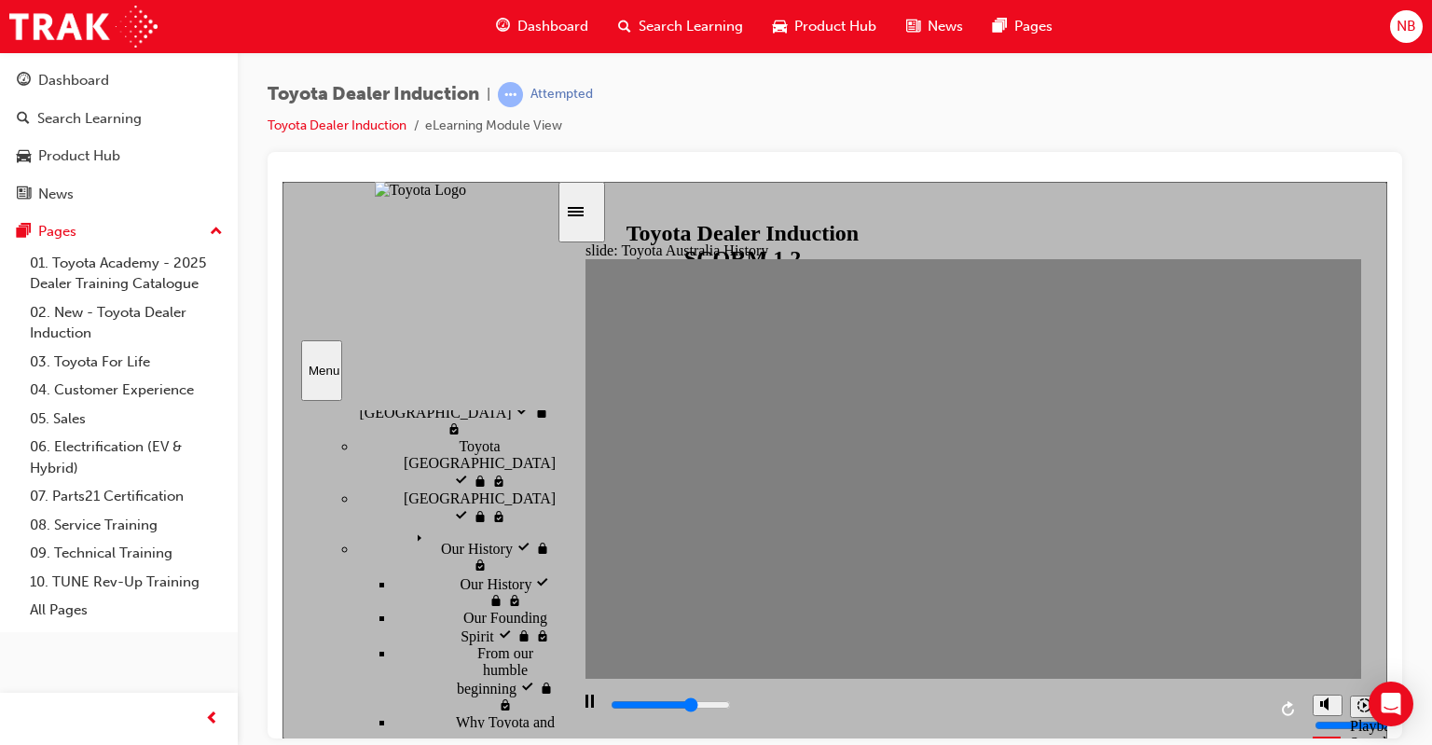
type input "0"
type input "13"
type input "0"
type input "12"
type input "0"
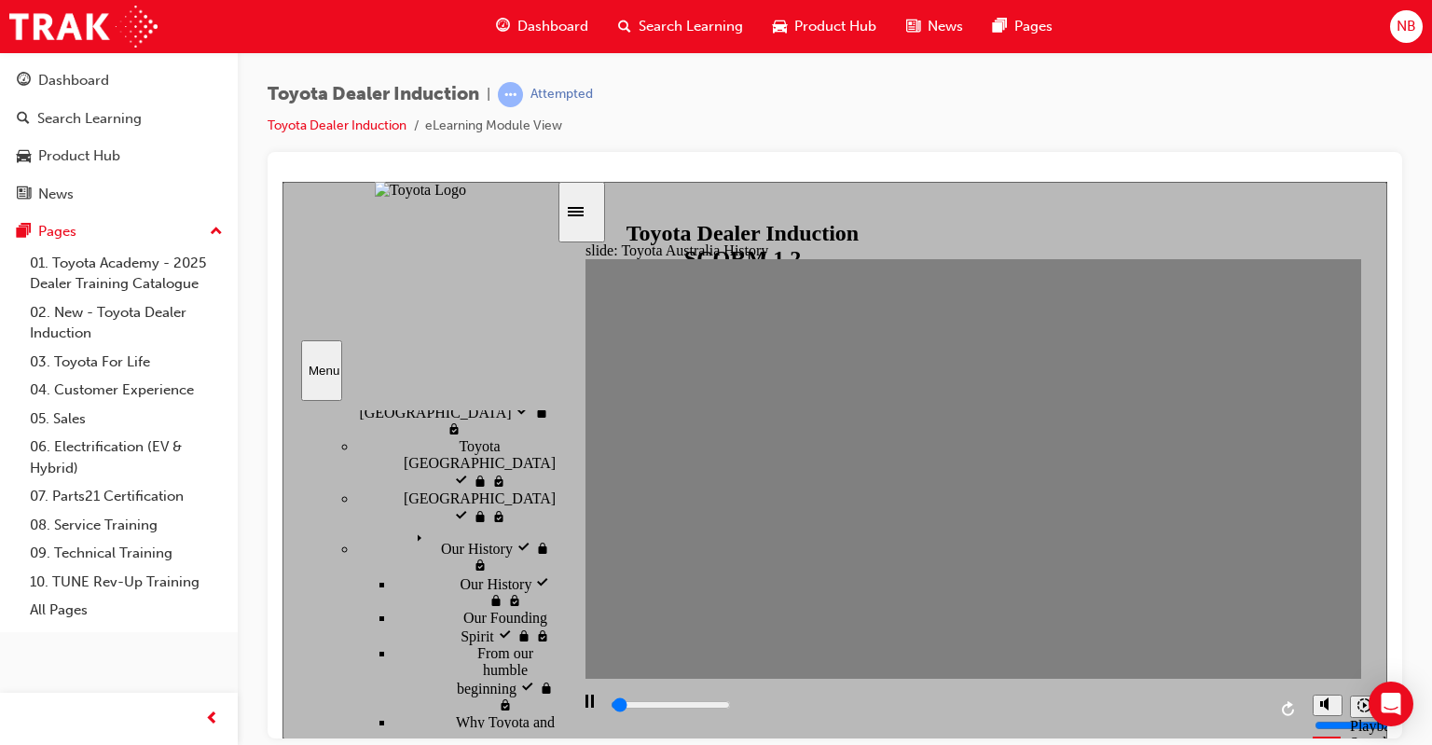
type input "11"
type input "7000"
type input "10"
drag, startPoint x: 1106, startPoint y: 473, endPoint x: 967, endPoint y: 499, distance: 141.3
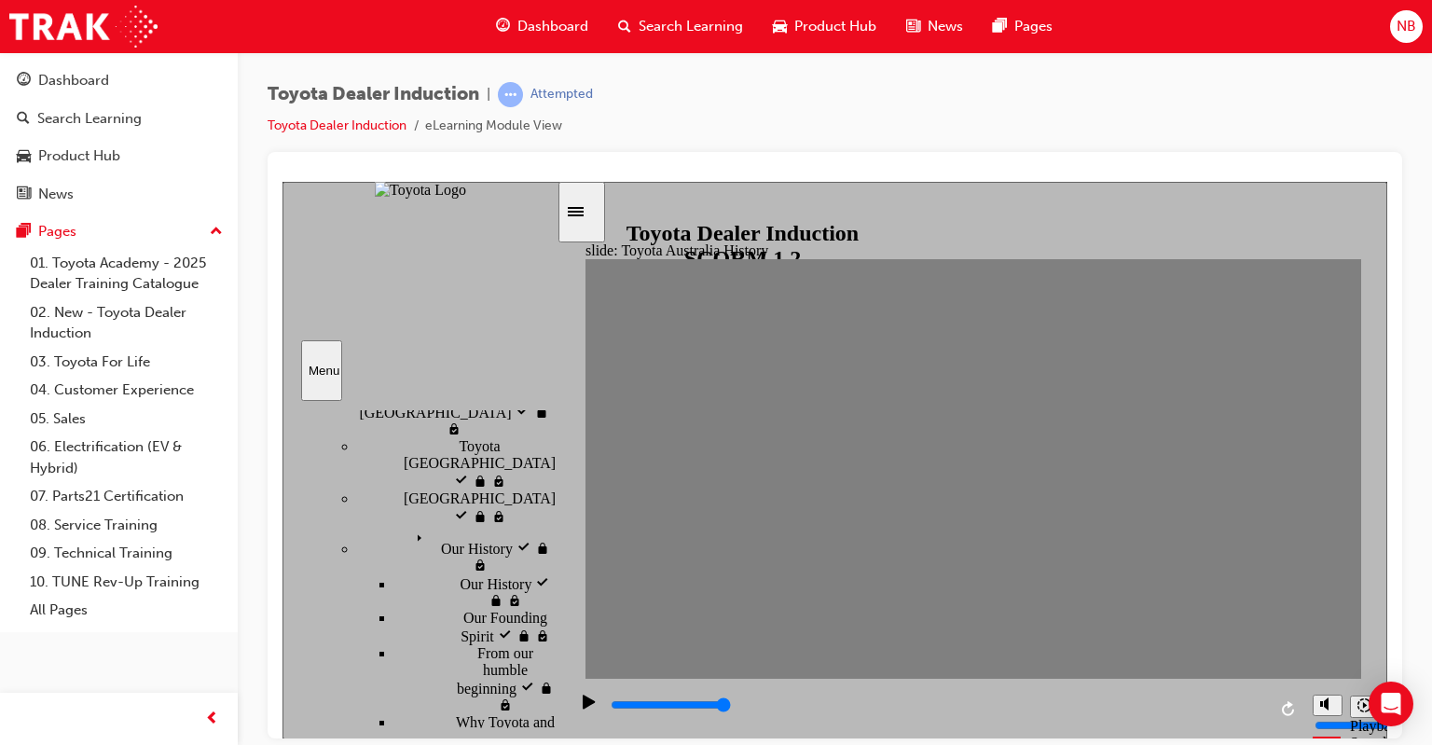
type input "0"
type input "11"
drag, startPoint x: 971, startPoint y: 474, endPoint x: 1017, endPoint y: 471, distance: 45.8
type input "0"
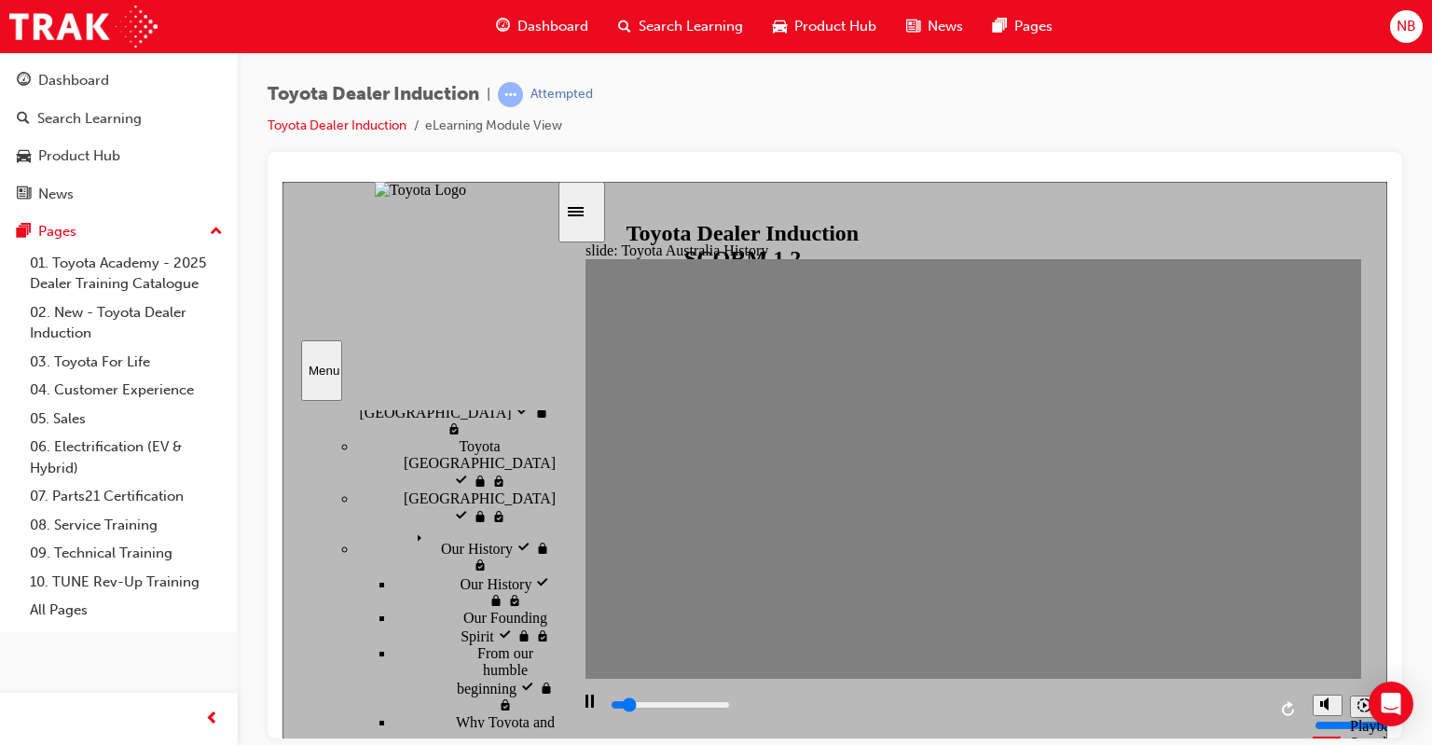
type input "12"
drag, startPoint x: 1030, startPoint y: 471, endPoint x: 1041, endPoint y: 468, distance: 11.5
type input "0"
type input "13"
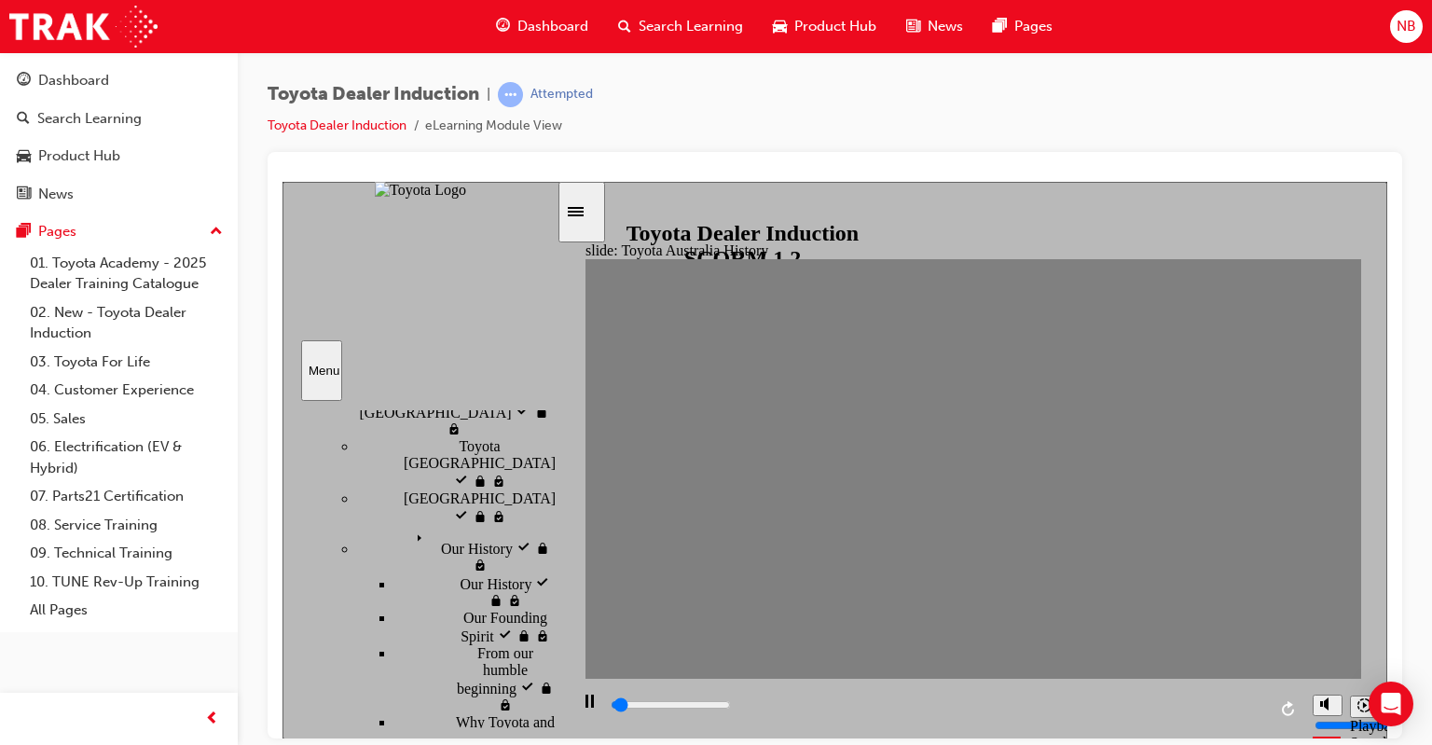
type input "0"
type input "14"
drag, startPoint x: 1038, startPoint y: 471, endPoint x: 1340, endPoint y: 476, distance: 302.1
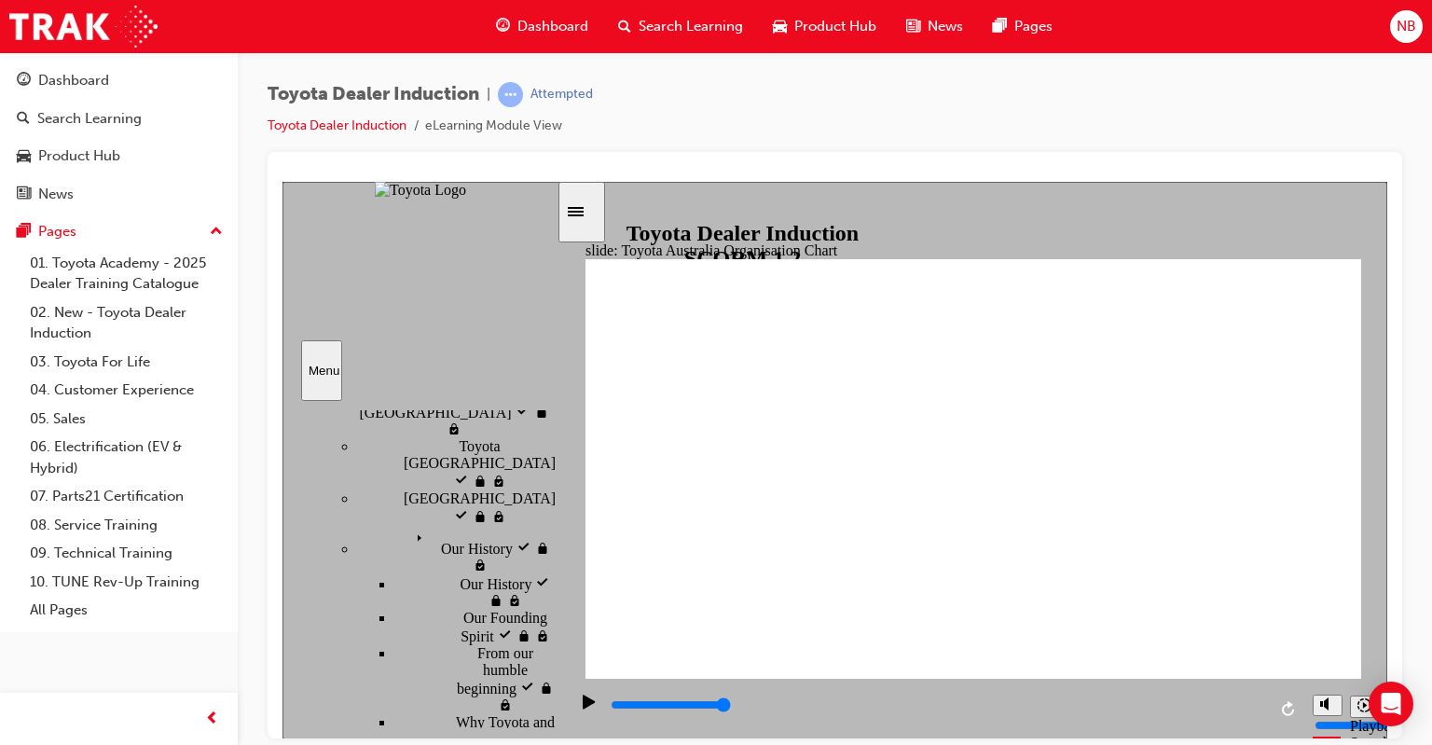
type input "5000"
radio input "true"
type input "3300"
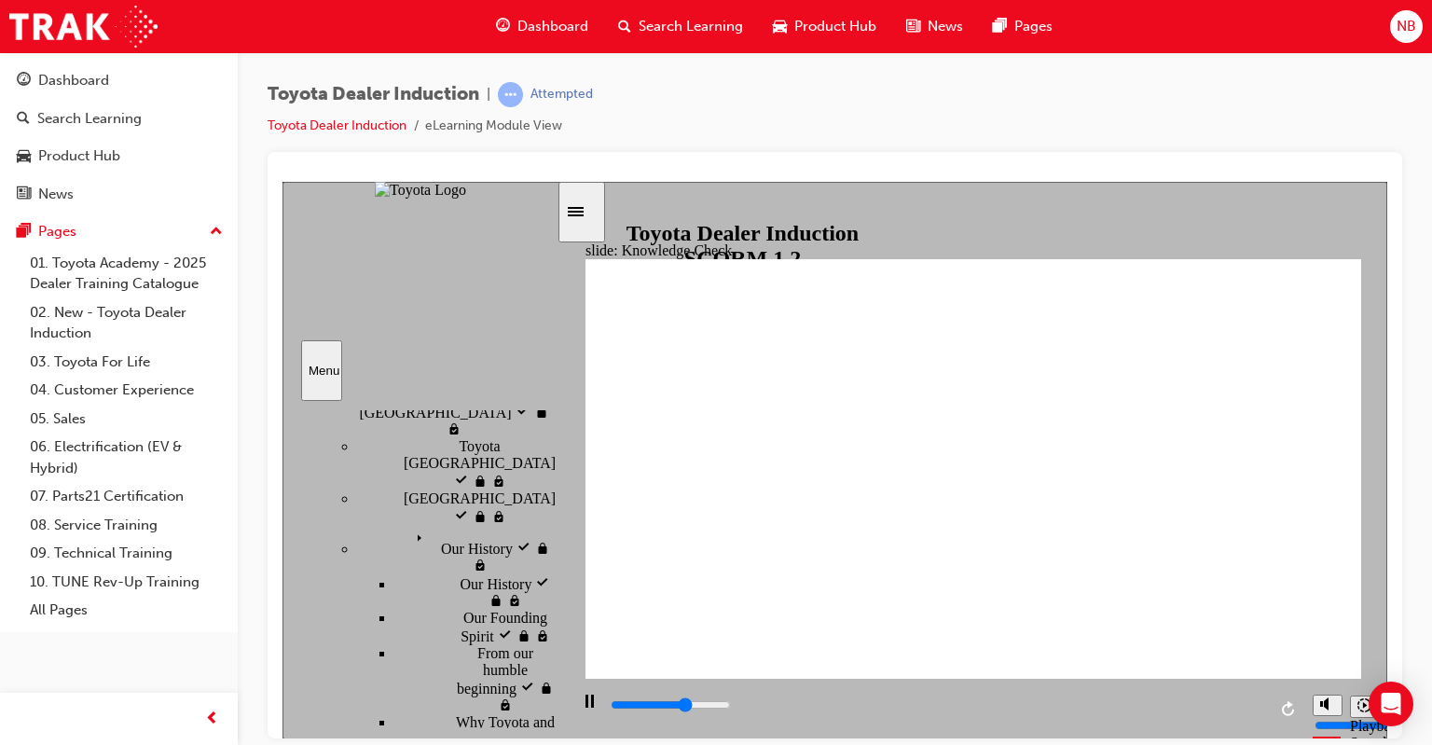
radio input "true"
drag, startPoint x: 1027, startPoint y: 523, endPoint x: 1007, endPoint y: 534, distance: 23.4
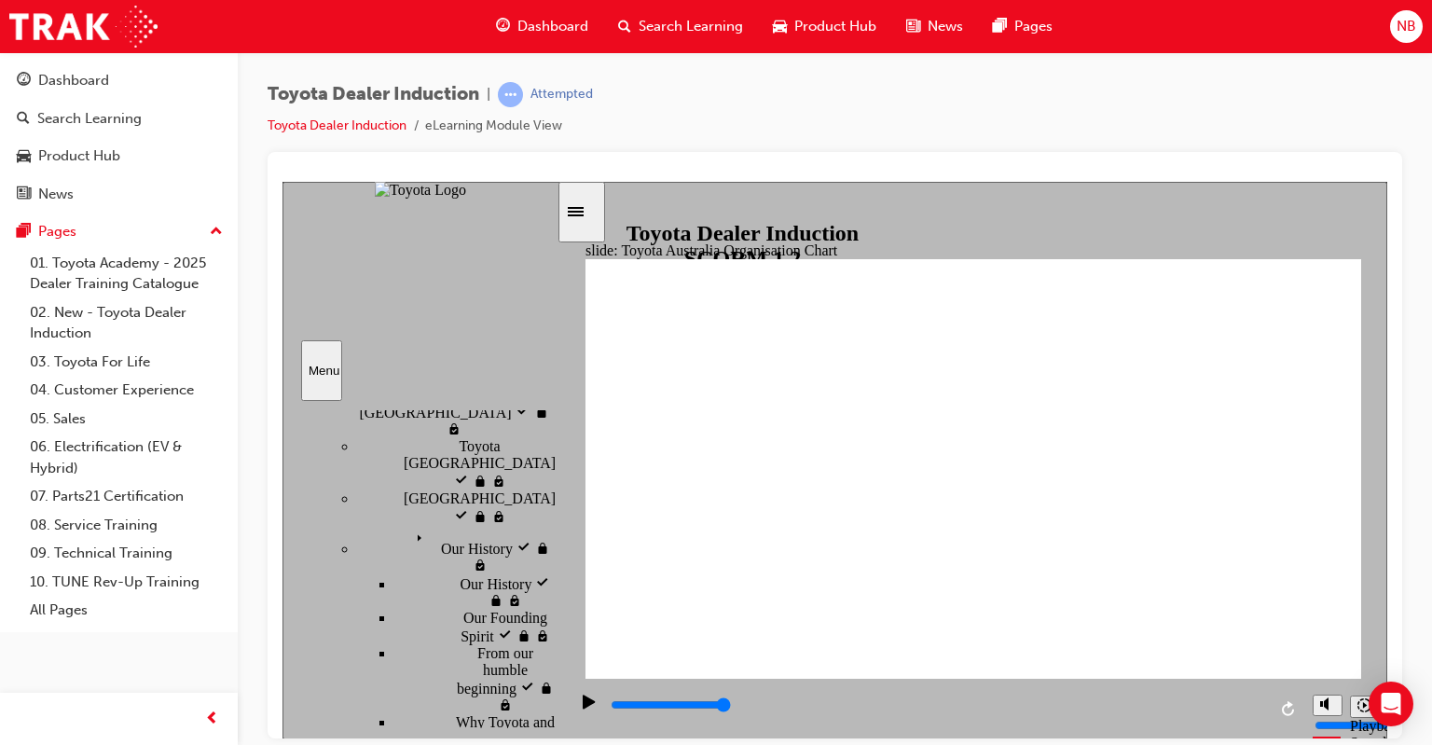
type input "5000"
radio input "true"
type input "5000"
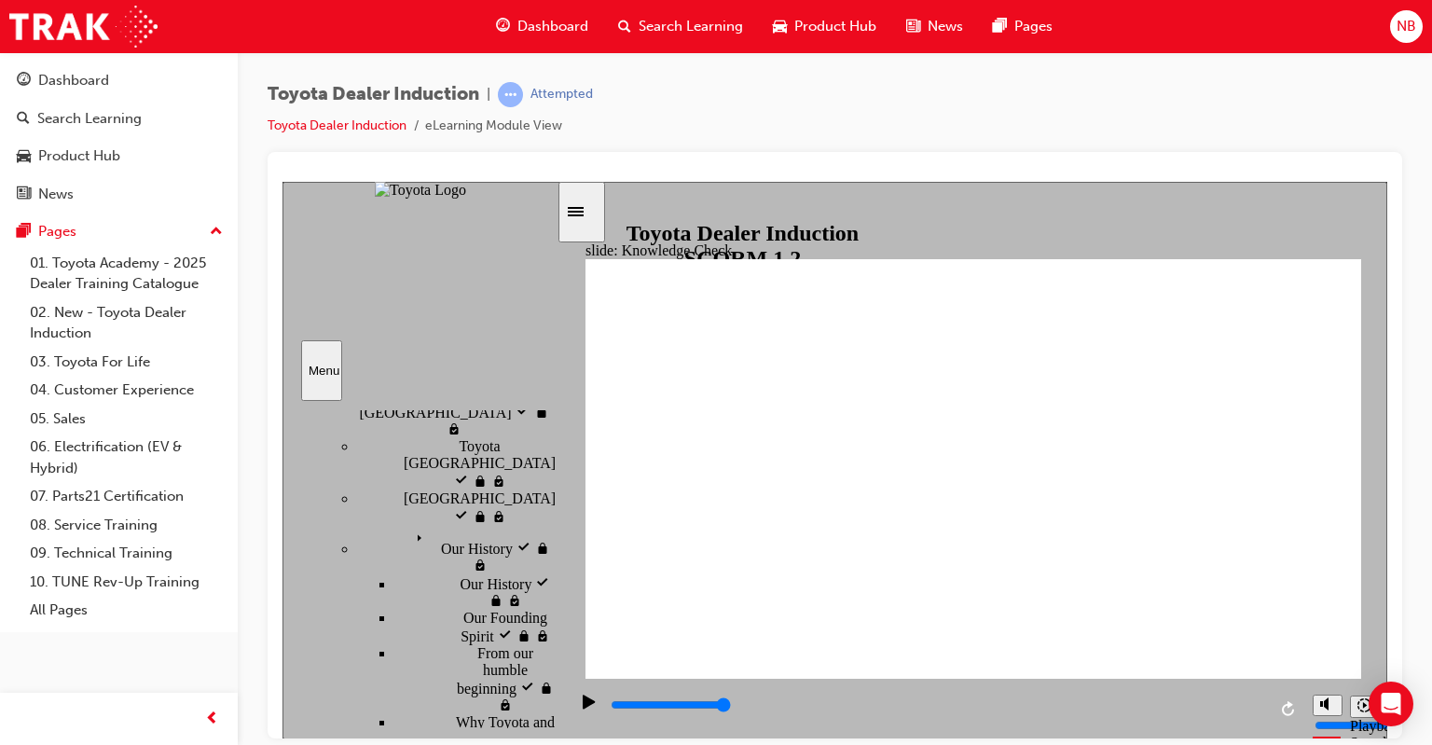
radio input "true"
type input "5000"
radio input "true"
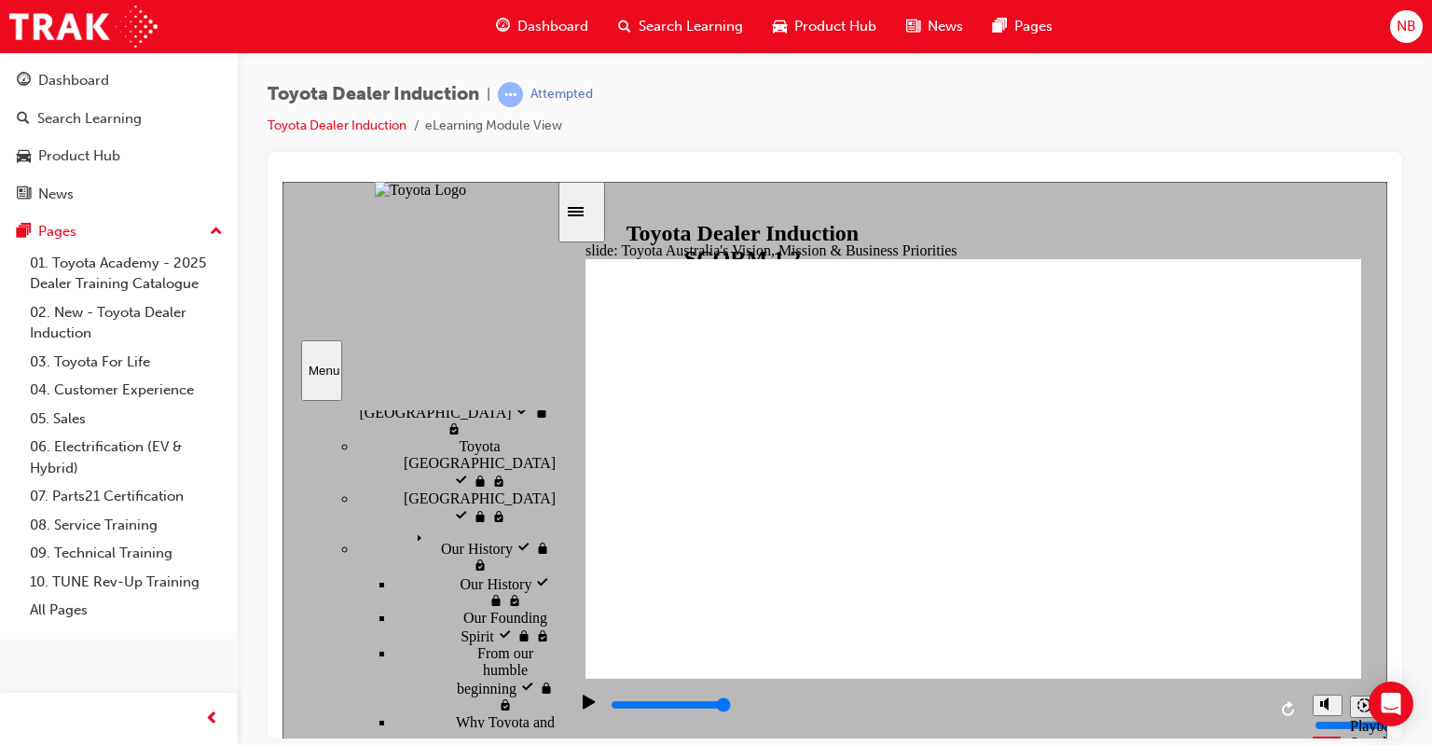
type input "9200"
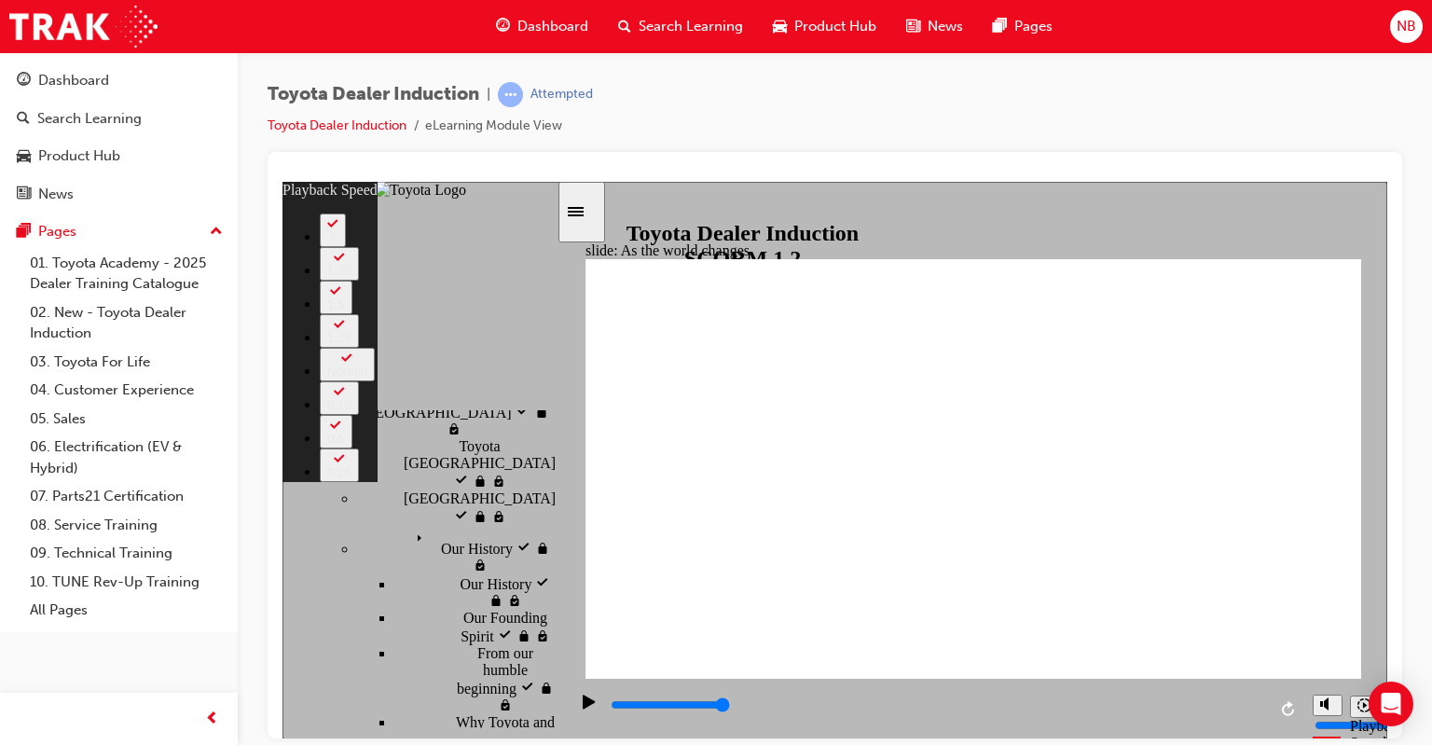
type input "128"
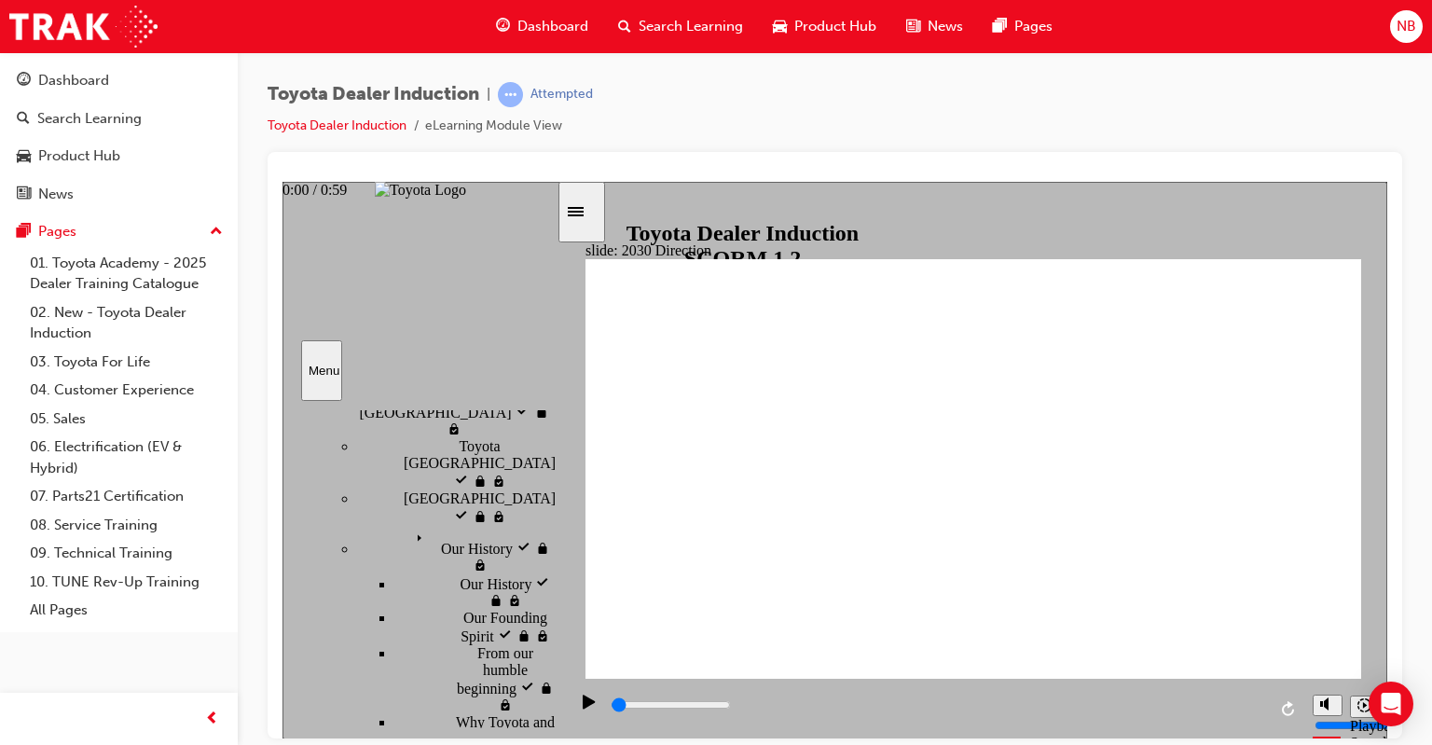
click at [617, 705] on div "playback controls" at bounding box center [937, 705] width 657 height 21
click at [583, 707] on icon "Play (Ctrl+Alt+P)" at bounding box center [589, 701] width 12 height 14
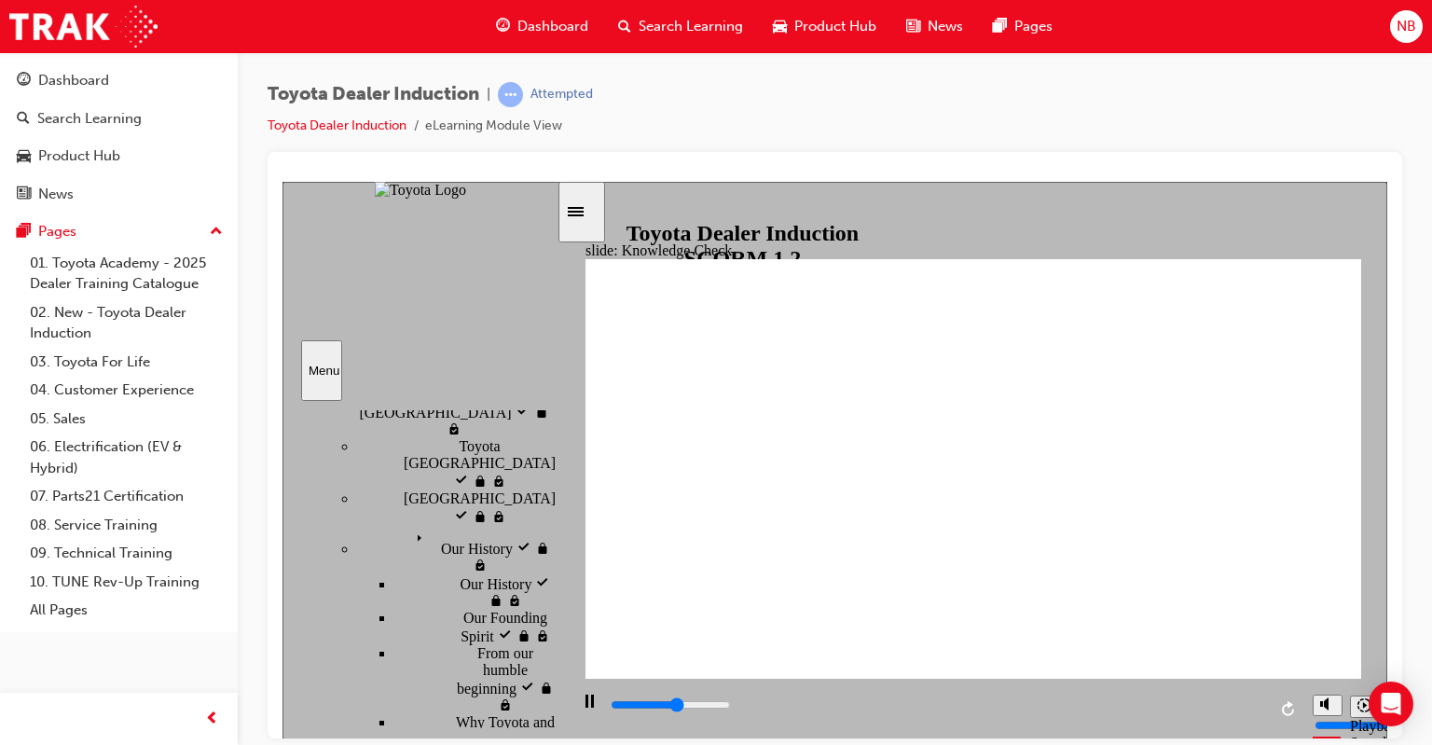
drag, startPoint x: 1264, startPoint y: 710, endPoint x: 580, endPoint y: 718, distance: 684.3
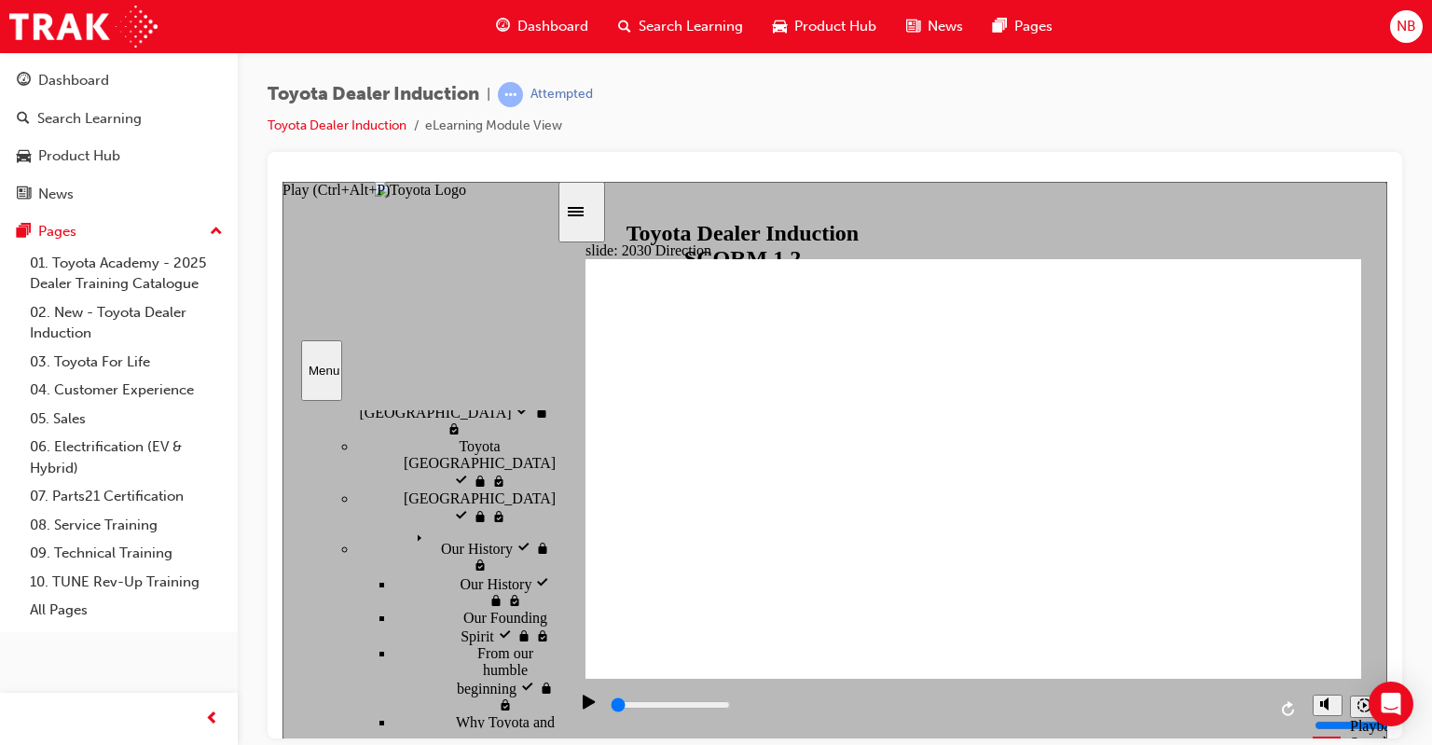
click at [583, 706] on icon "Play (Ctrl+Alt+P)" at bounding box center [589, 701] width 12 height 14
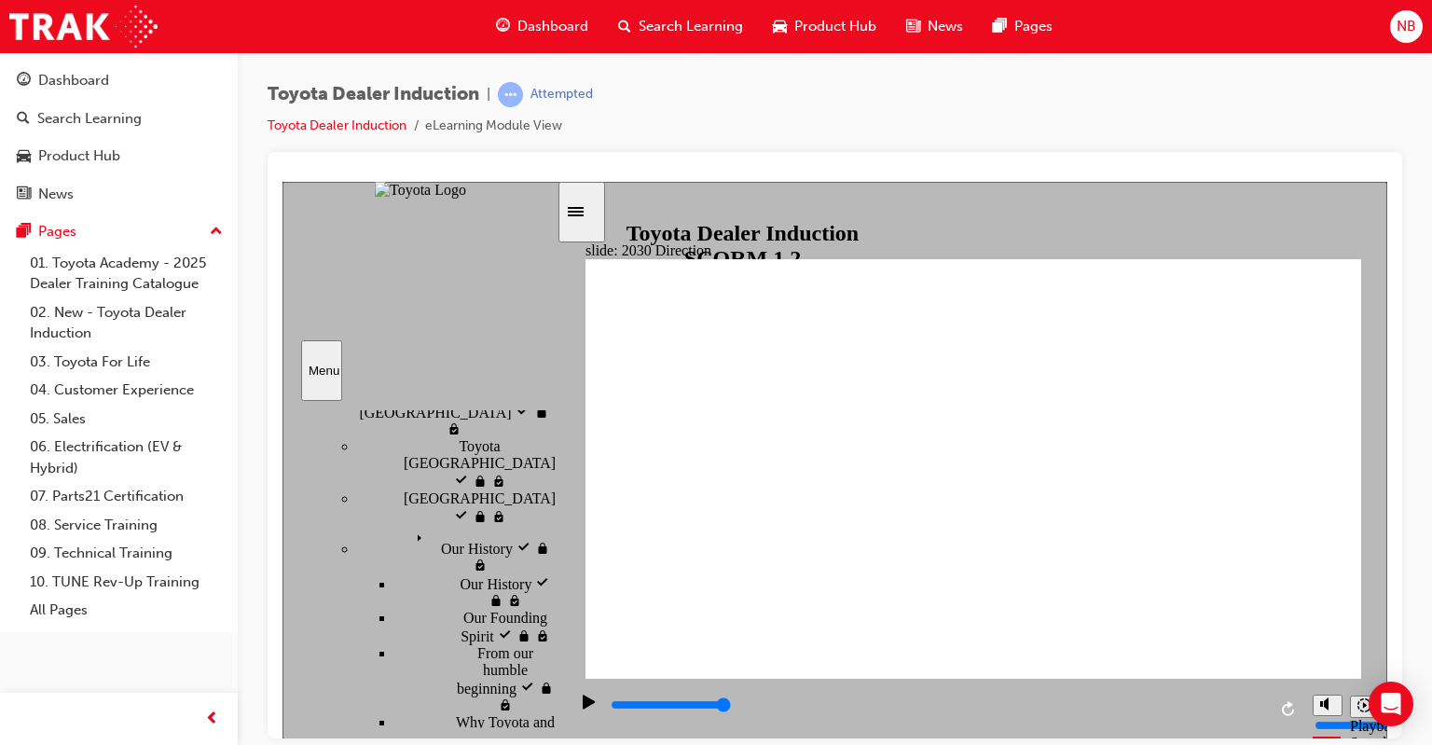
drag, startPoint x: 654, startPoint y: 282, endPoint x: 664, endPoint y: 261, distance: 22.5
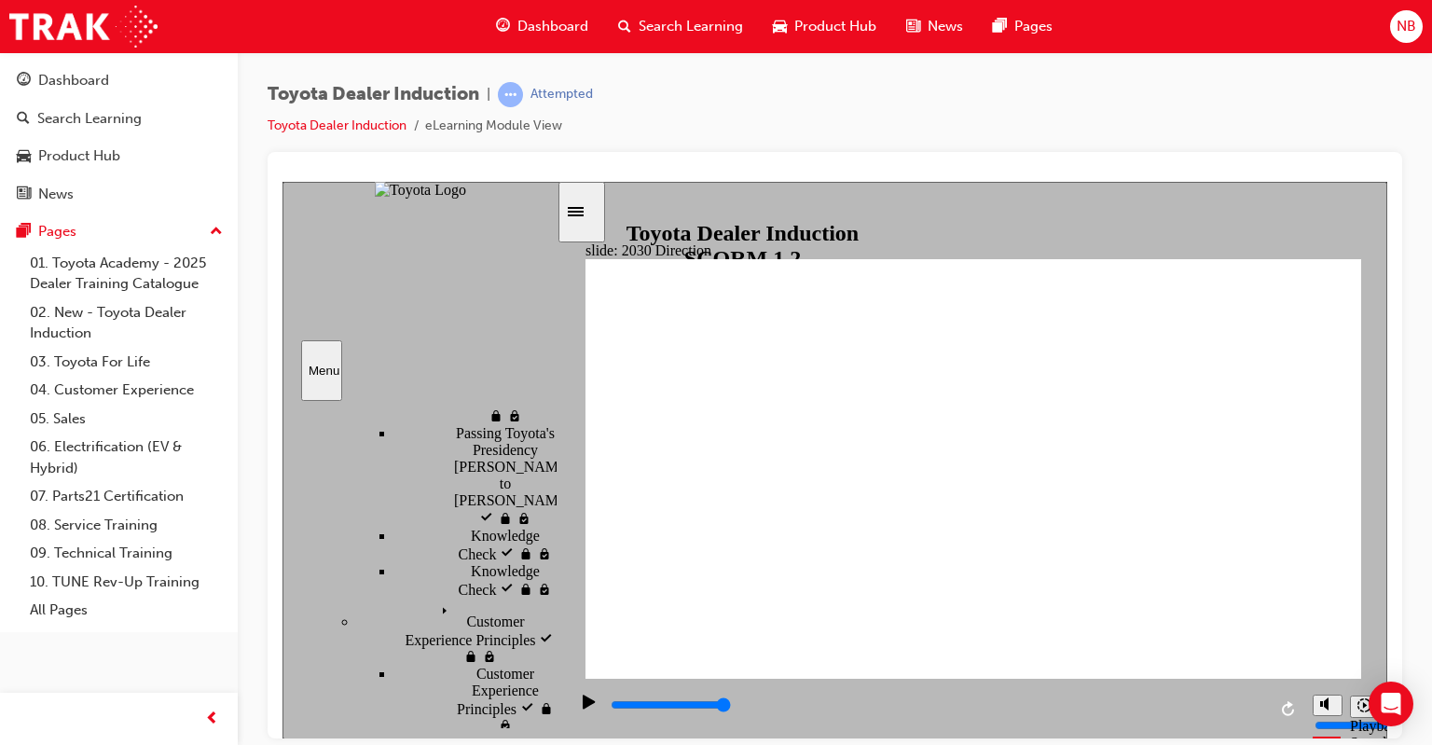
scroll to position [653, 0]
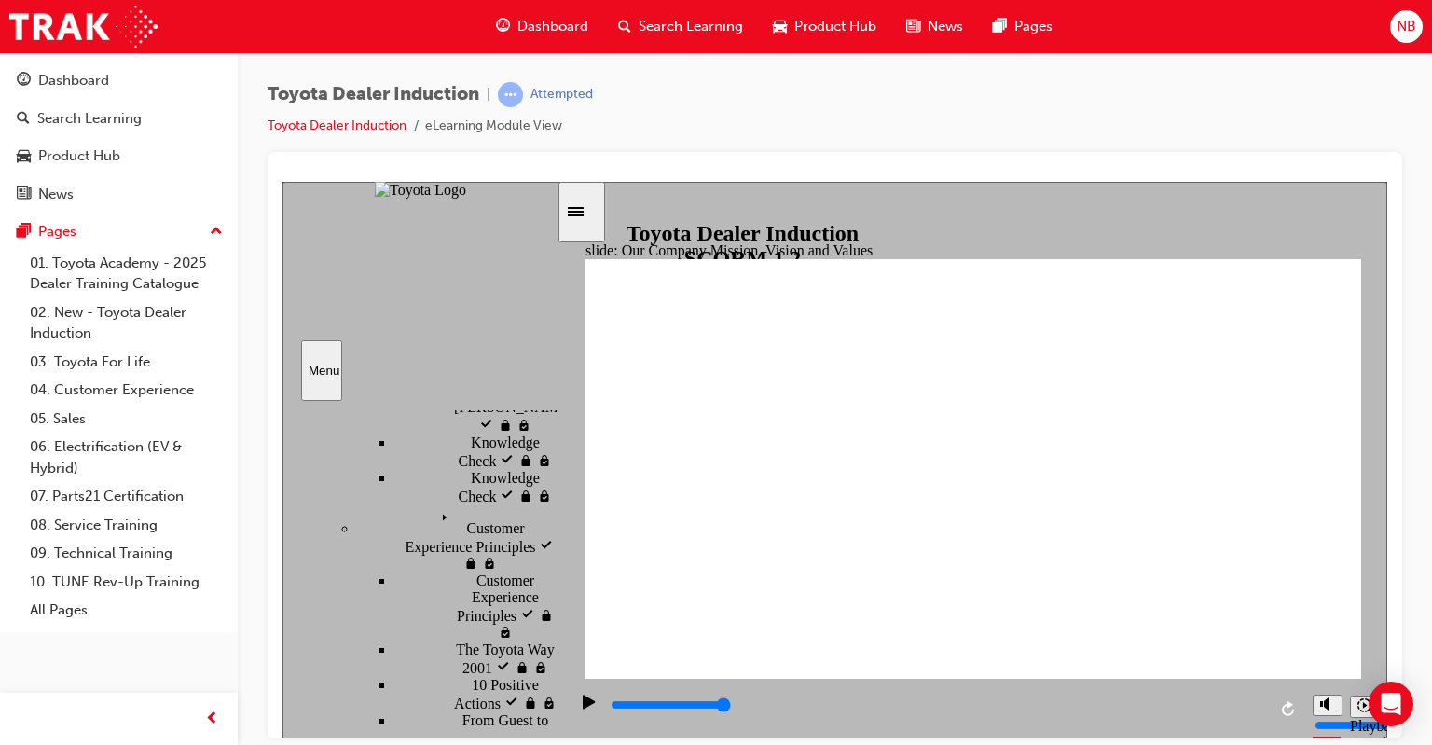
scroll to position [746, 0]
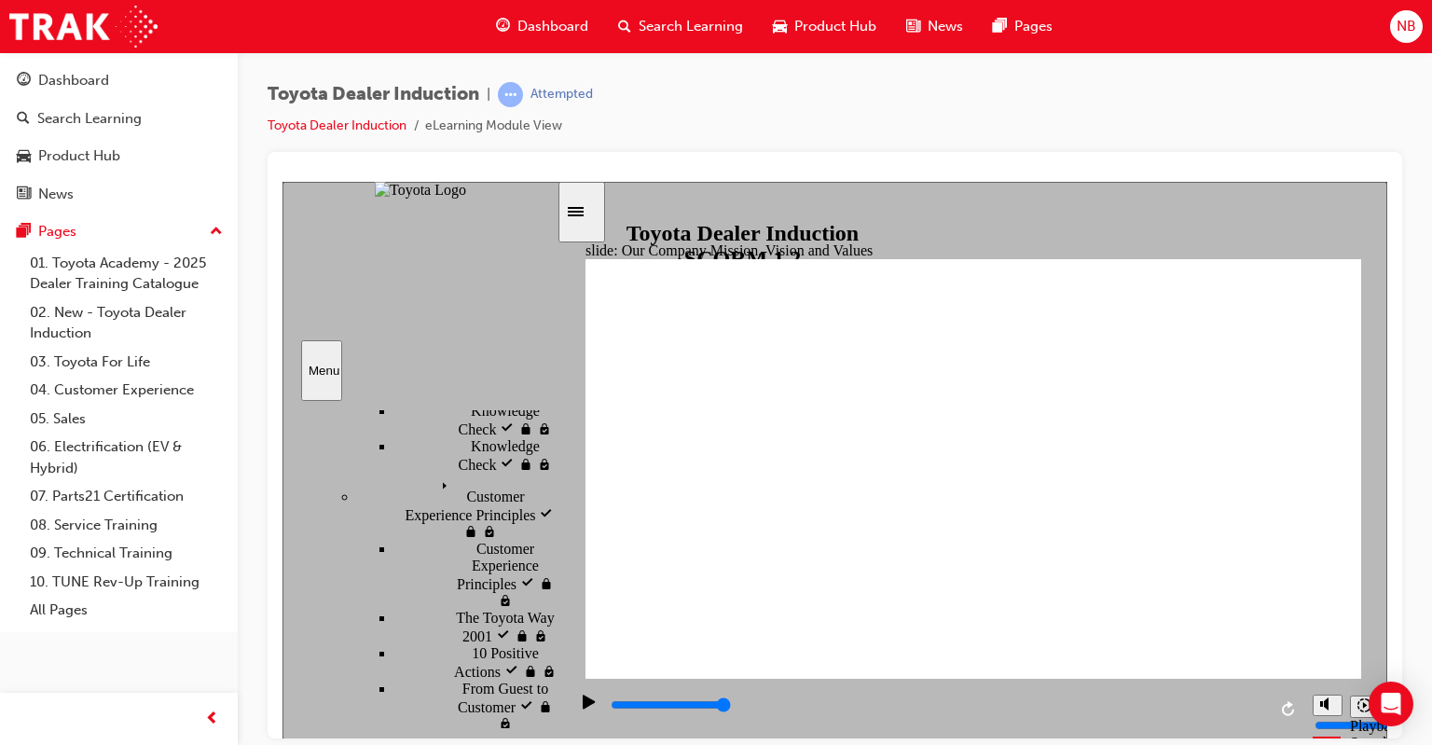
type input "5000"
type input "h"
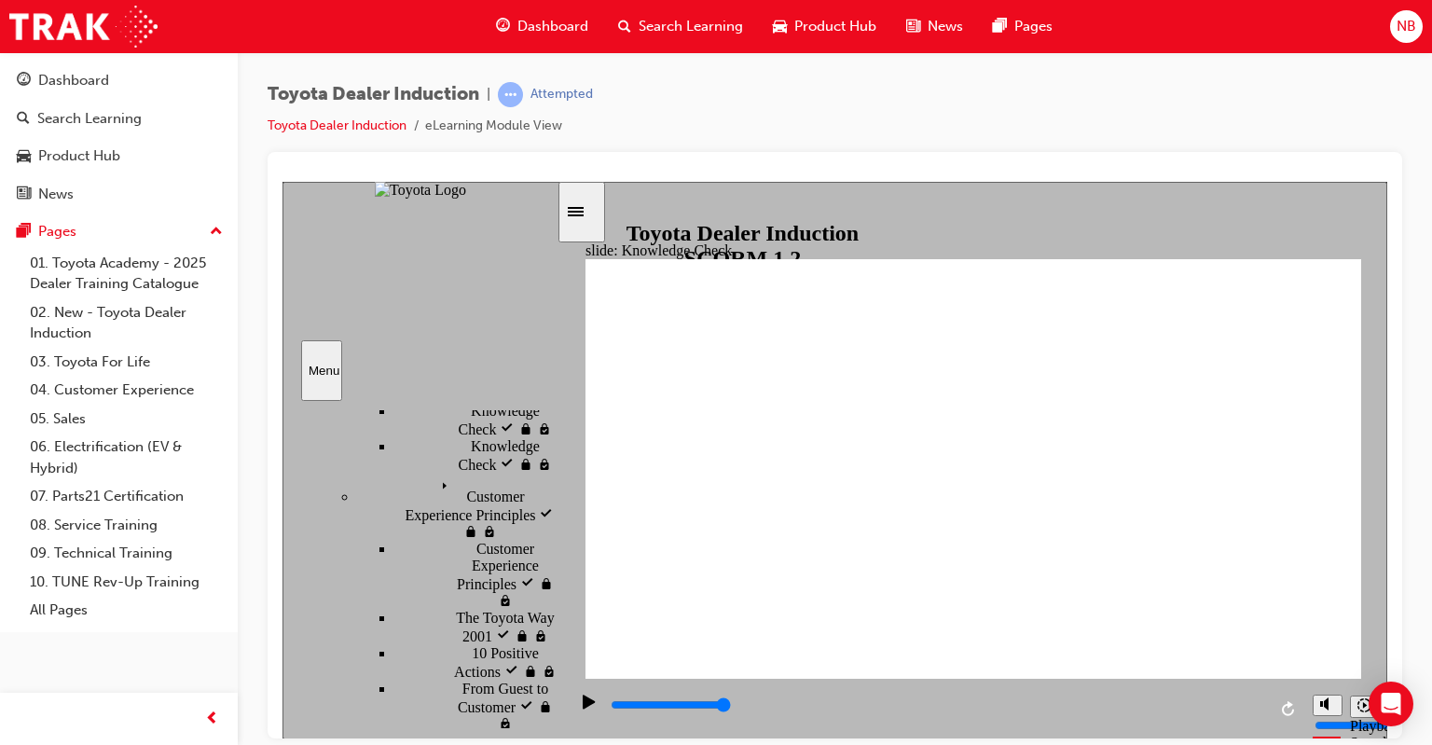
type input "ha"
type input "hap"
type input "happ"
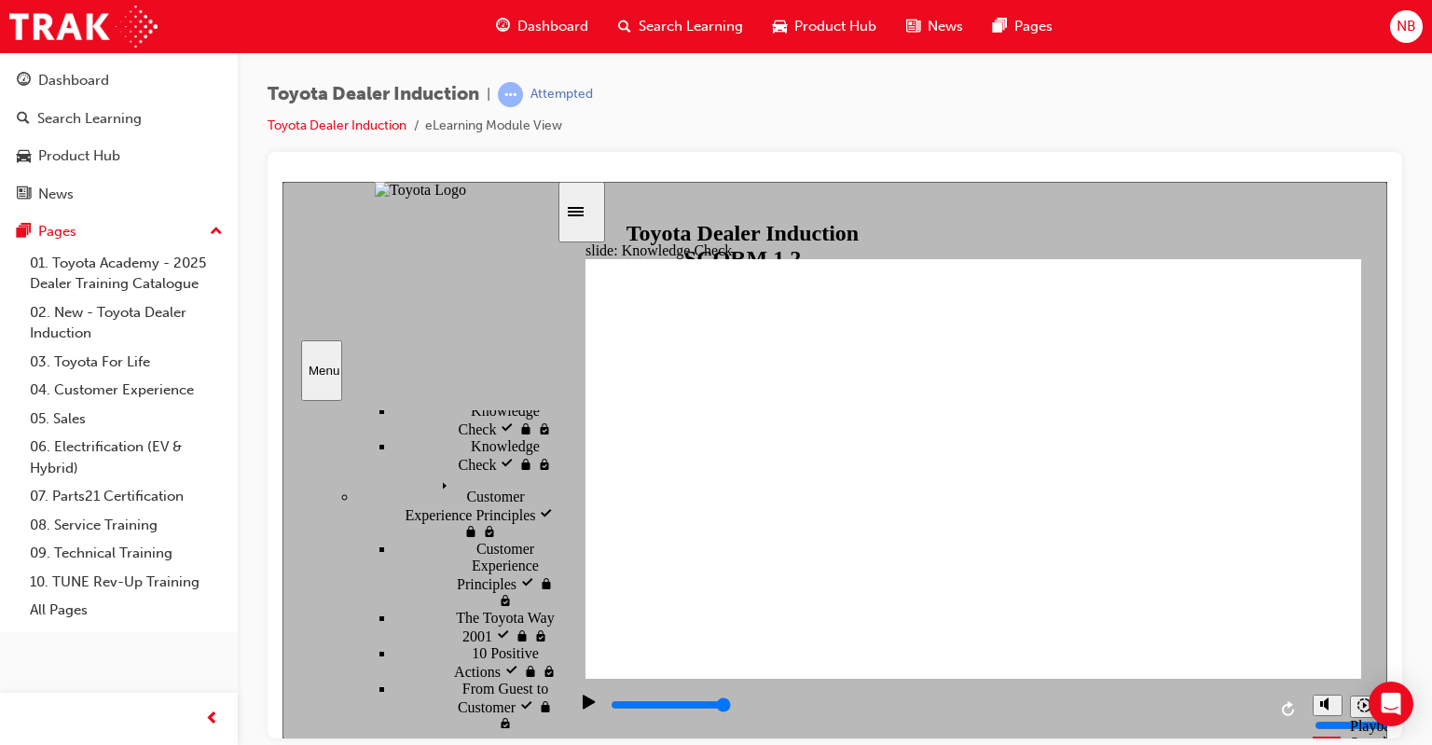
type input "happ"
type input "happi"
type input "happin"
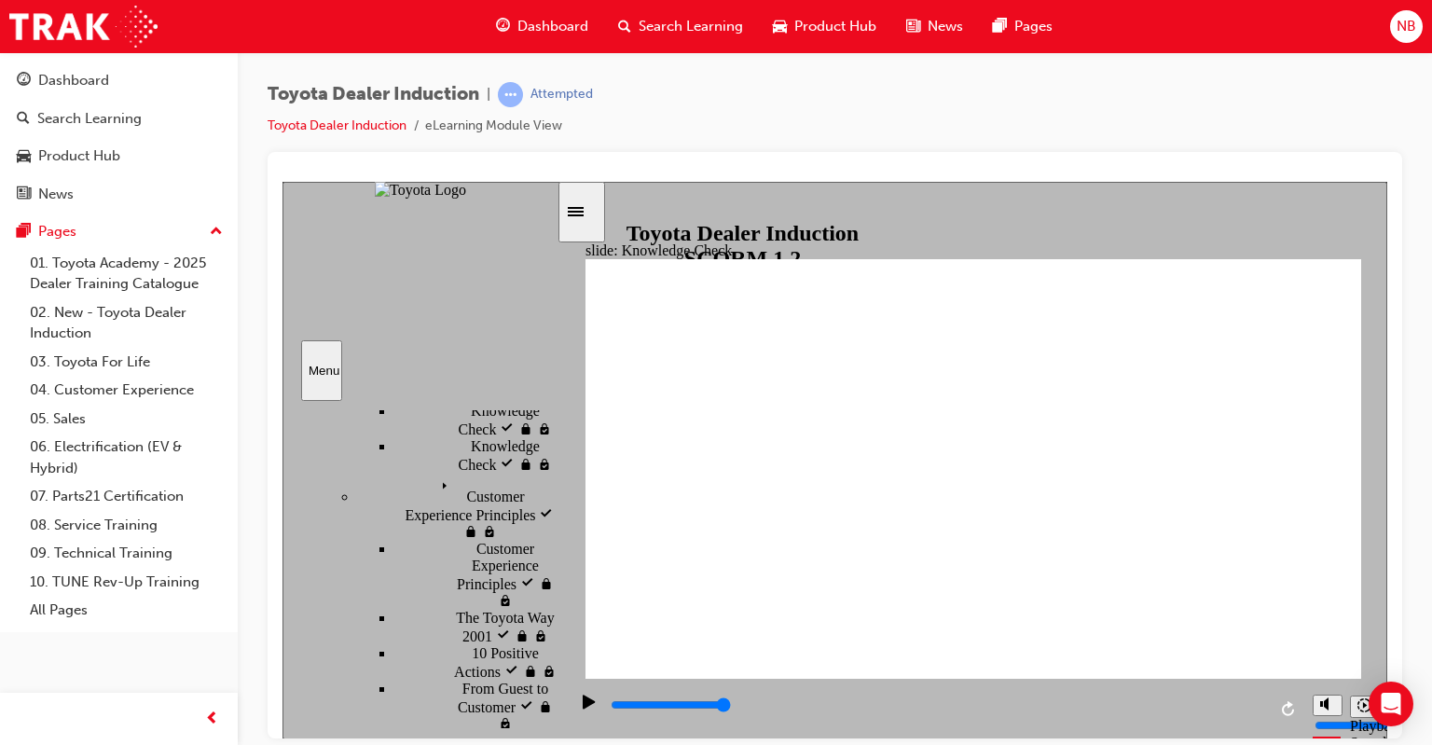
type input "happine"
type input "happines"
type input "happiness"
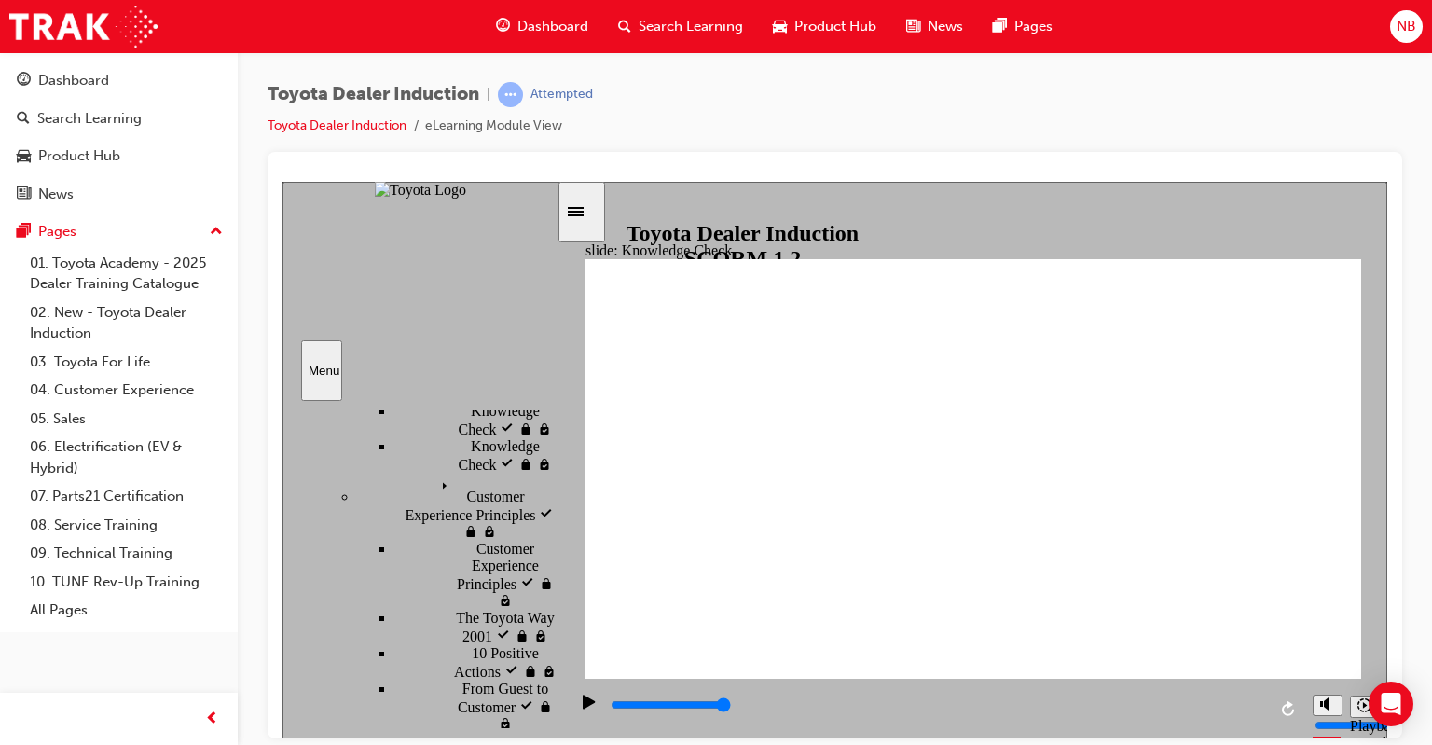
type input "happiness"
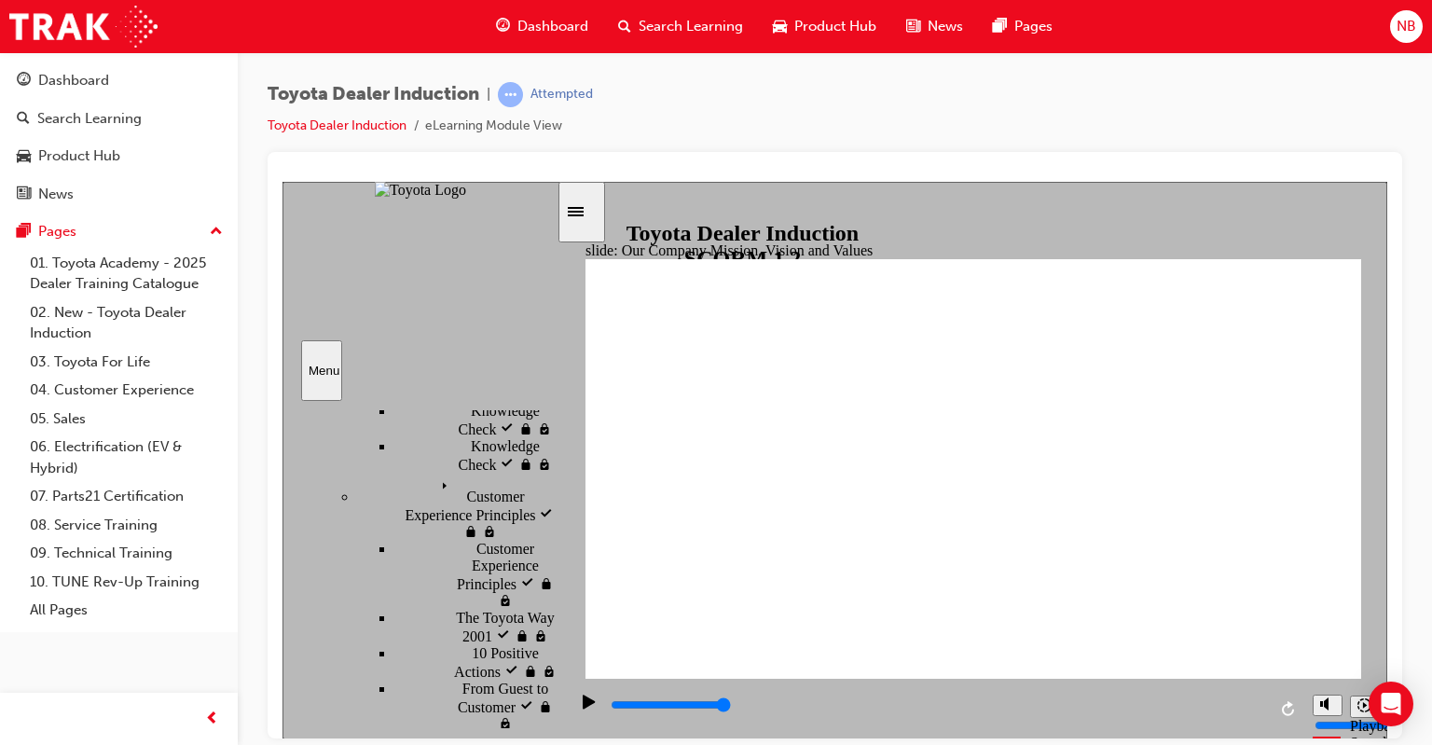
type input "5000"
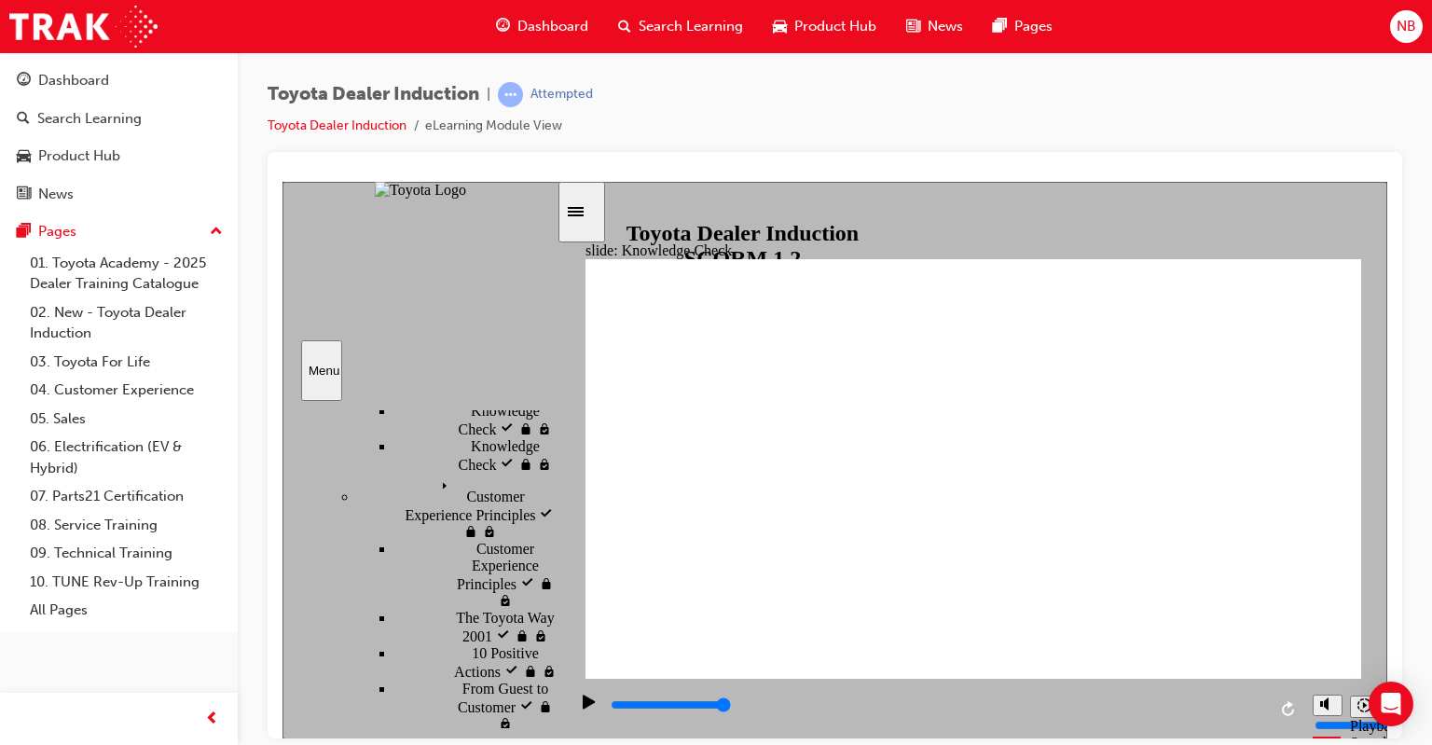
type input "m"
type input "mo"
type input "mov"
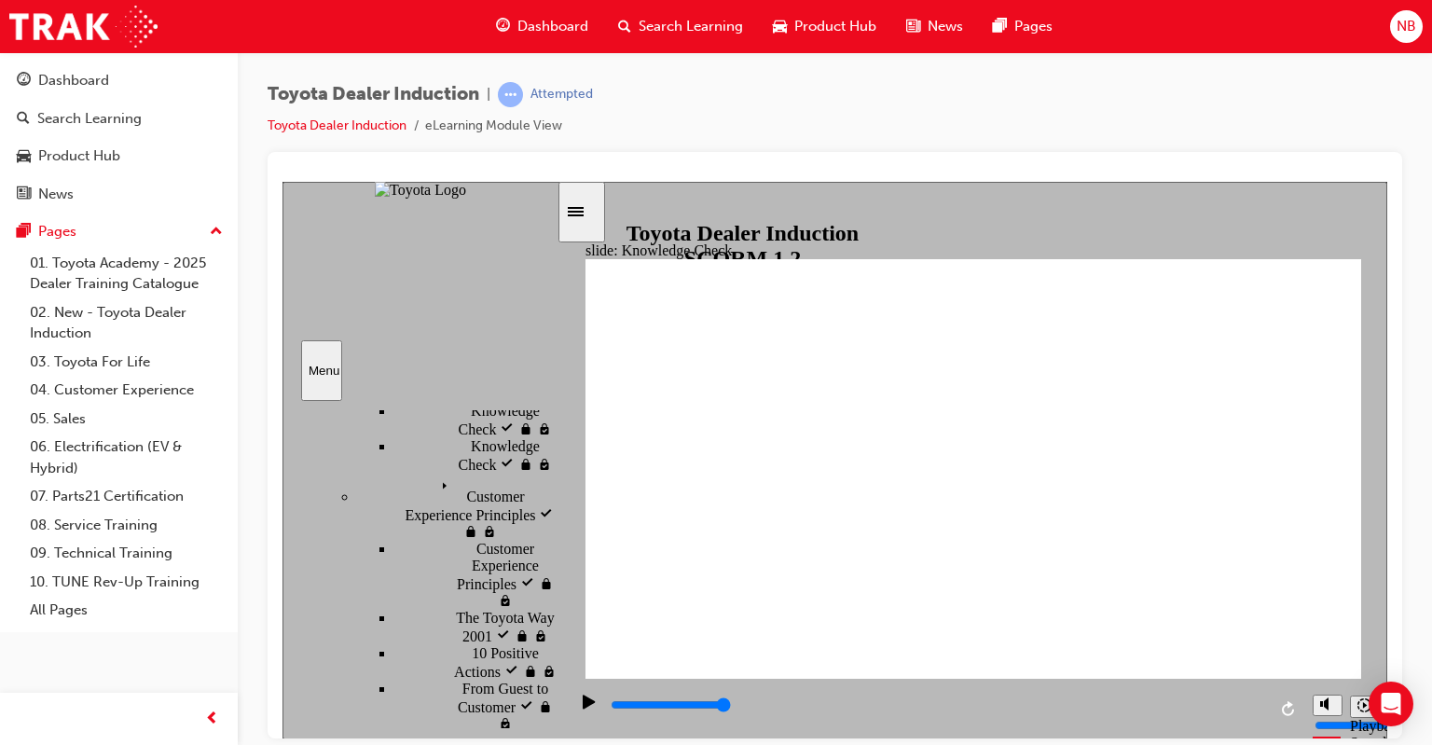
type input "mov"
type input "move"
type input "moved"
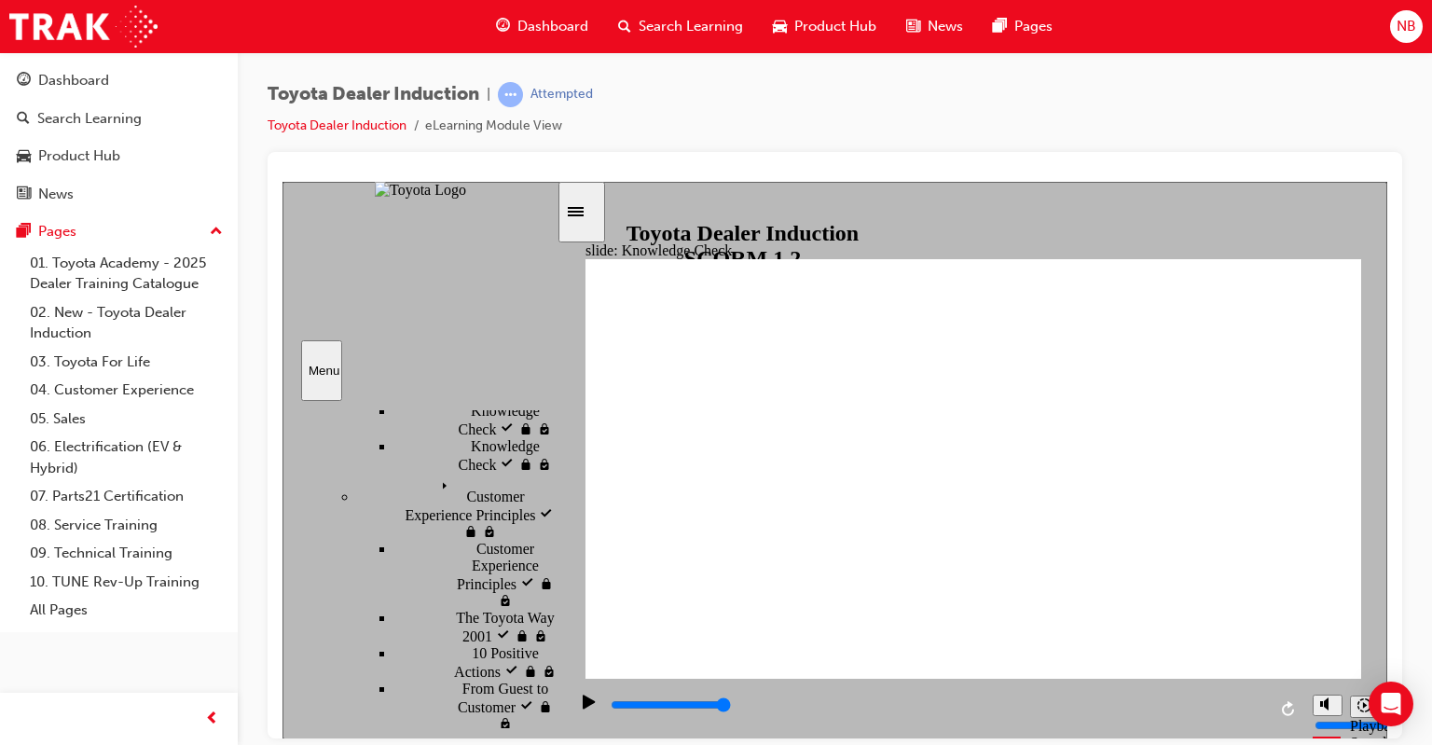
type input "moved"
type input "6500"
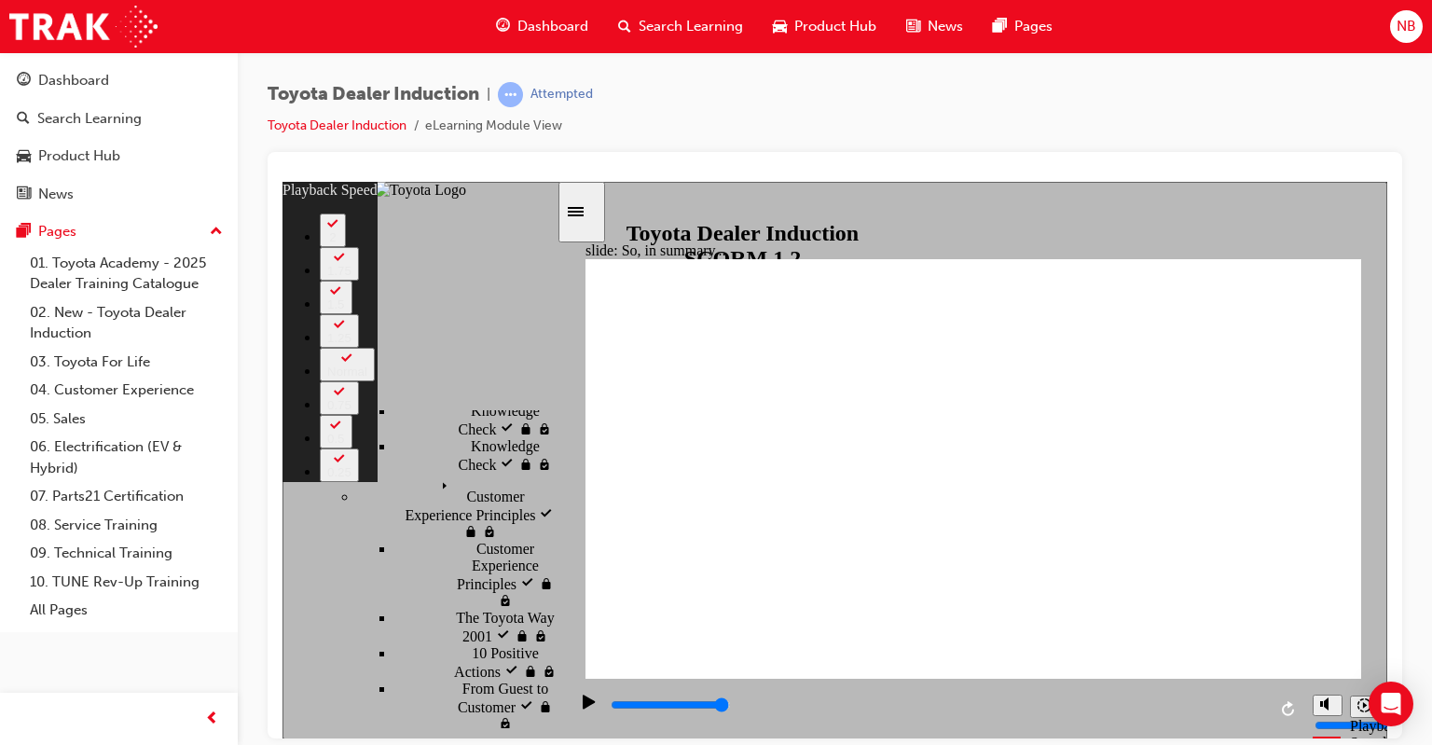
type input "128"
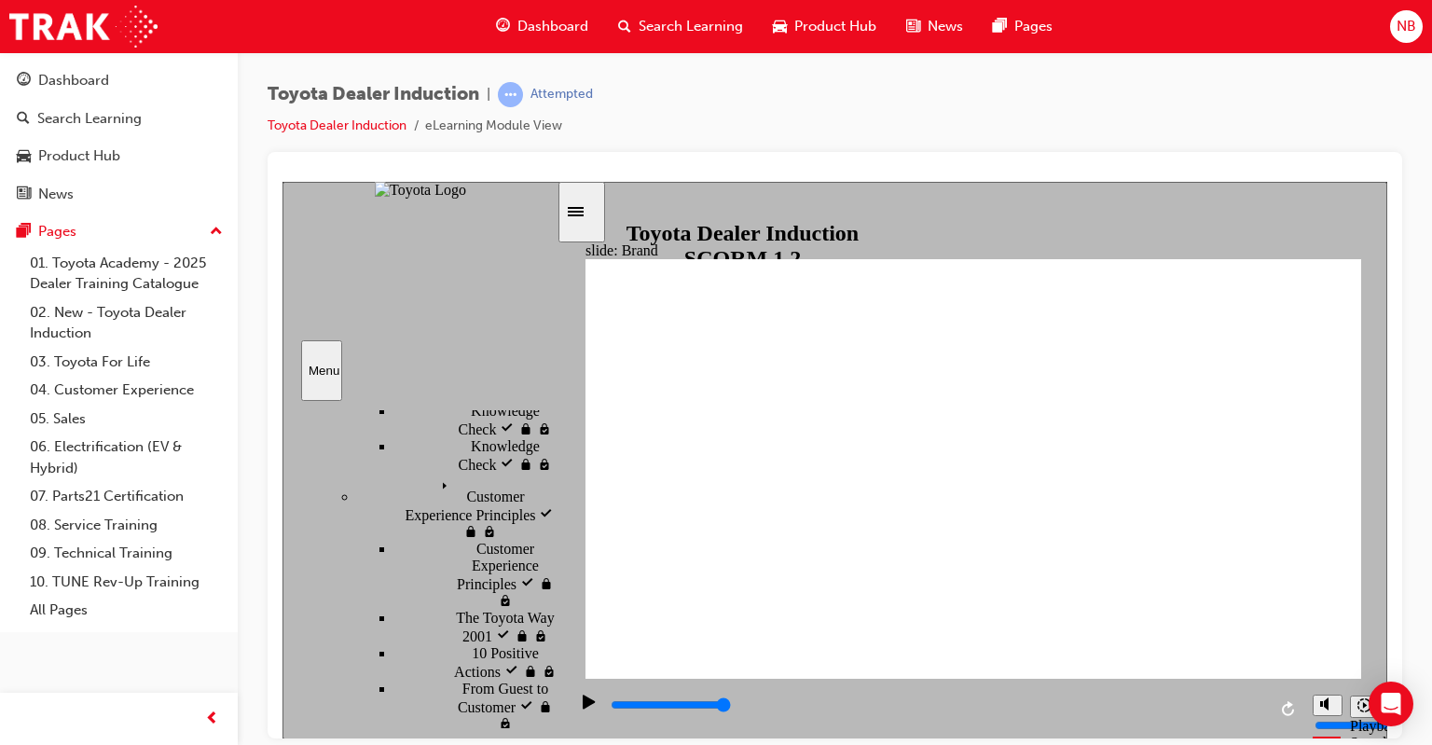
type input "8400"
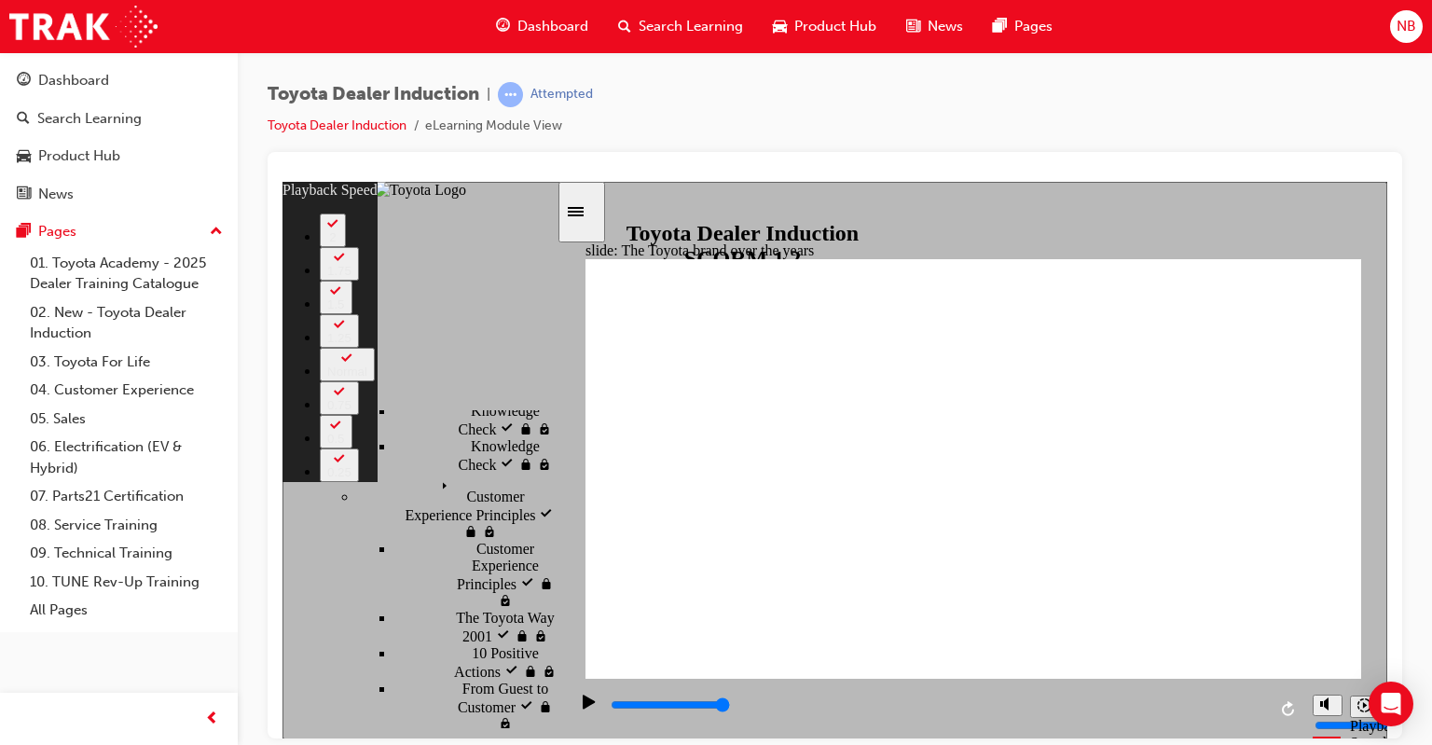
type input "165"
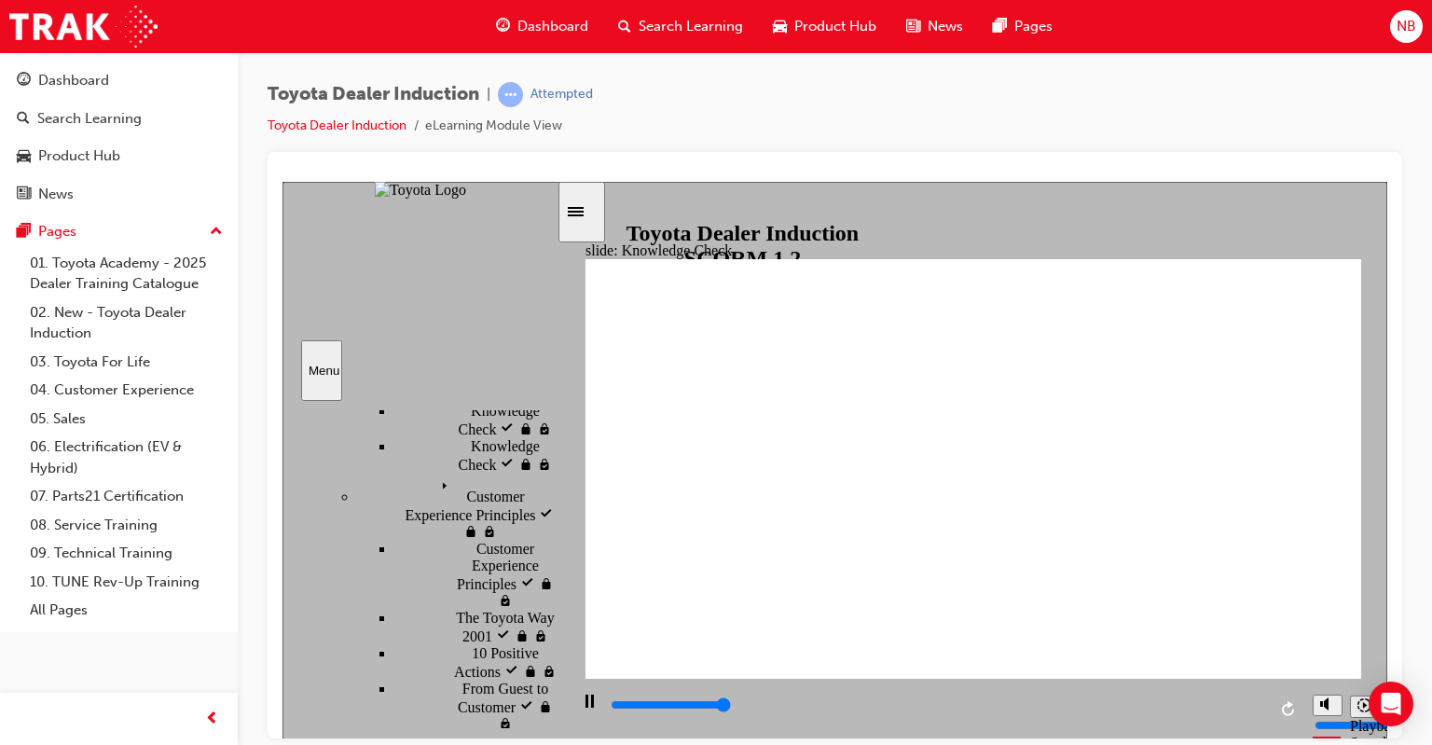
type input "5000"
radio input "true"
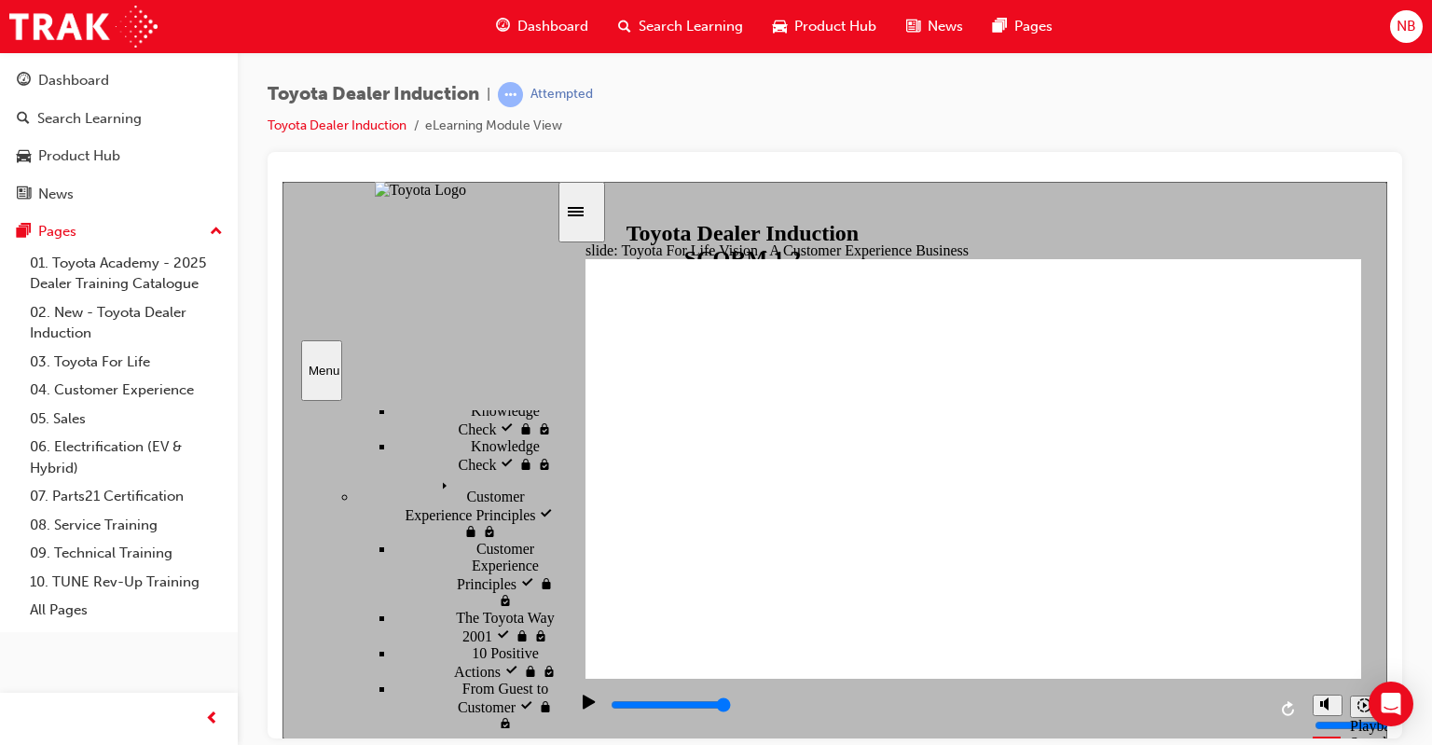
type input "27000"
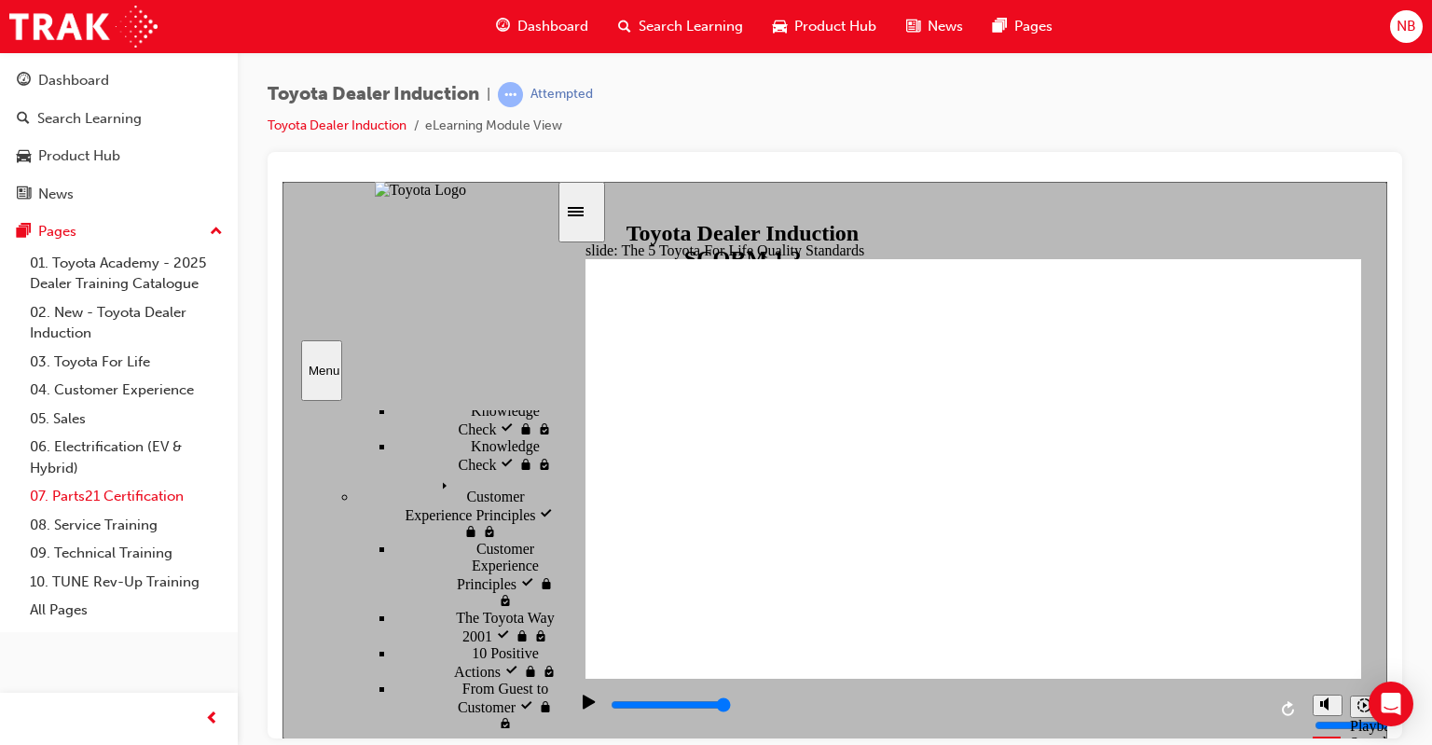
click at [205, 506] on link "07. Parts21 Certification" at bounding box center [126, 496] width 208 height 29
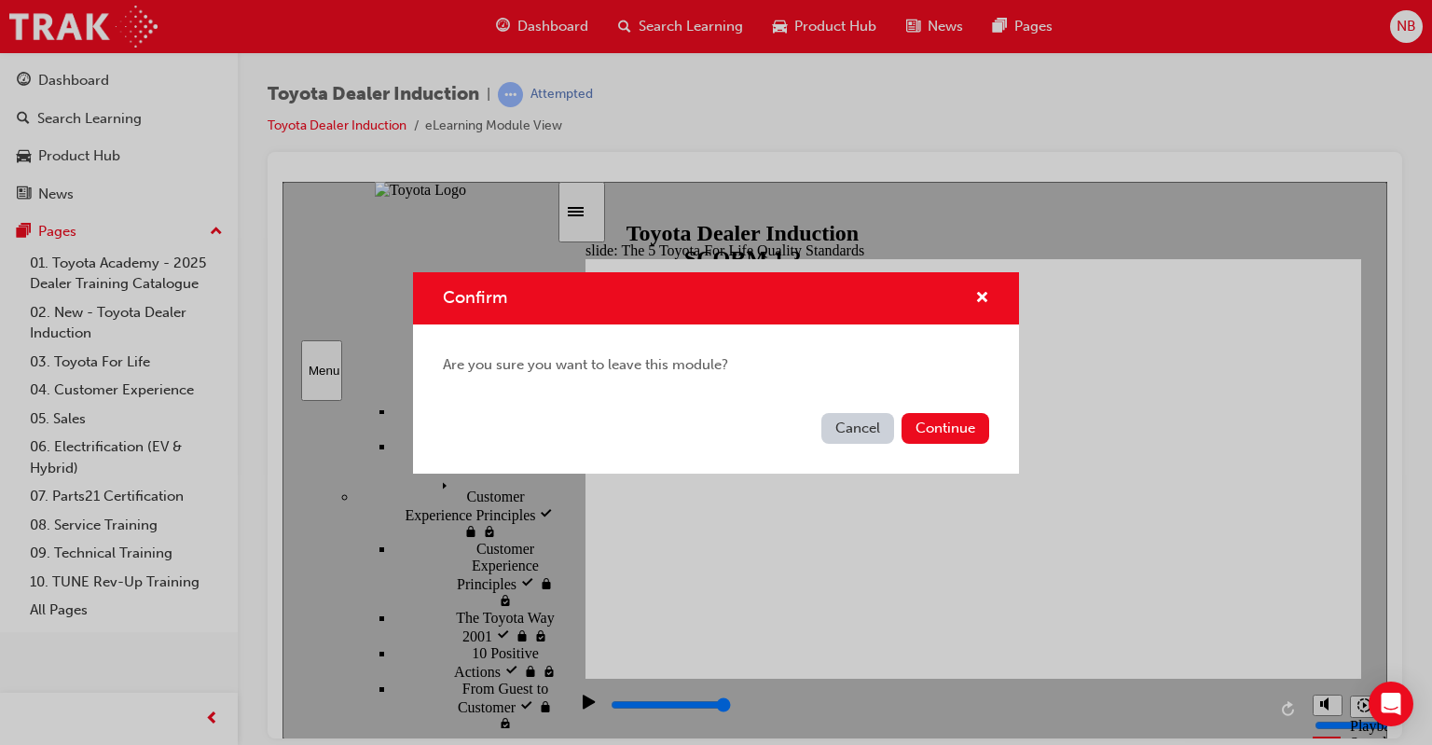
click at [851, 430] on button "Cancel" at bounding box center [857, 428] width 73 height 31
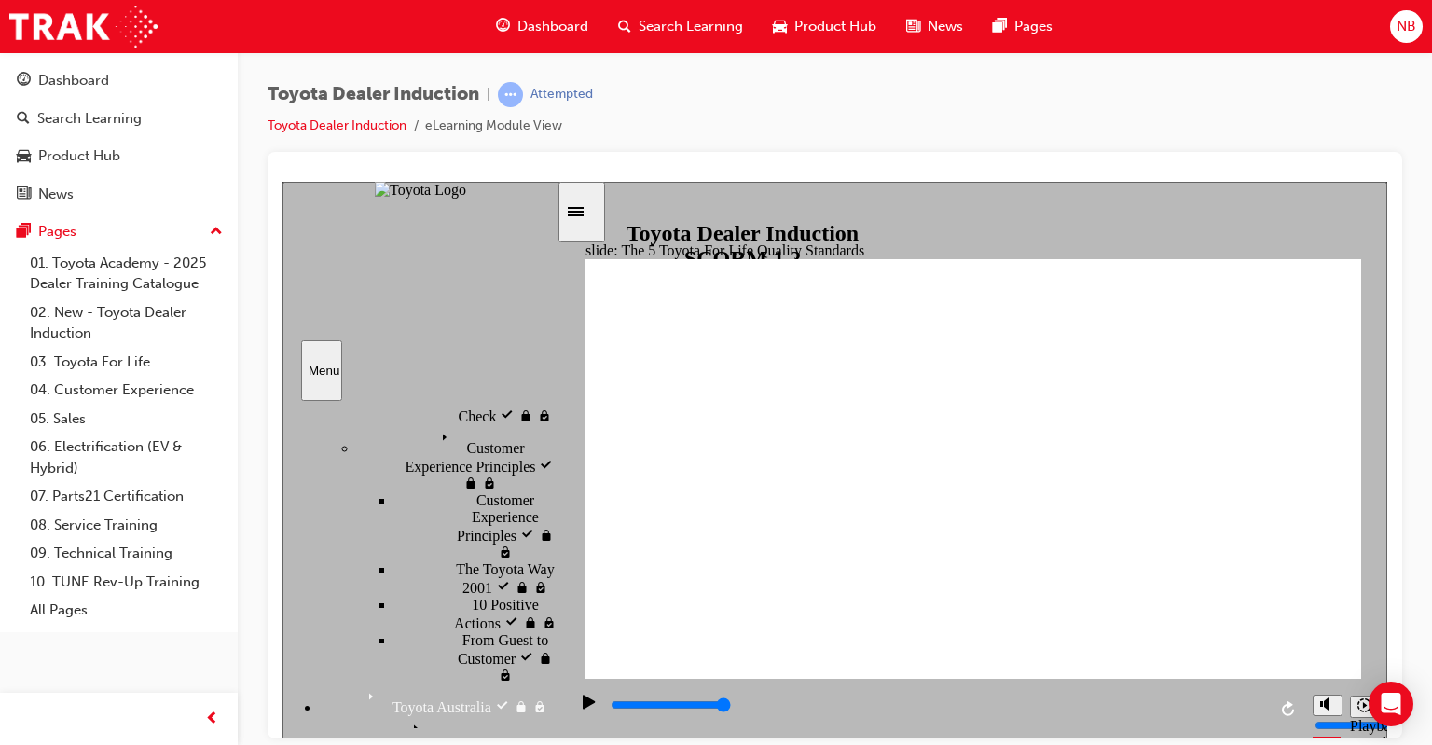
scroll to position [825, 0]
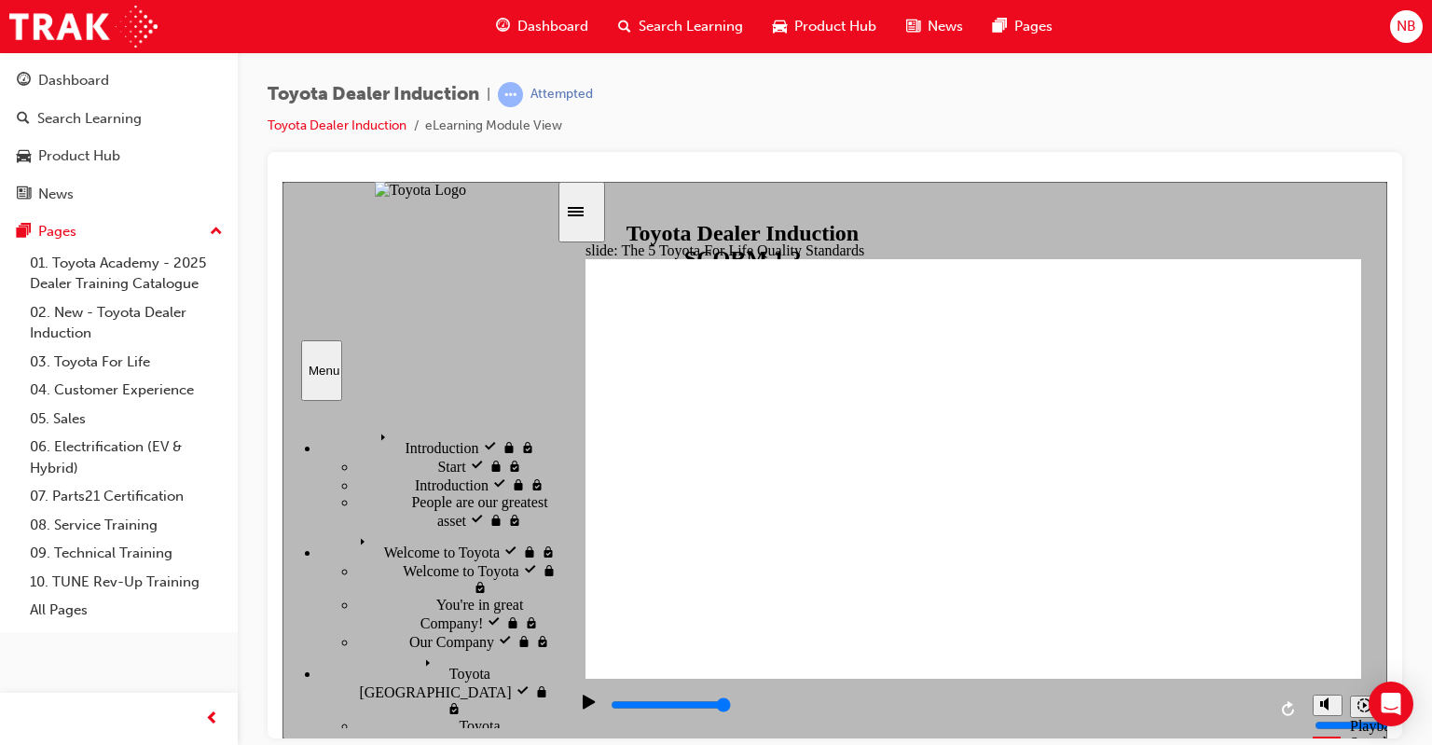
scroll to position [825, 0]
